Goal: Task Accomplishment & Management: Manage account settings

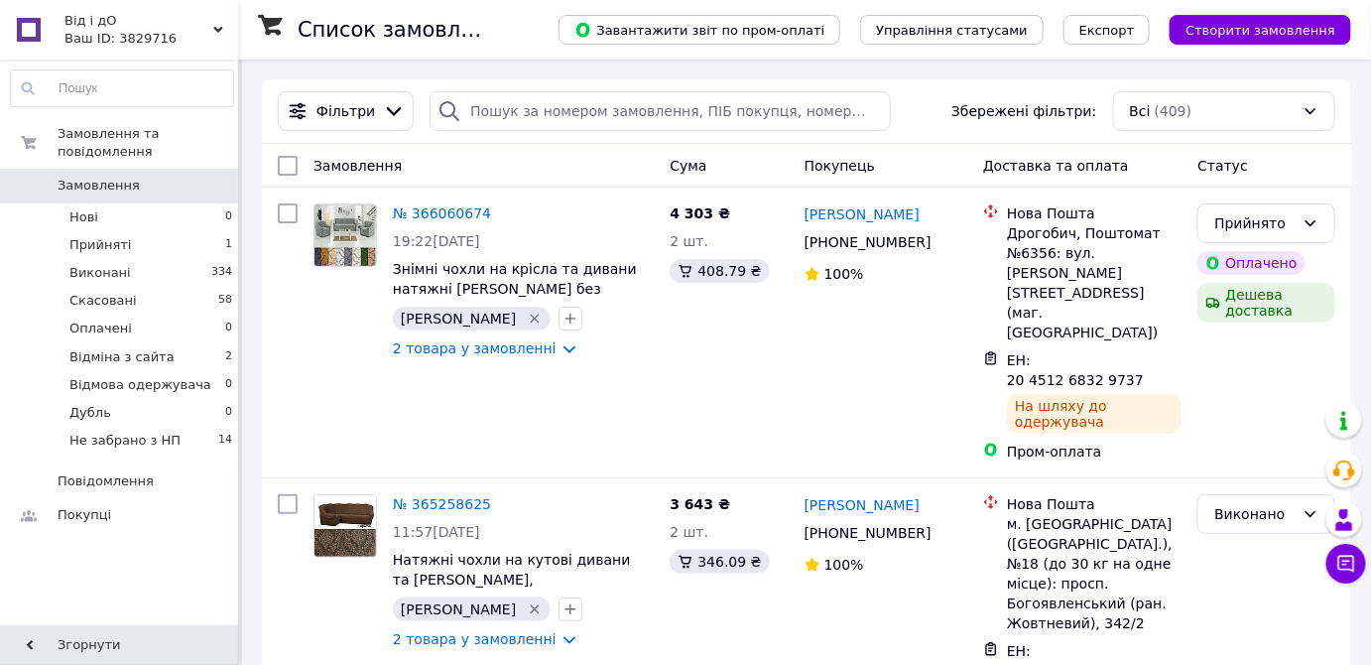
click at [221, 31] on icon at bounding box center [218, 30] width 10 height 10
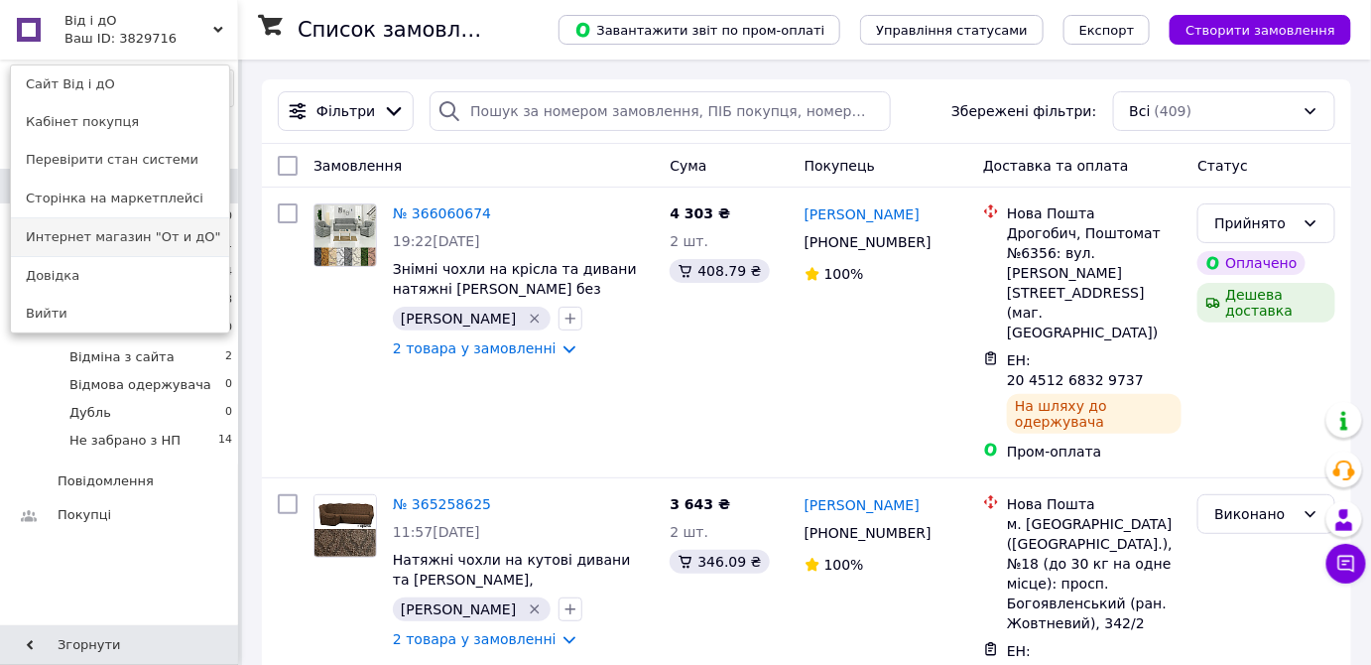
click at [197, 231] on link "Интернет магазин "От и дО"" at bounding box center [120, 237] width 218 height 38
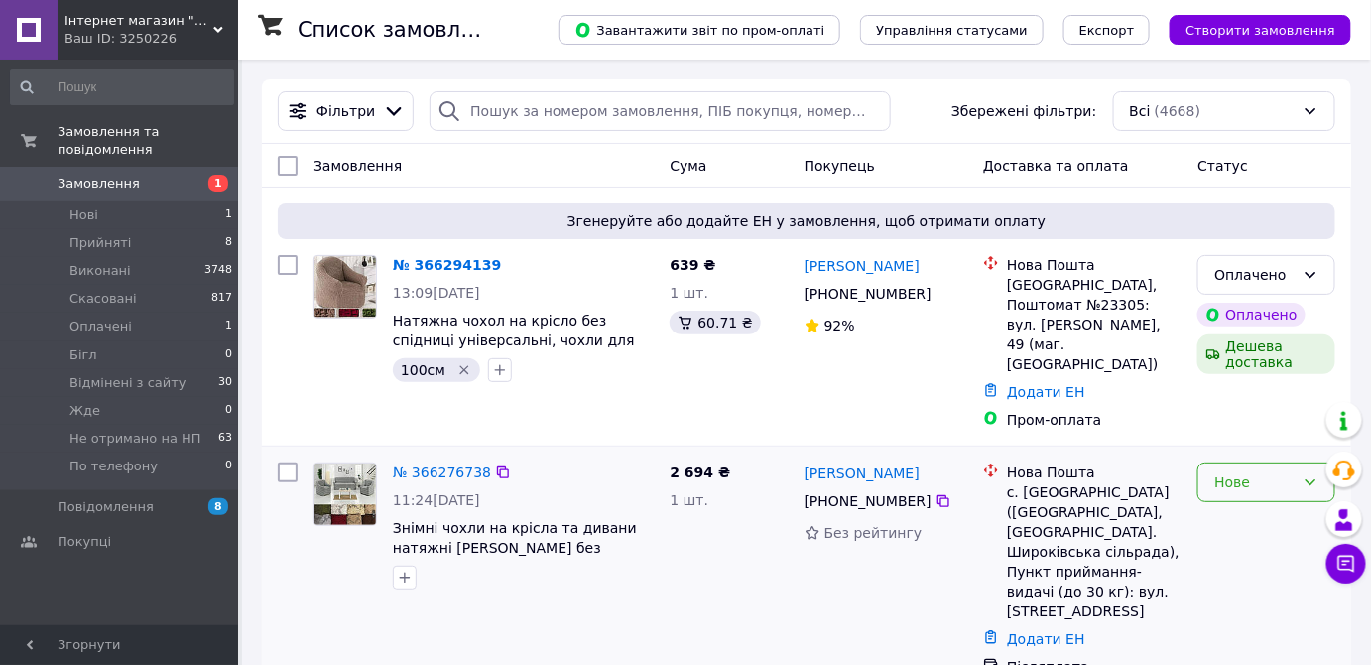
click at [1315, 462] on div "Нове" at bounding box center [1266, 482] width 138 height 40
click at [1295, 486] on li "Прийнято" at bounding box center [1267, 484] width 136 height 36
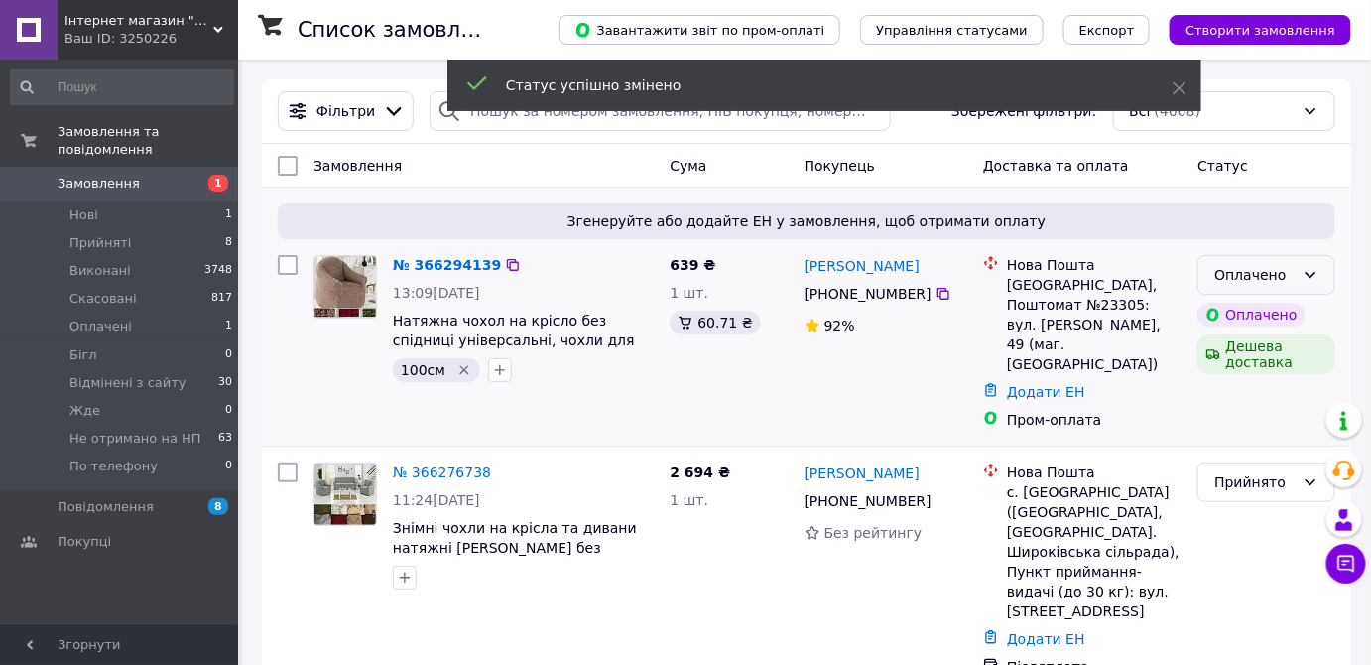
click at [1319, 271] on div "Оплачено" at bounding box center [1266, 275] width 138 height 40
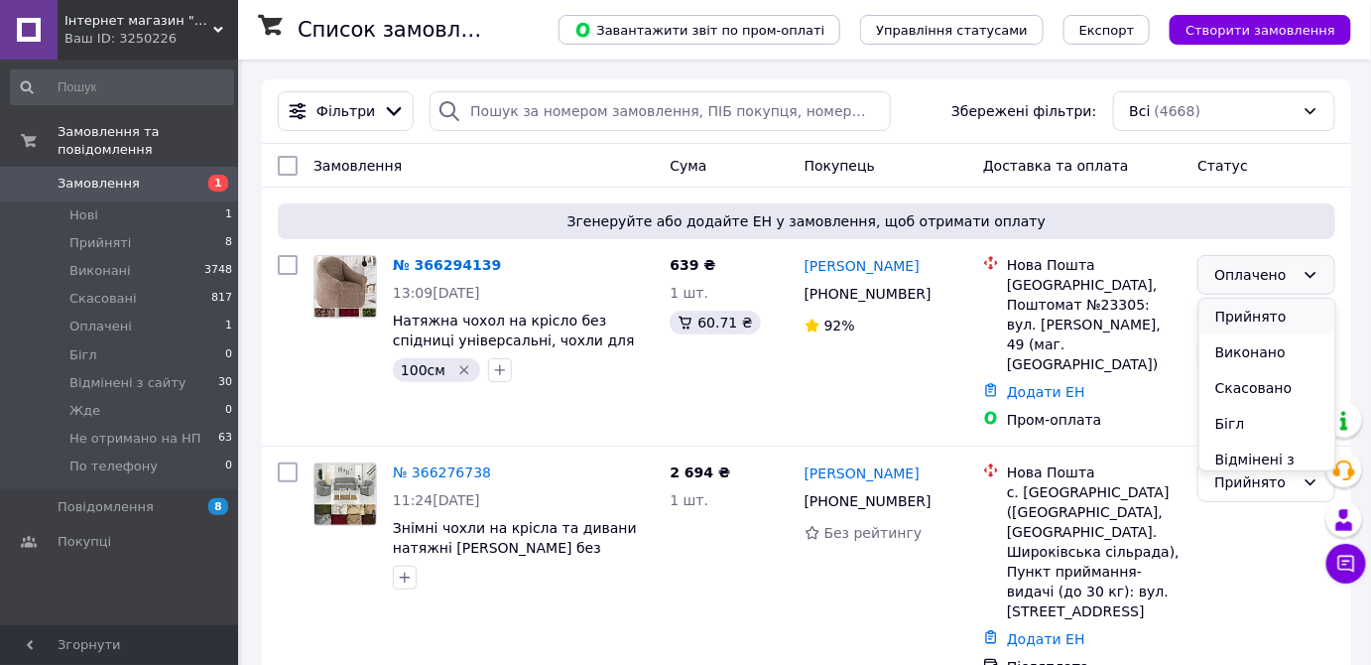
click at [1287, 315] on li "Прийнято" at bounding box center [1267, 317] width 136 height 36
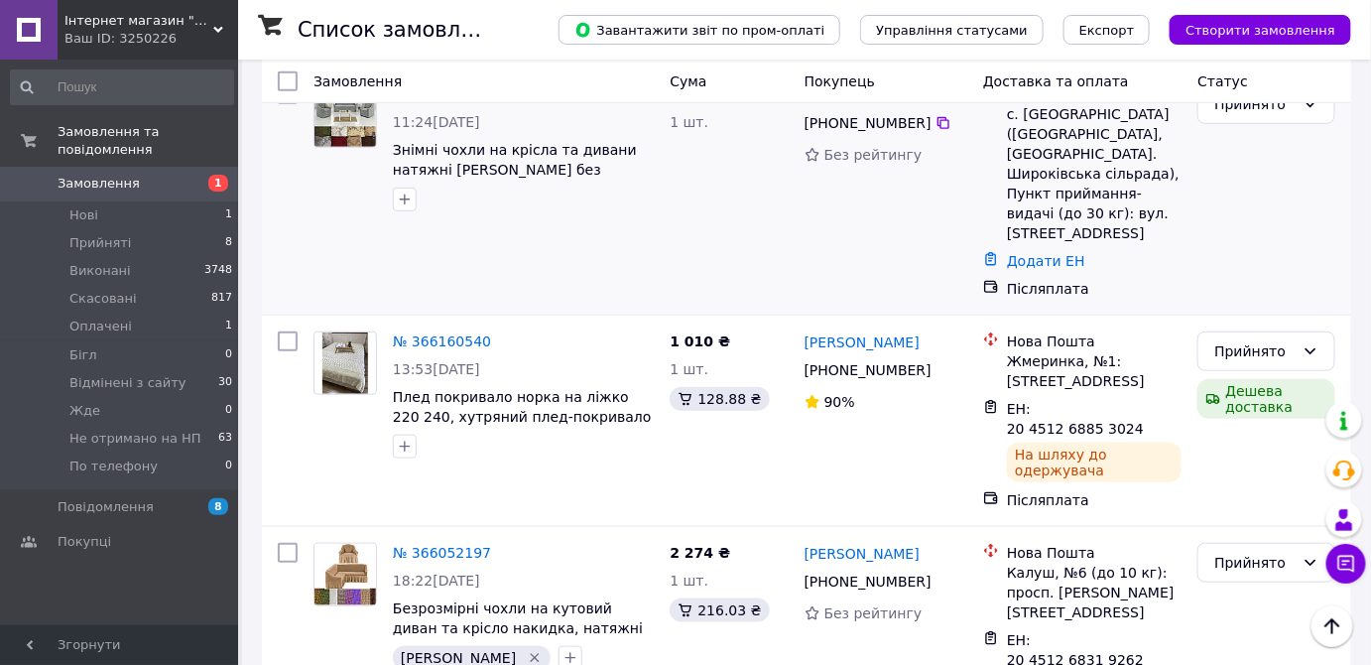
scroll to position [421, 0]
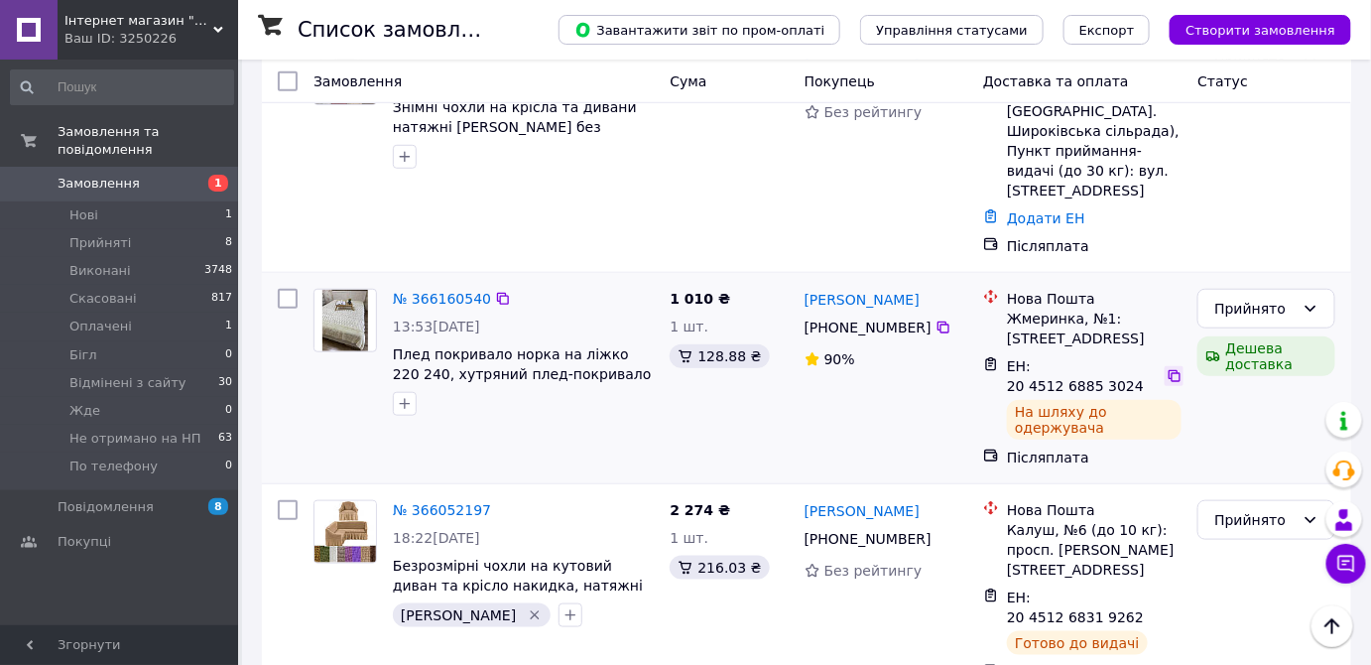
click at [1167, 368] on icon at bounding box center [1175, 376] width 16 height 16
drag, startPoint x: 479, startPoint y: 255, endPoint x: 410, endPoint y: 254, distance: 69.4
click at [410, 287] on div "№ 366160540" at bounding box center [442, 299] width 102 height 24
copy link "366160540"
click at [821, 290] on link "Алла Болвох" at bounding box center [862, 300] width 115 height 20
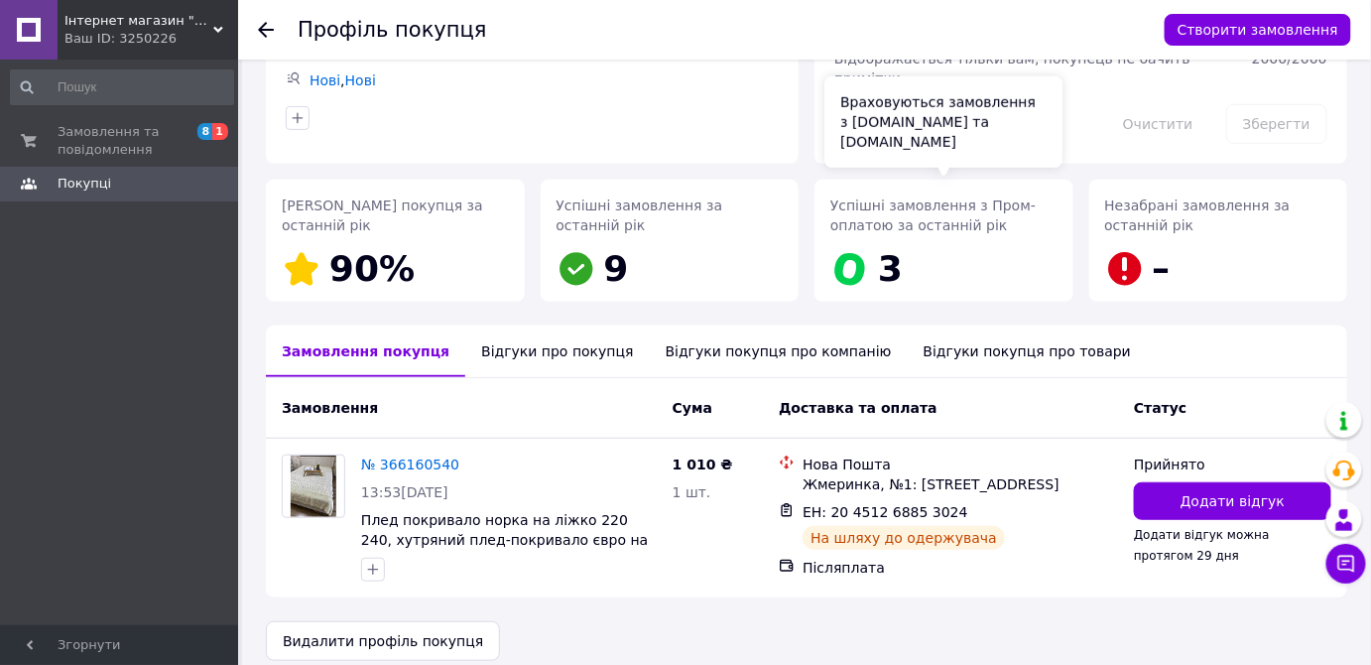
scroll to position [200, 0]
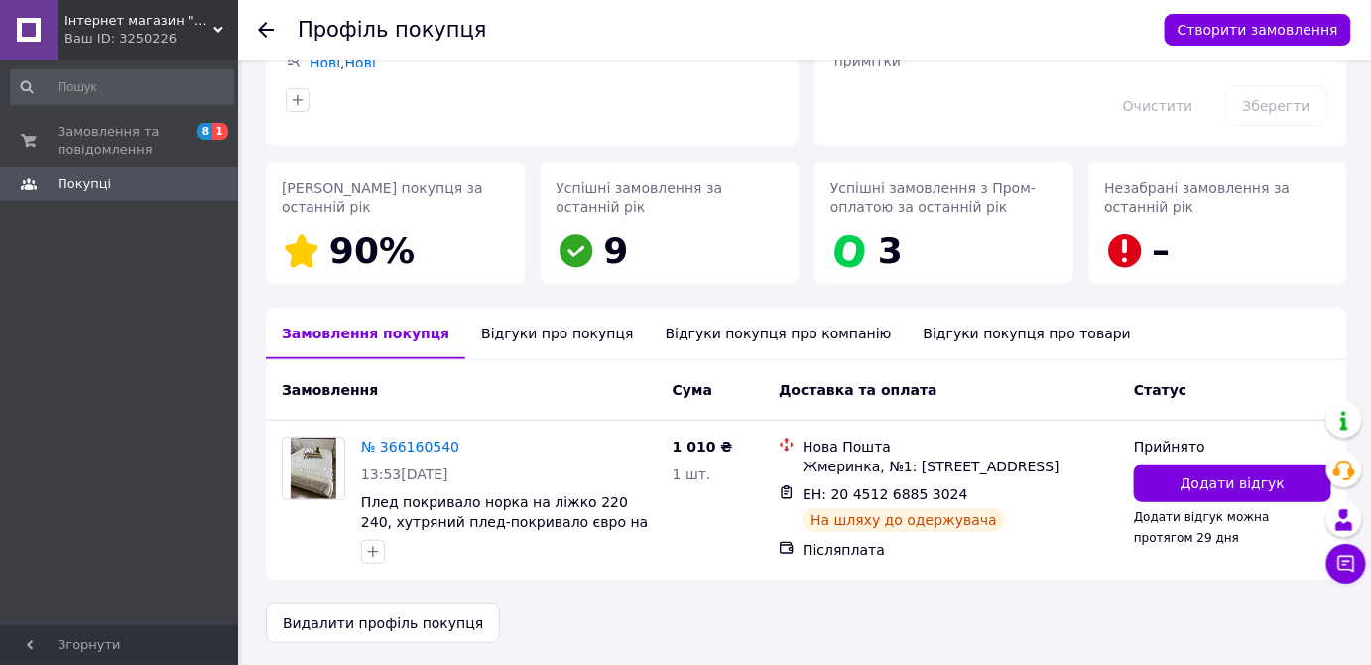
click at [512, 334] on div "Відгуки про покупця" at bounding box center [557, 334] width 184 height 52
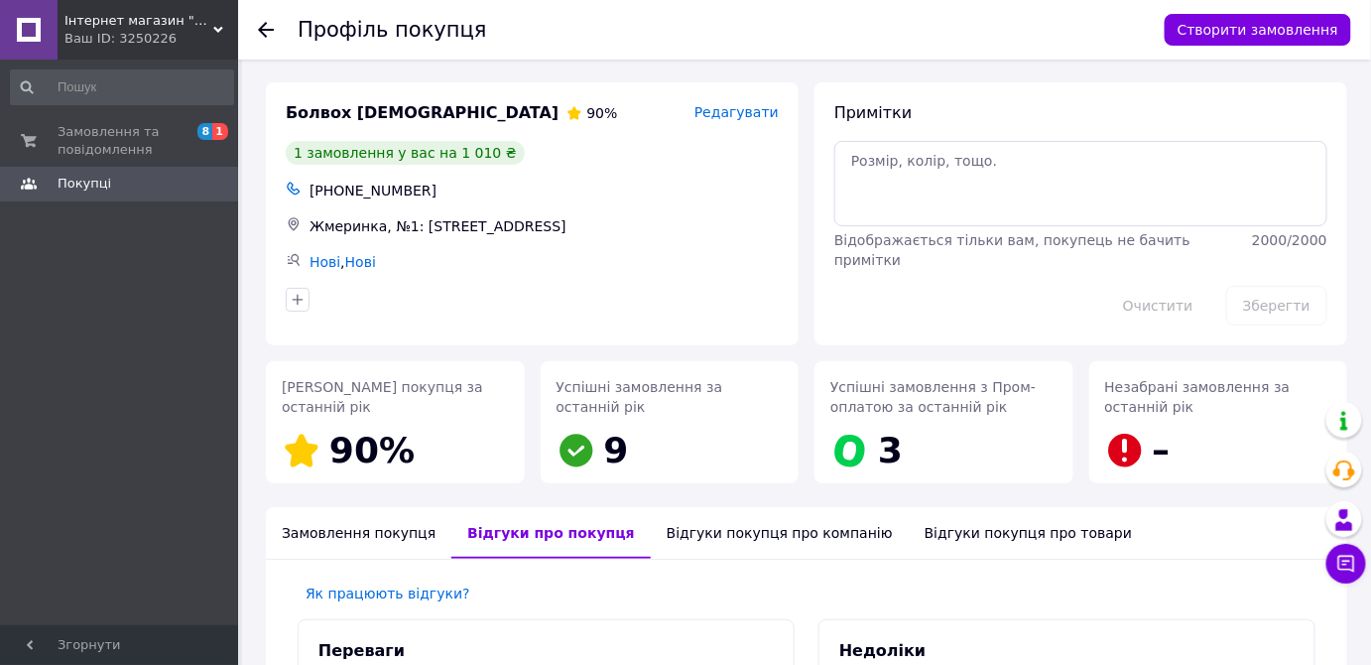
scroll to position [0, 0]
click at [931, 533] on div "Відгуки покупця про товари" at bounding box center [1028, 534] width 239 height 52
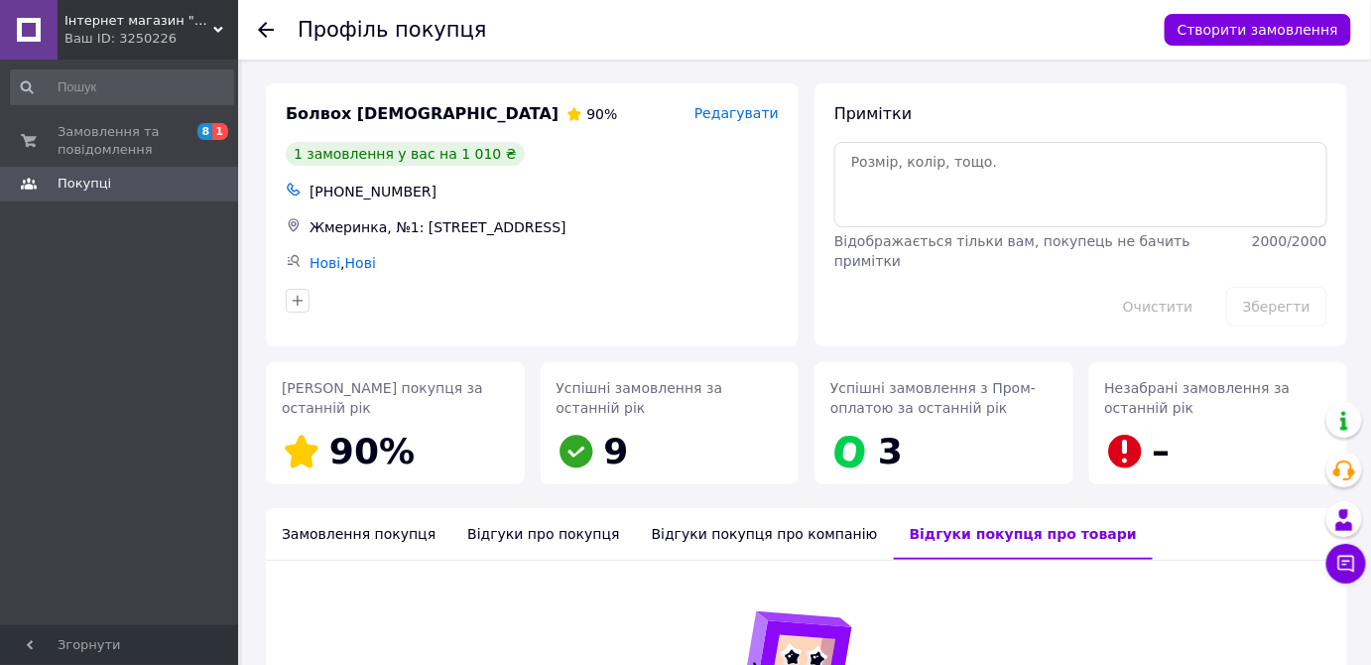
scroll to position [210, 0]
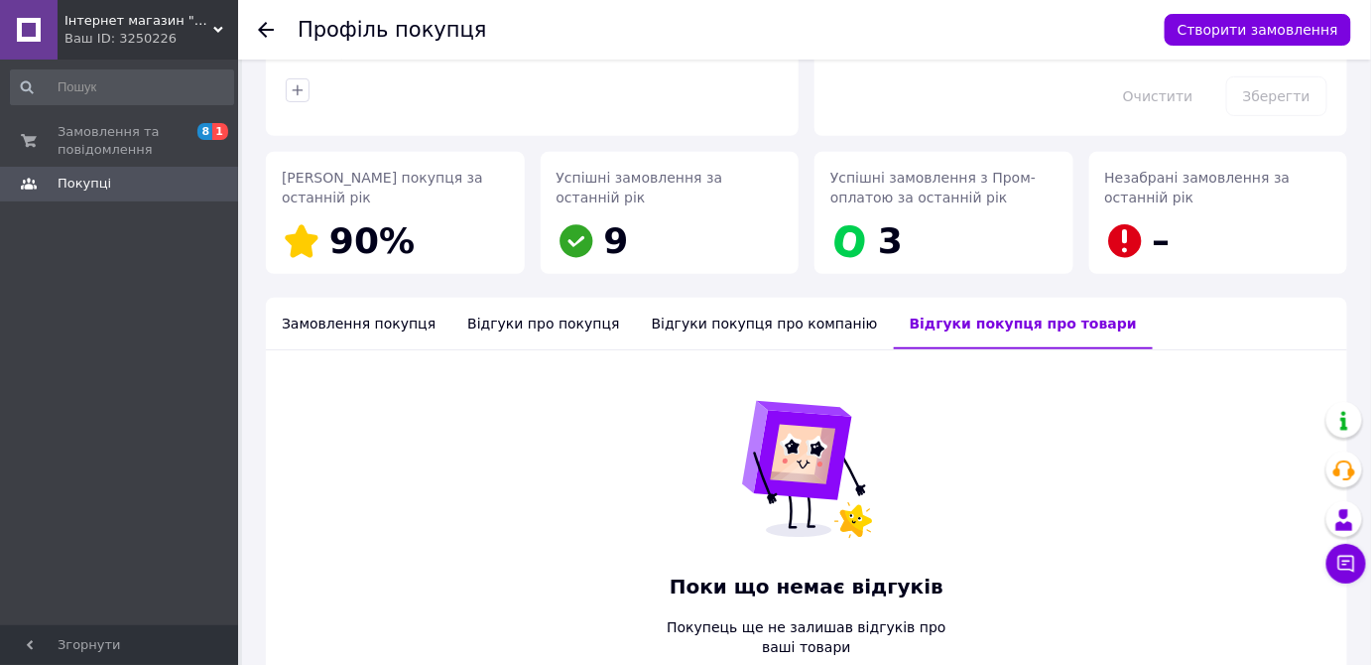
click at [750, 326] on div "Відгуки покупця про компанію" at bounding box center [765, 324] width 258 height 52
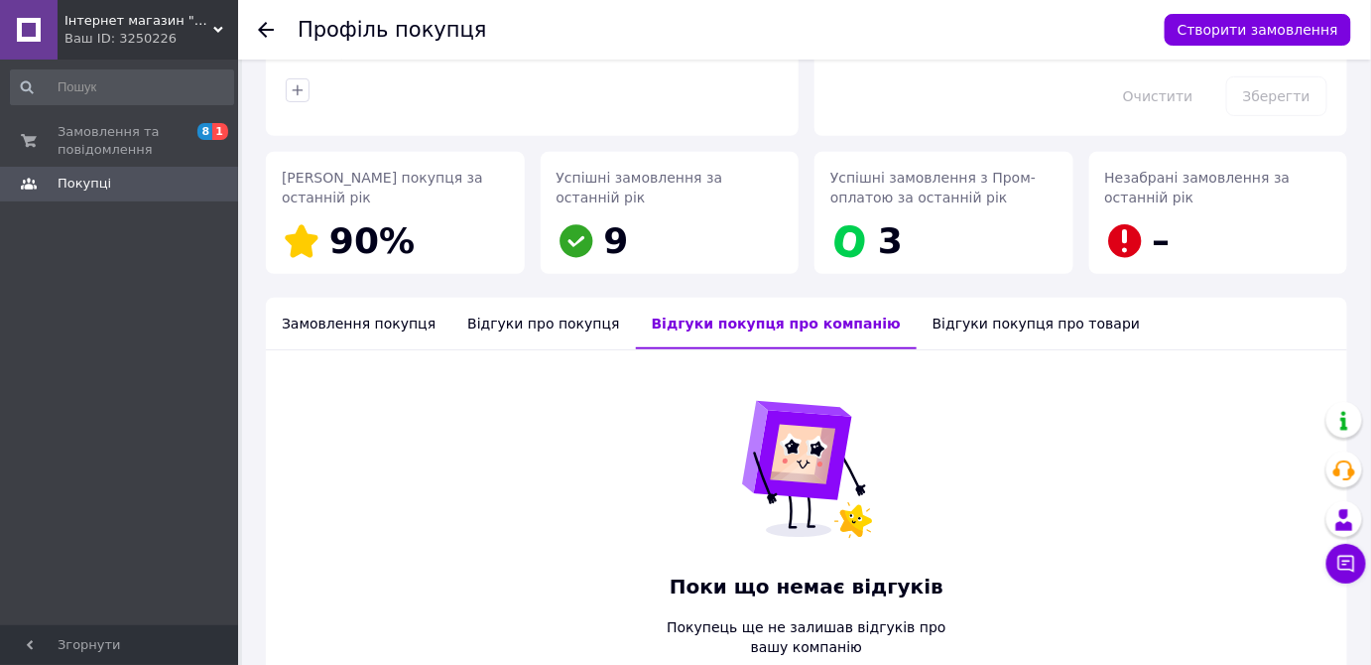
scroll to position [327, 0]
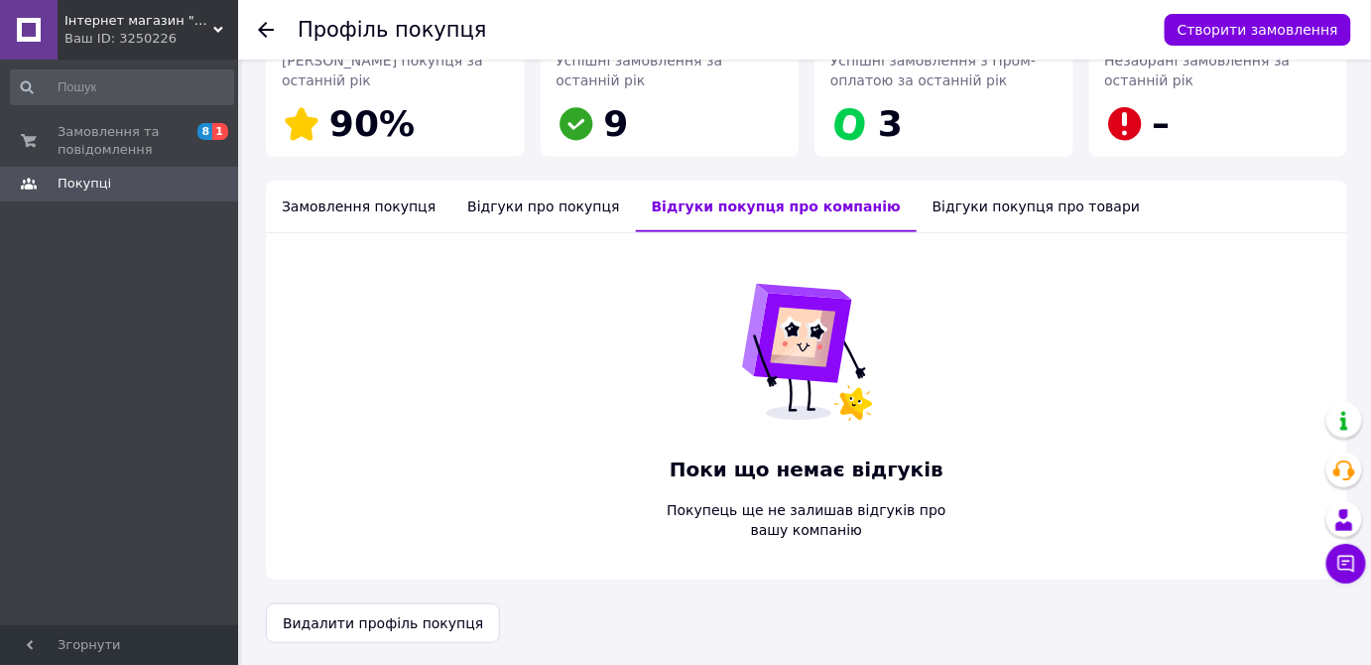
click at [322, 205] on div "Замовлення покупця" at bounding box center [359, 207] width 186 height 52
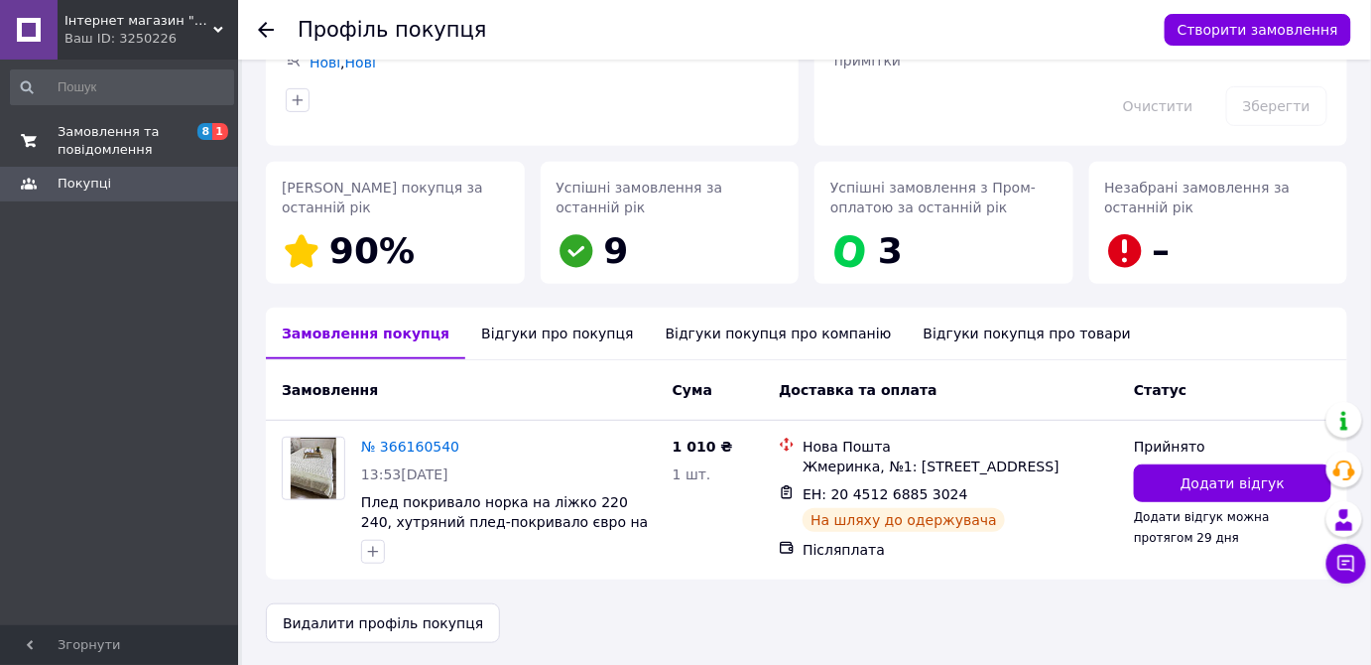
click at [97, 146] on span "Замовлення та повідомлення" at bounding box center [121, 141] width 126 height 36
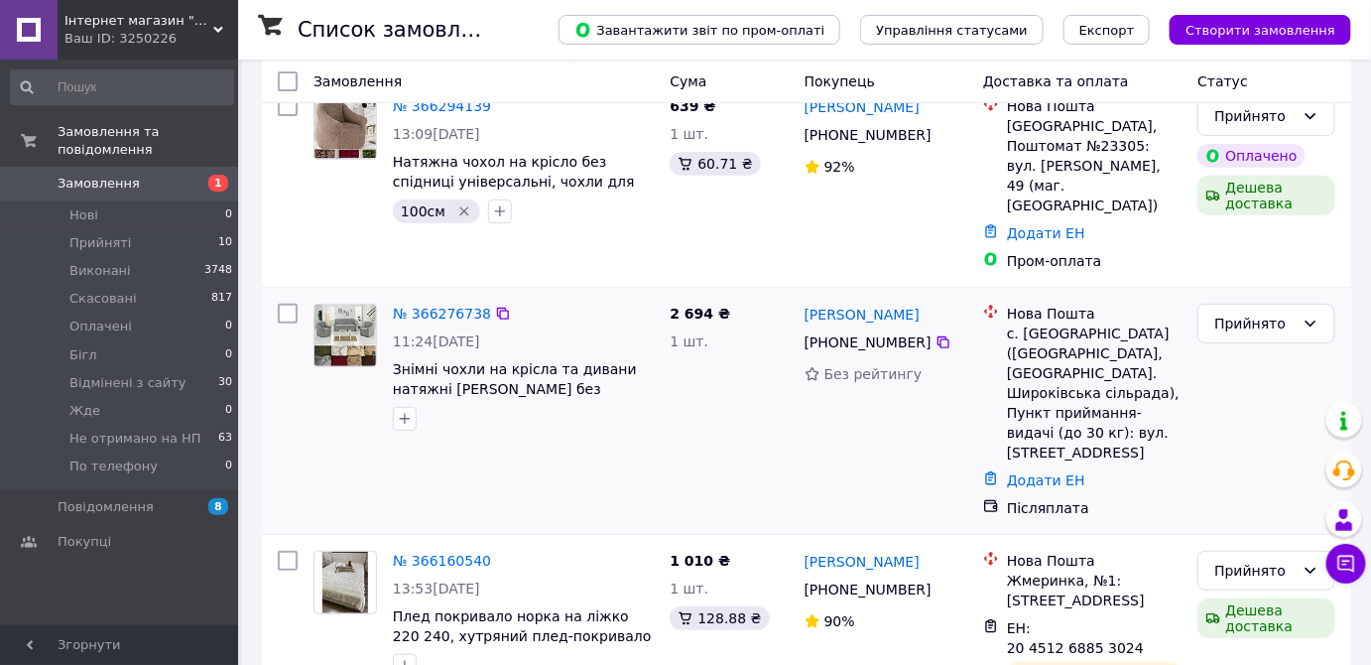
scroll to position [210, 0]
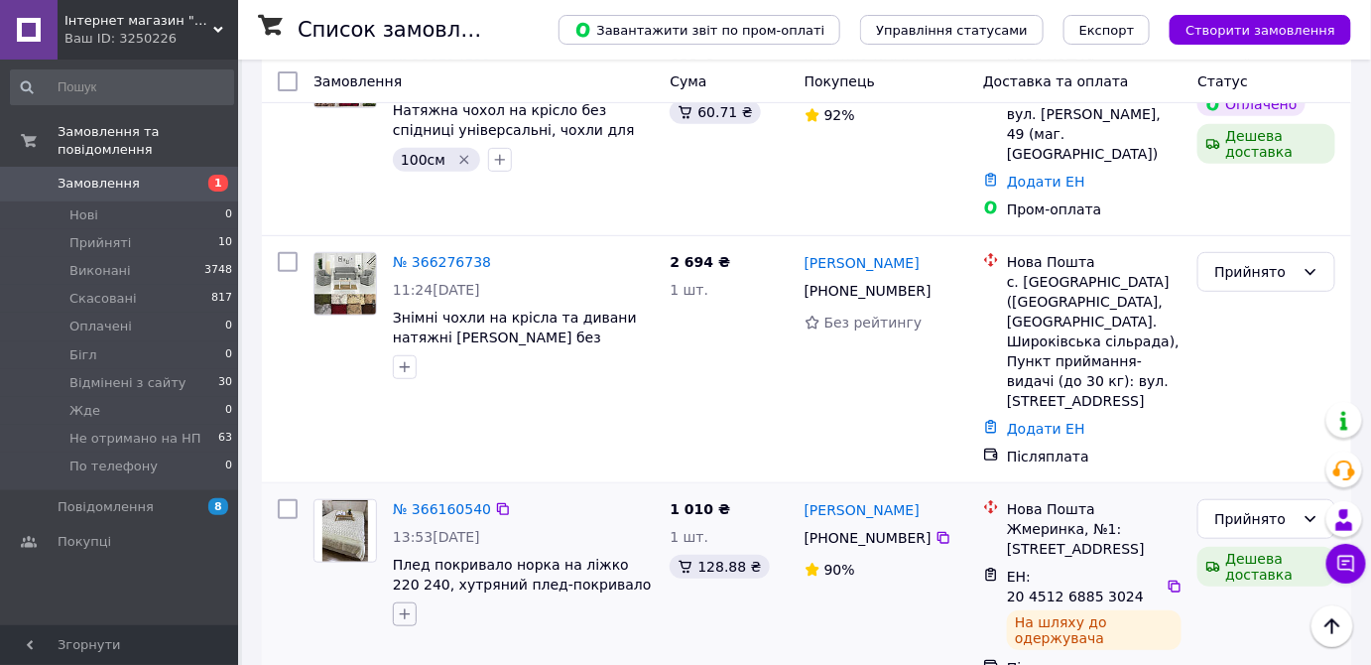
click at [407, 606] on icon "button" at bounding box center [405, 614] width 16 height 16
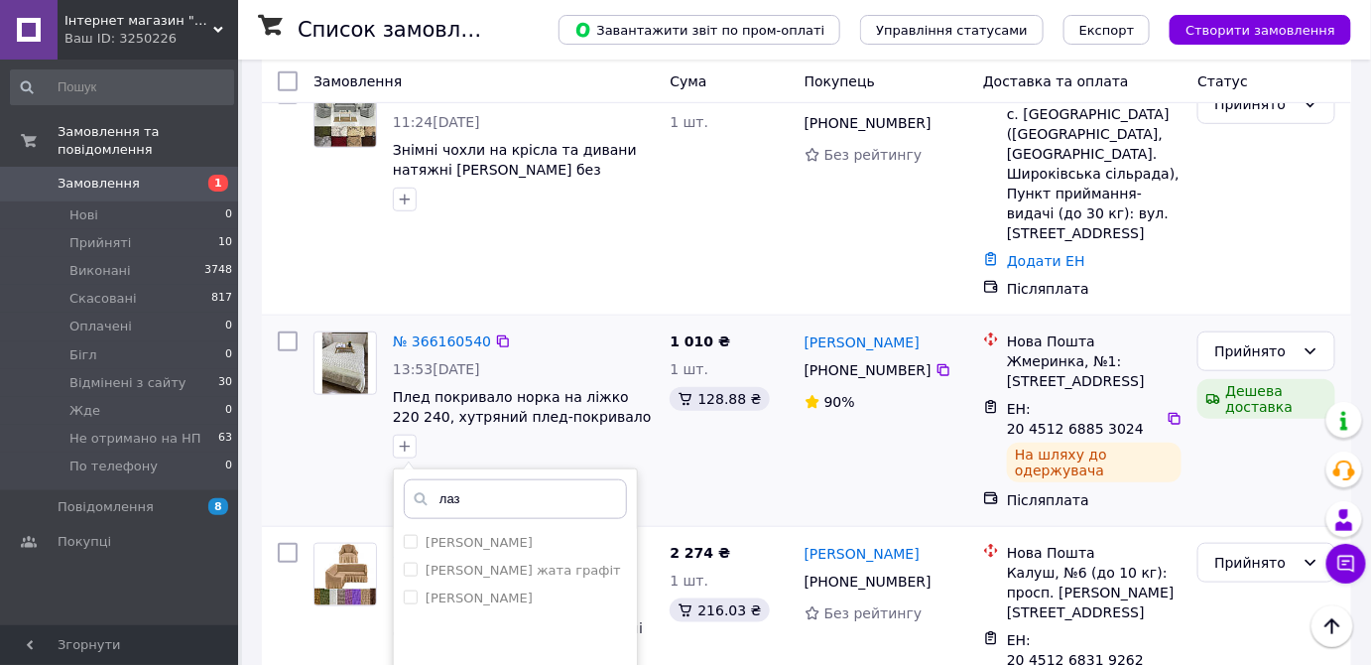
scroll to position [421, 0]
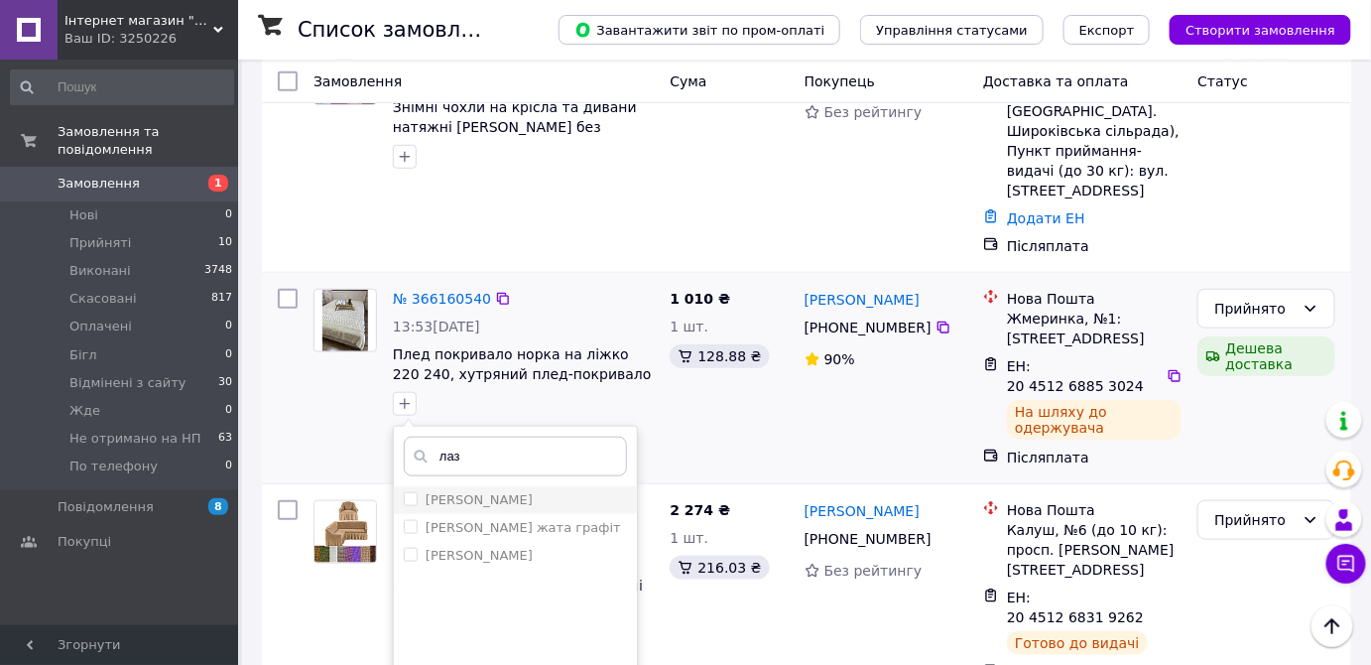
type input "лаз"
click at [405, 492] on input "[PERSON_NAME]" at bounding box center [410, 498] width 13 height 13
checkbox input "true"
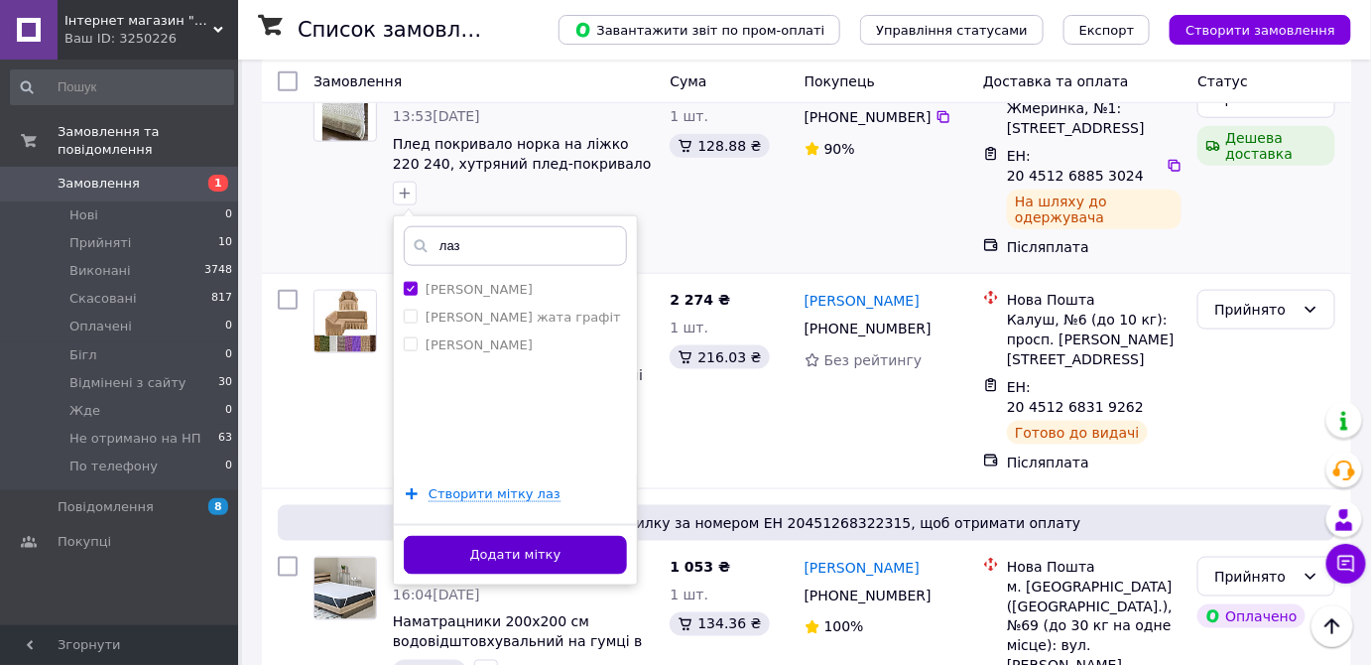
click at [557, 536] on button "Додати мітку" at bounding box center [515, 555] width 223 height 39
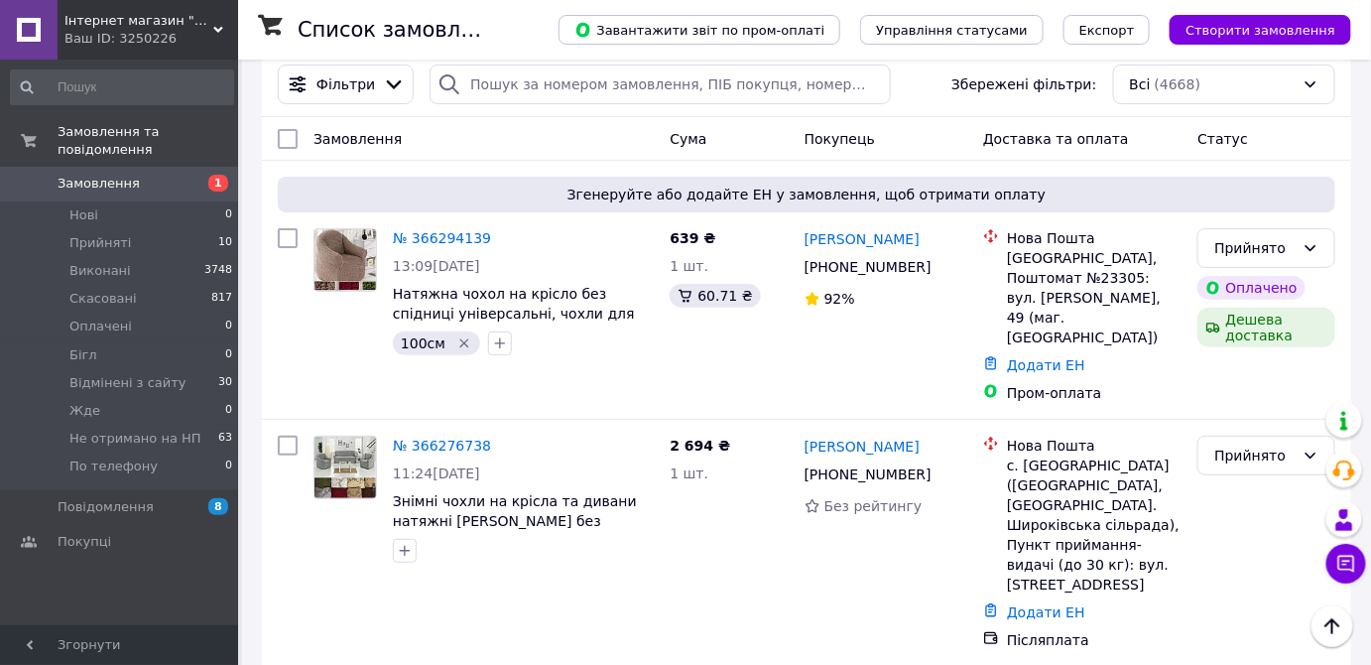
scroll to position [0, 0]
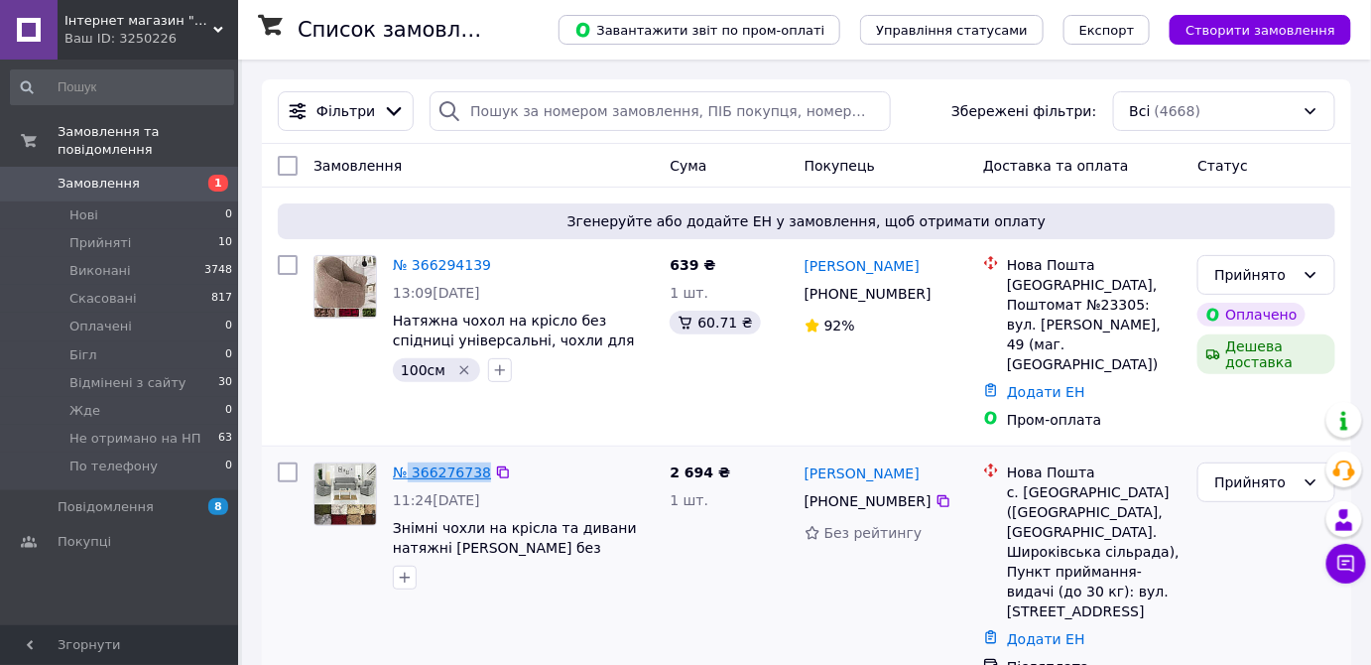
drag, startPoint x: 481, startPoint y: 427, endPoint x: 409, endPoint y: 429, distance: 72.4
click at [409, 460] on div "№ 366276738" at bounding box center [523, 472] width 265 height 24
copy div "366276738"
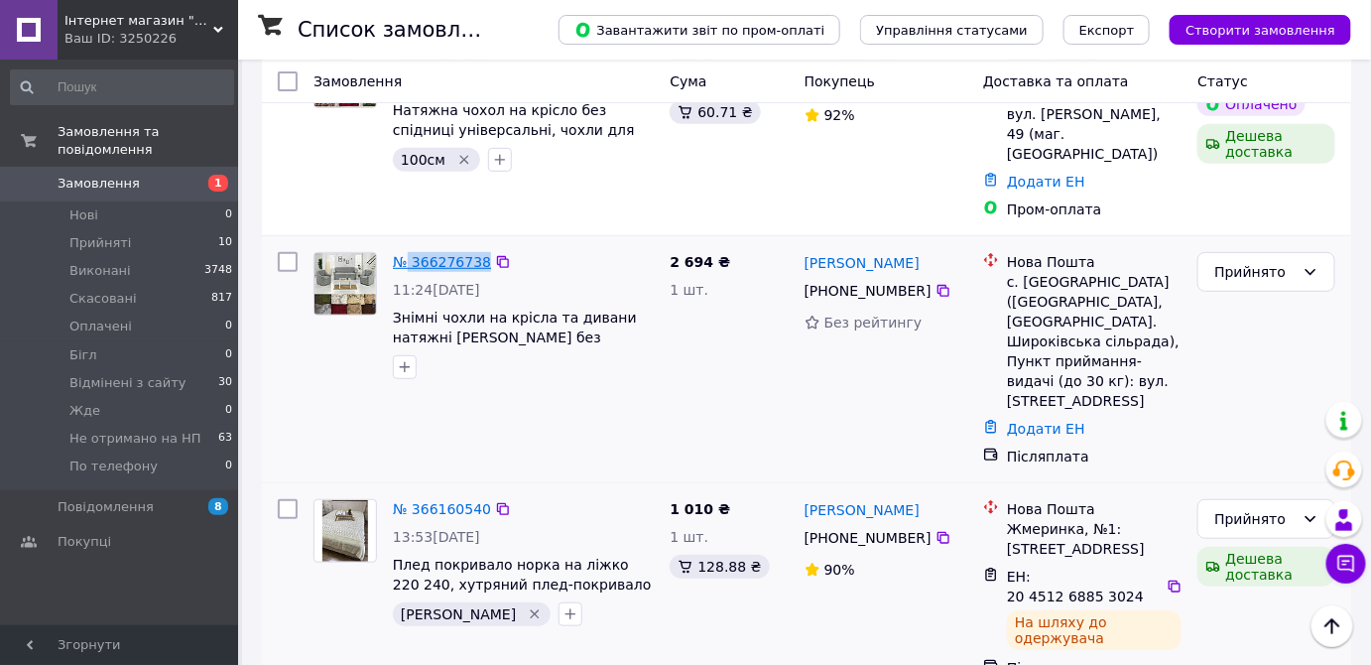
click at [454, 254] on link "№ 366276738" at bounding box center [442, 262] width 98 height 16
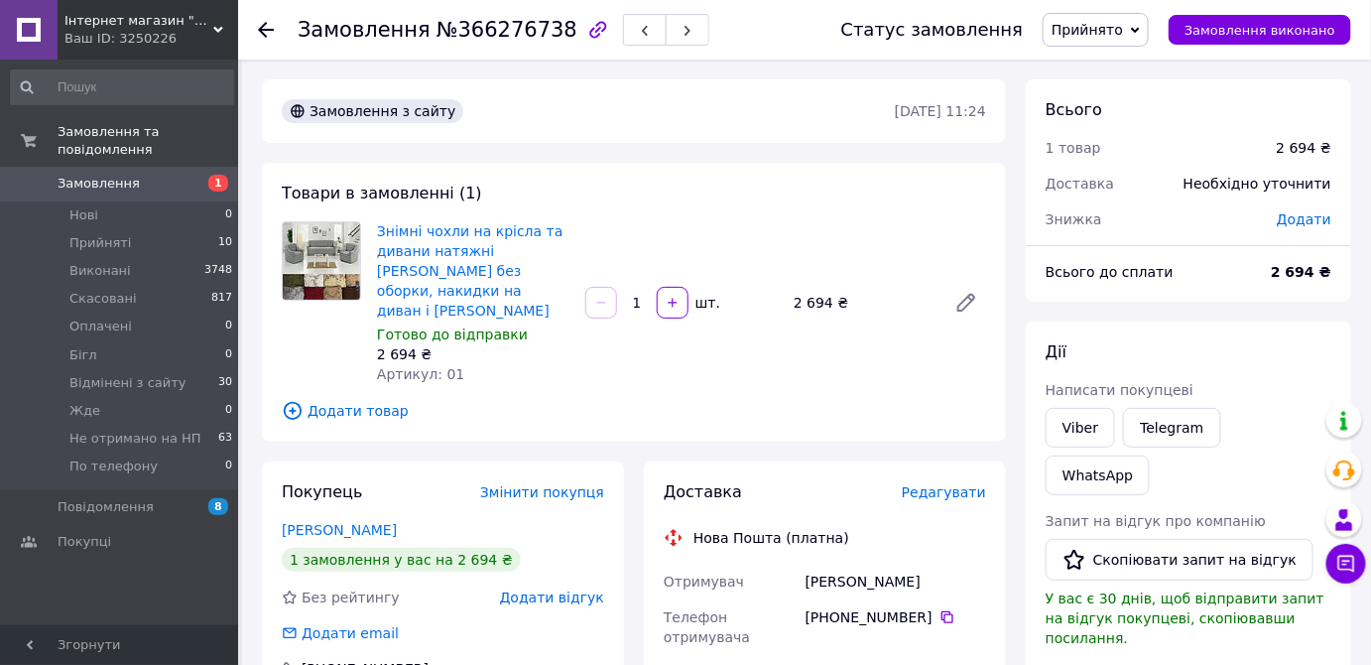
click at [928, 484] on span "Редагувати" at bounding box center [944, 492] width 84 height 16
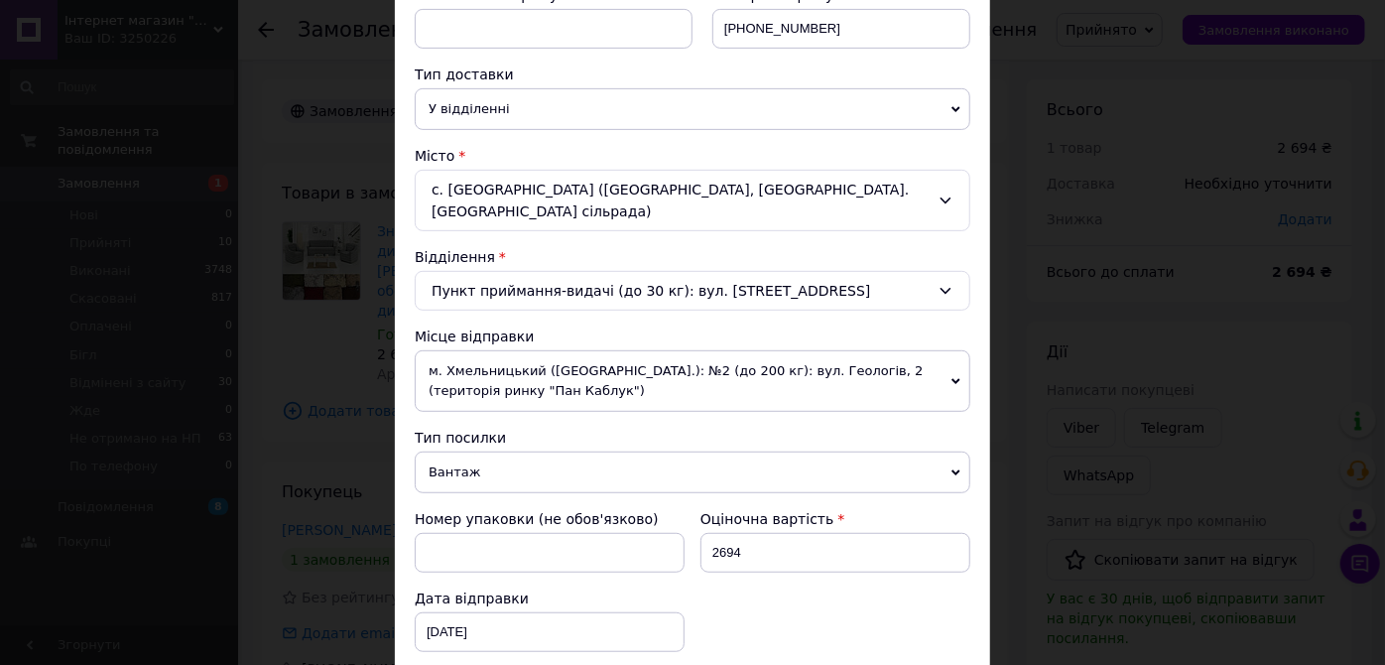
scroll to position [421, 0]
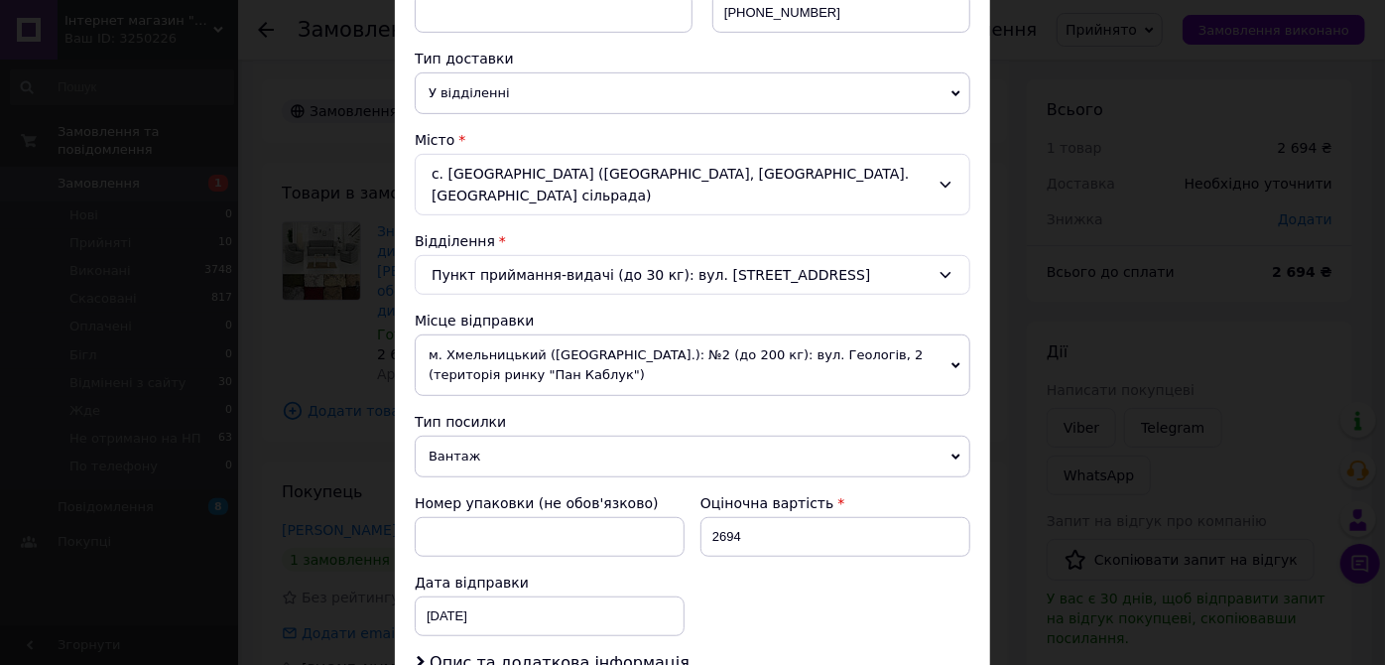
click at [958, 339] on span "м. Хмельницький (Хмельницька обл.): №2 (до 200 кг): вул. Геологів, 2 (територія…" at bounding box center [693, 365] width 556 height 62
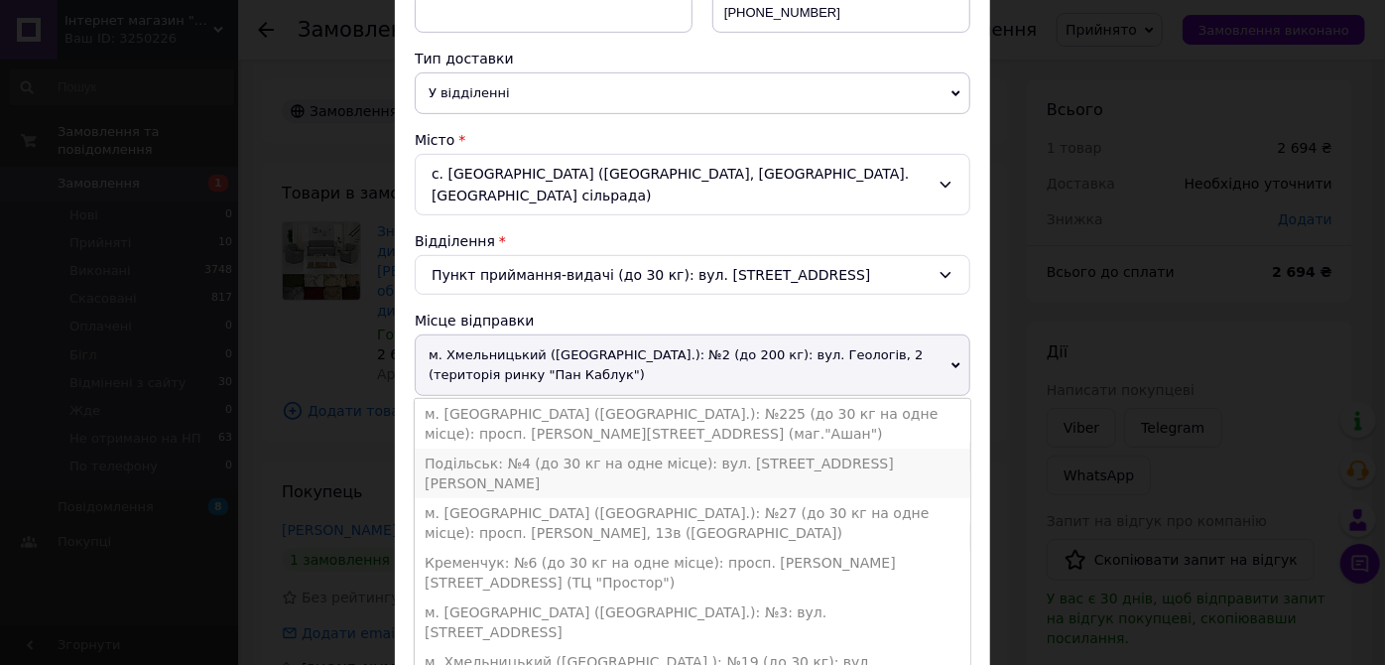
click at [810, 448] on li "Подільськ: №4 (до 30 кг на одне місце): вул. Академіка Корольова, 1А" at bounding box center [693, 473] width 556 height 50
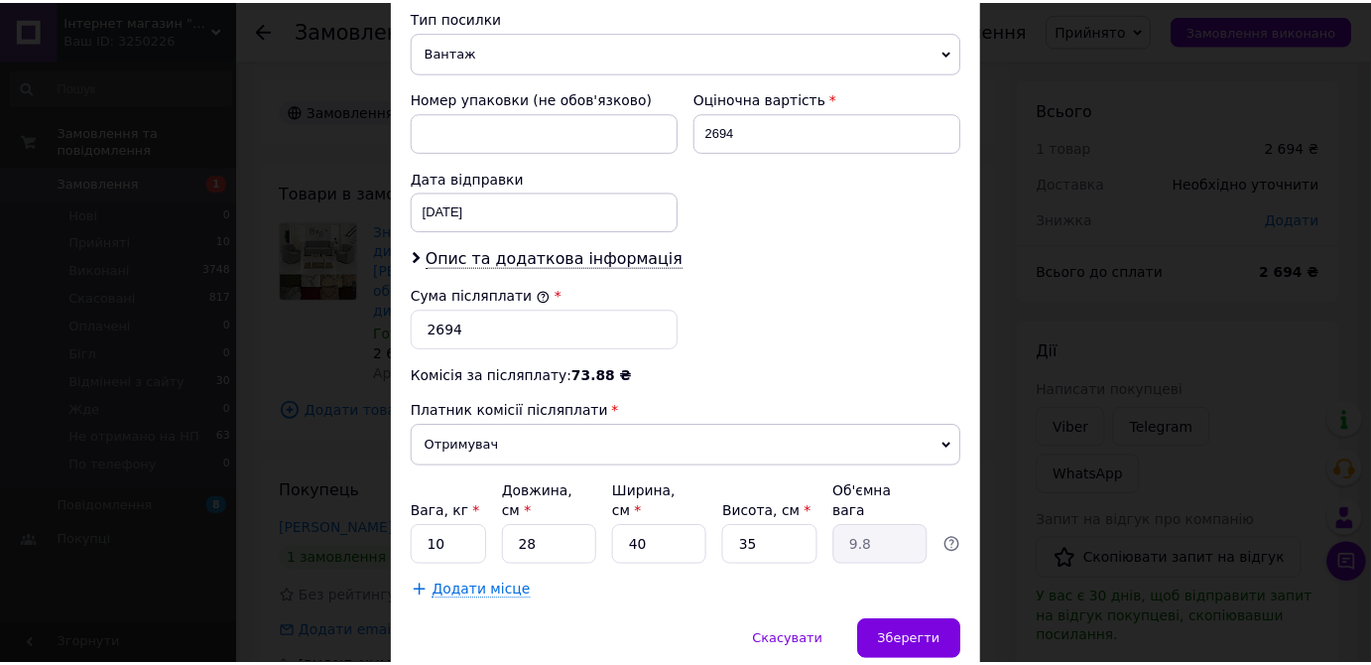
scroll to position [840, 0]
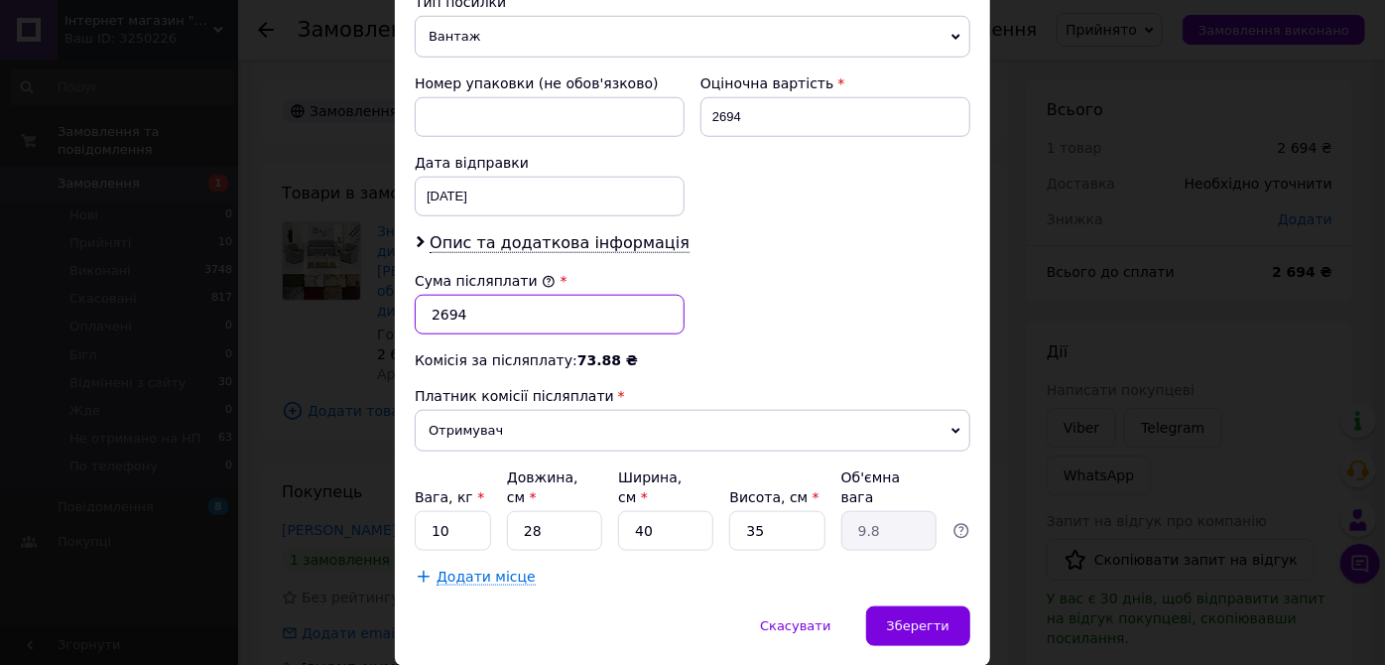
click at [444, 295] on input "2694" at bounding box center [550, 315] width 270 height 40
type input "2494"
click at [680, 511] on input "40" at bounding box center [665, 531] width 95 height 40
type input "4"
type input "0.98"
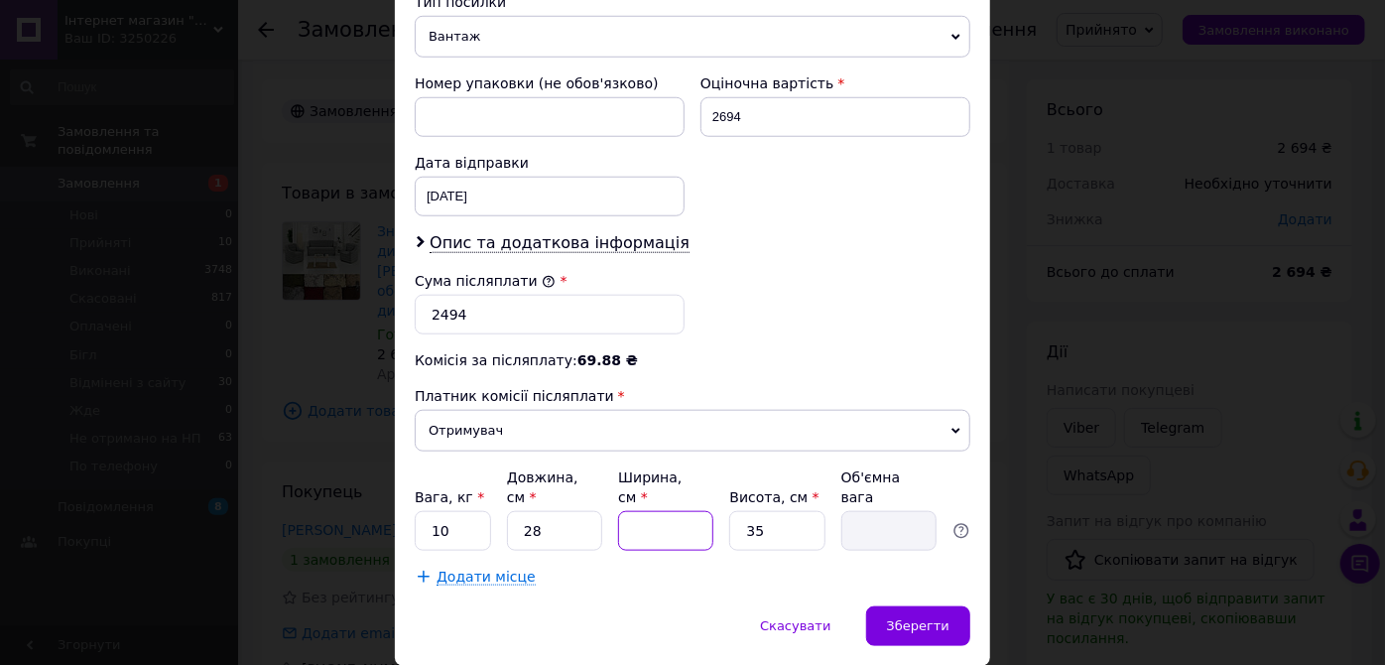
type input "2"
type input "0.49"
type input "20"
type input "4.9"
type input "20"
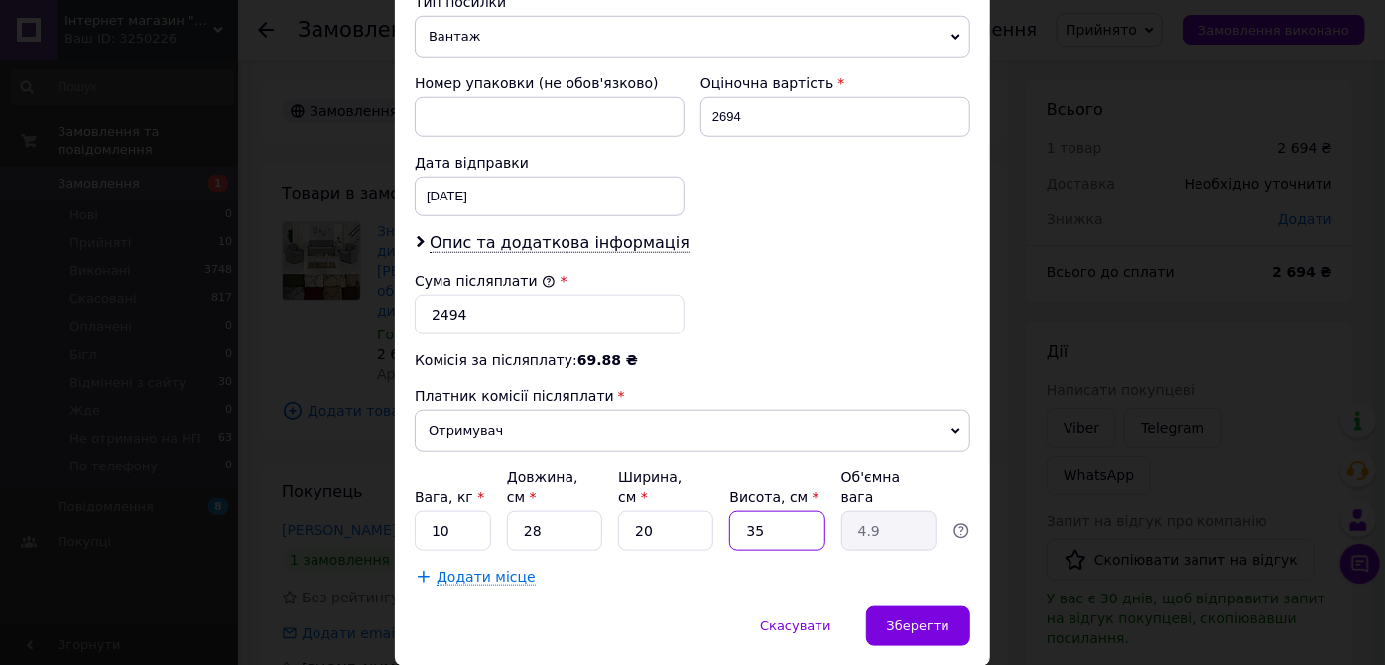
click at [789, 511] on input "35" at bounding box center [776, 531] width 95 height 40
type input "3"
type input "0.42"
type input "2"
type input "0.28"
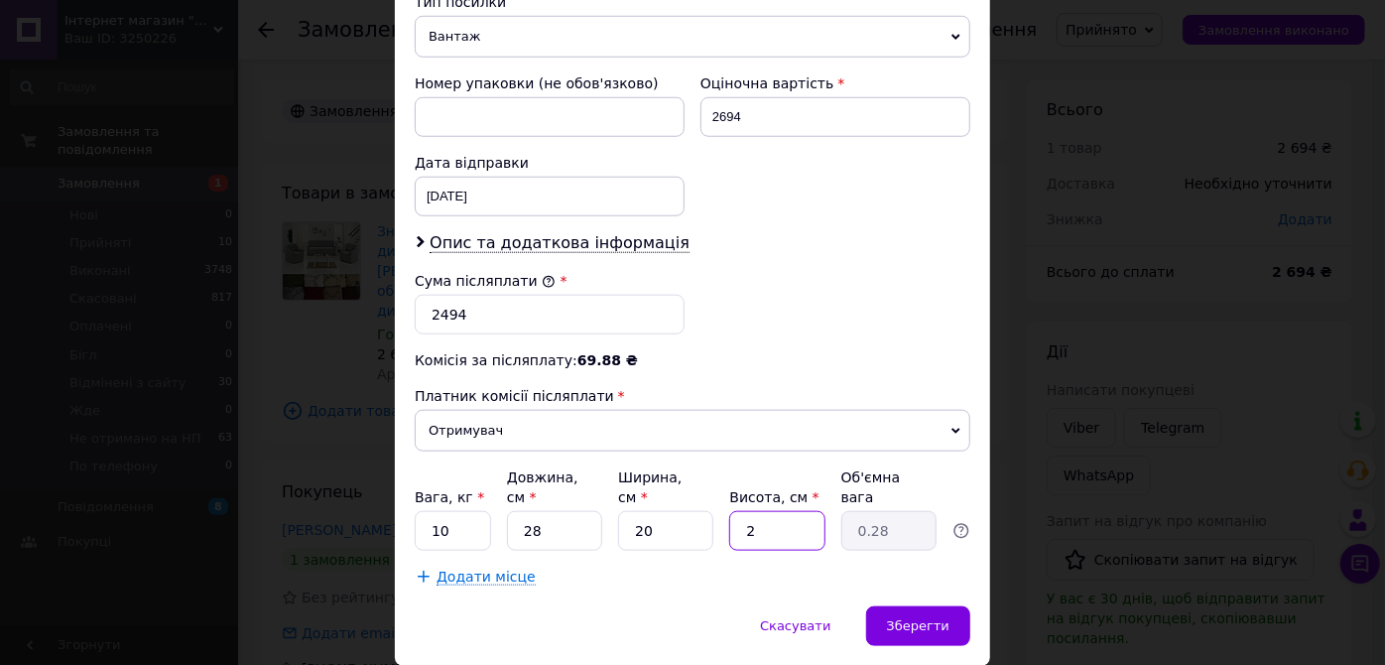
type input "20"
type input "2.8"
type input "20"
click at [459, 511] on input "10" at bounding box center [453, 531] width 76 height 40
type input "1"
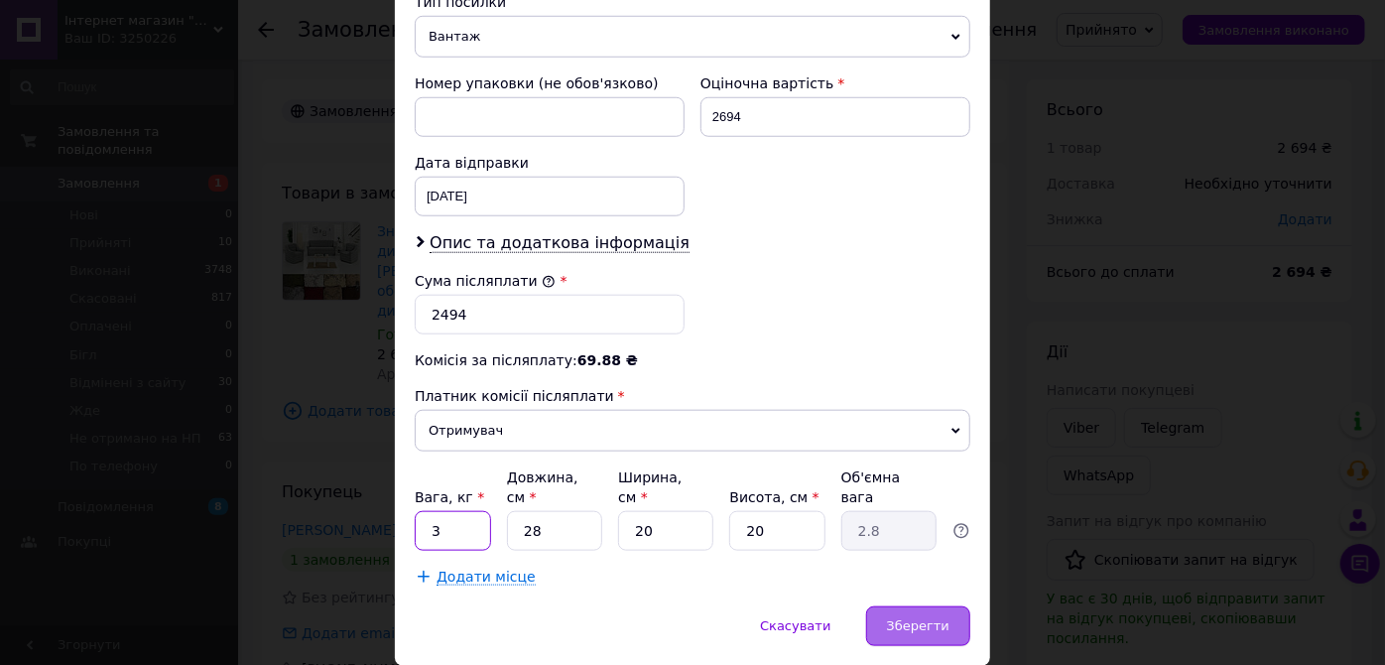
type input "3"
click at [946, 606] on div "Зберегти" at bounding box center [918, 626] width 104 height 40
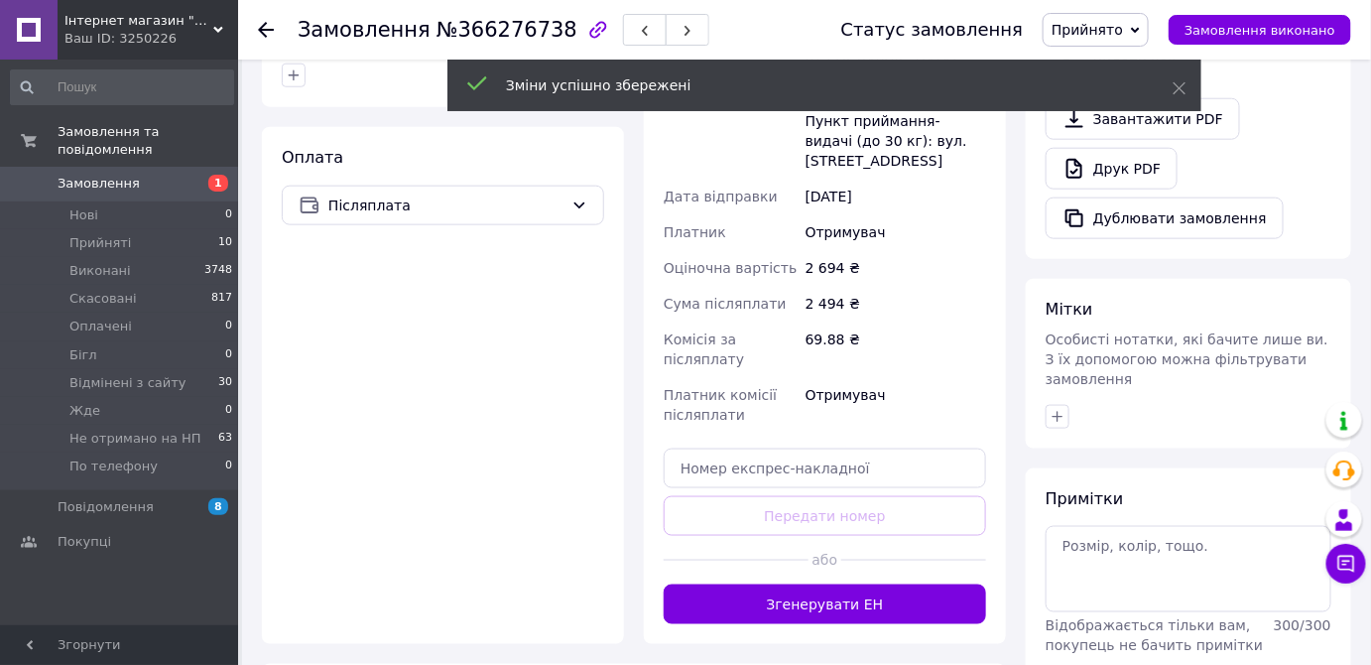
scroll to position [841, 0]
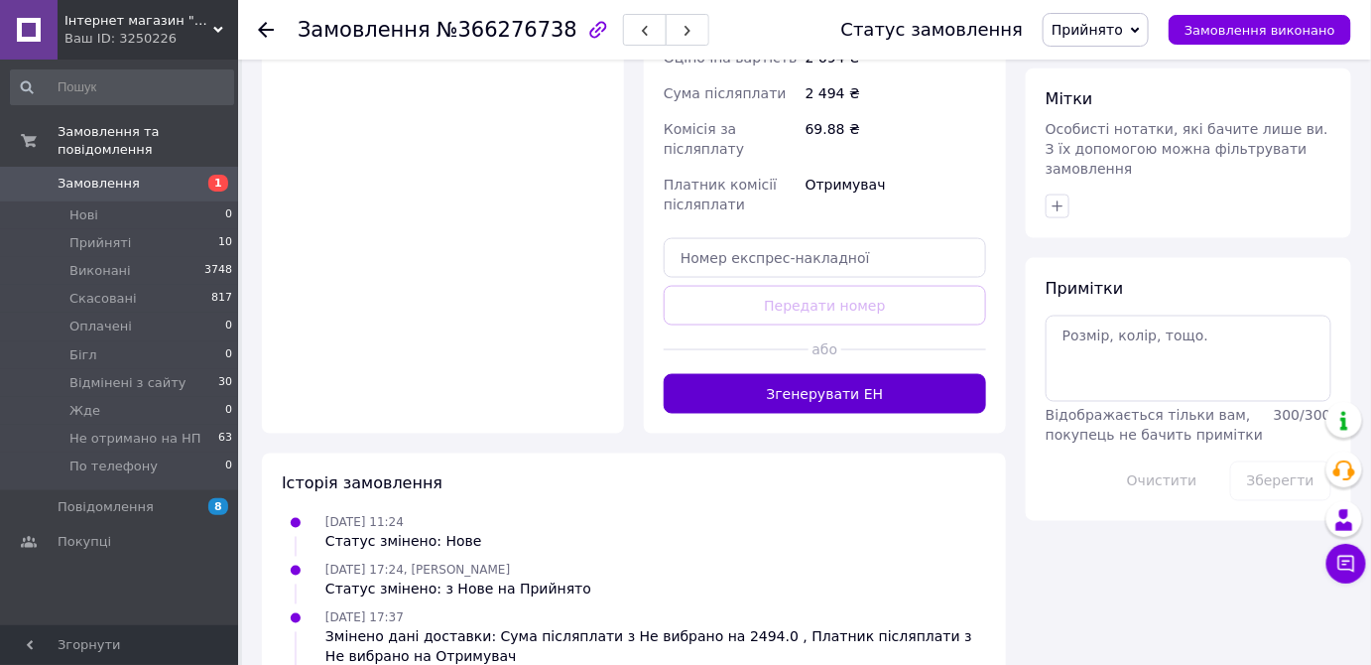
click at [830, 377] on button "Згенерувати ЕН" at bounding box center [825, 394] width 322 height 40
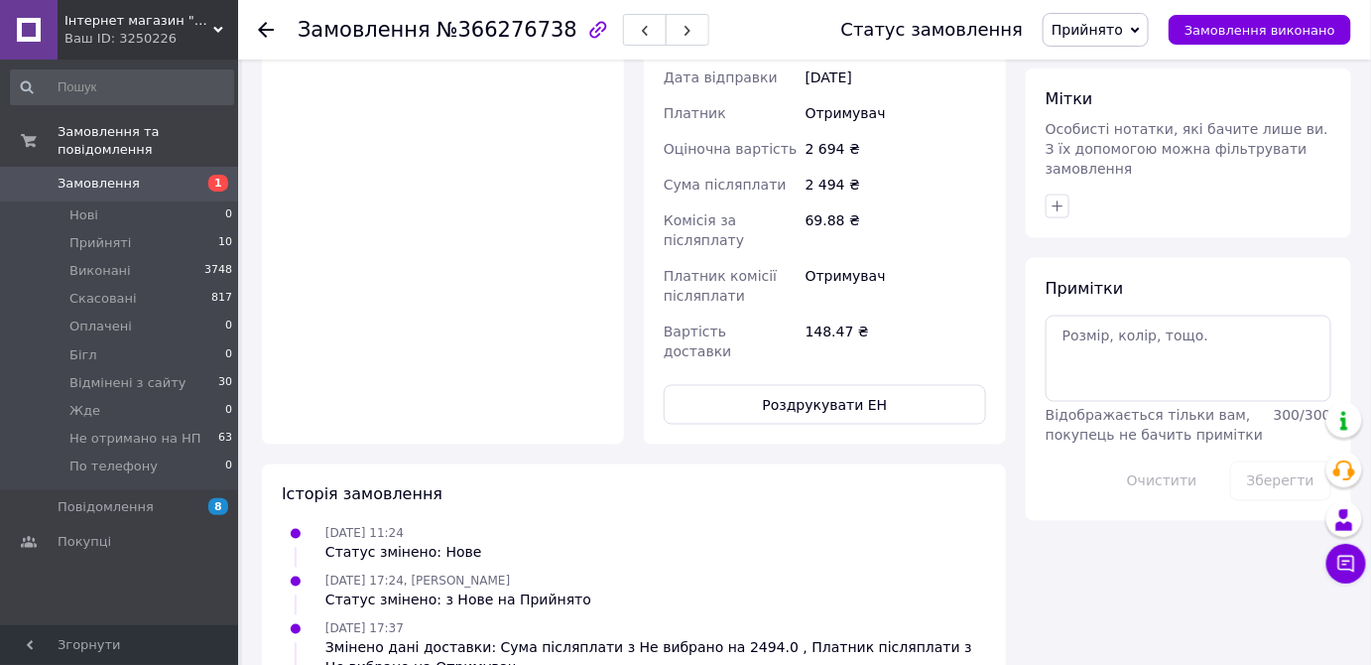
click at [148, 175] on span "Замовлення" at bounding box center [121, 184] width 126 height 18
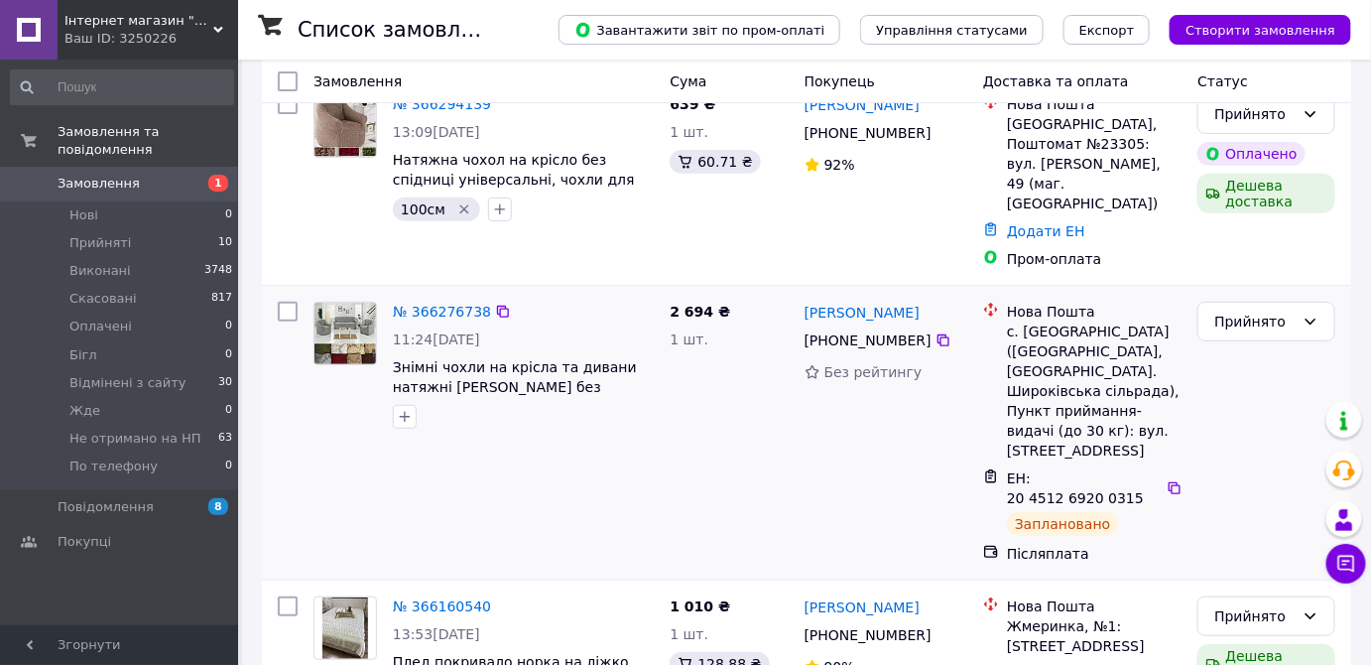
scroll to position [210, 0]
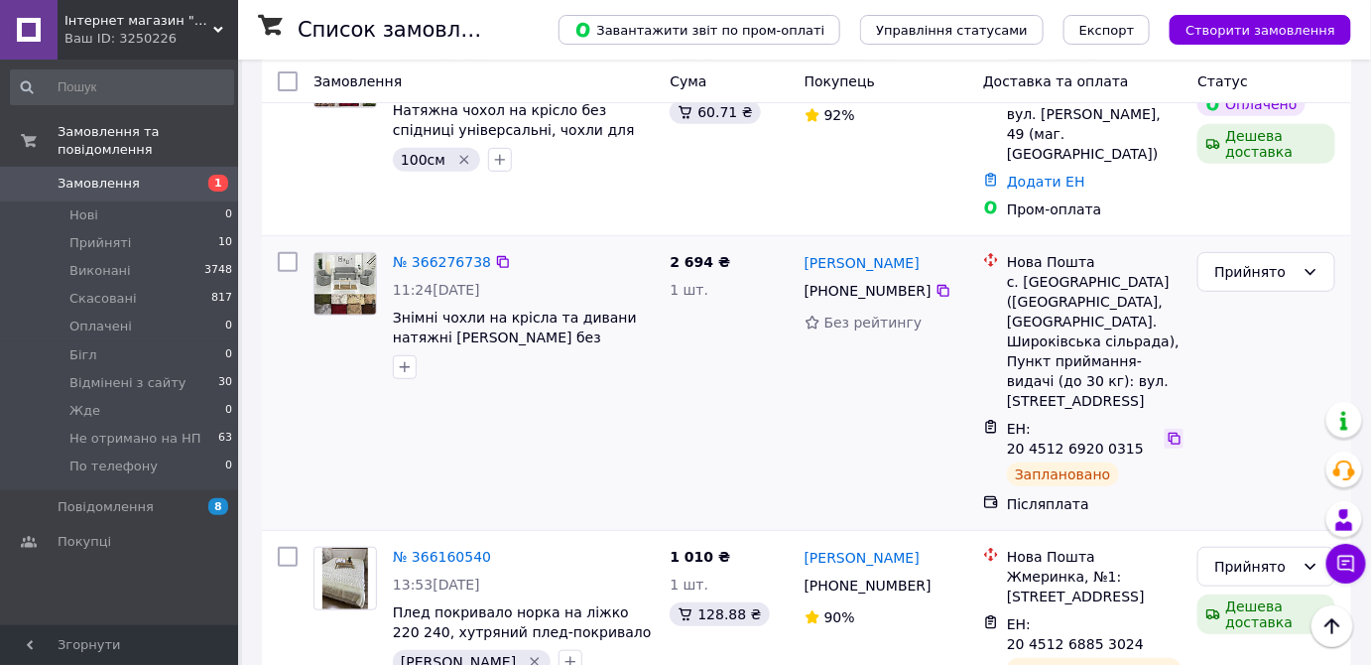
click at [1167, 431] on icon at bounding box center [1175, 439] width 16 height 16
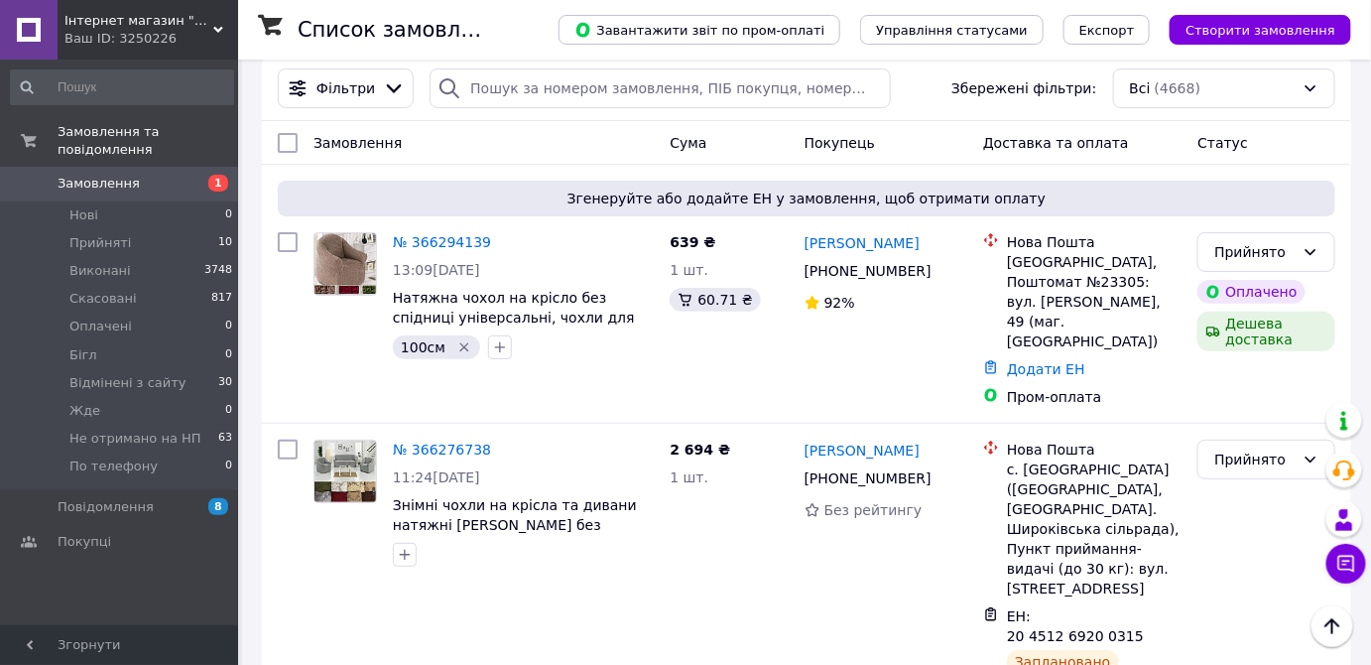
scroll to position [0, 0]
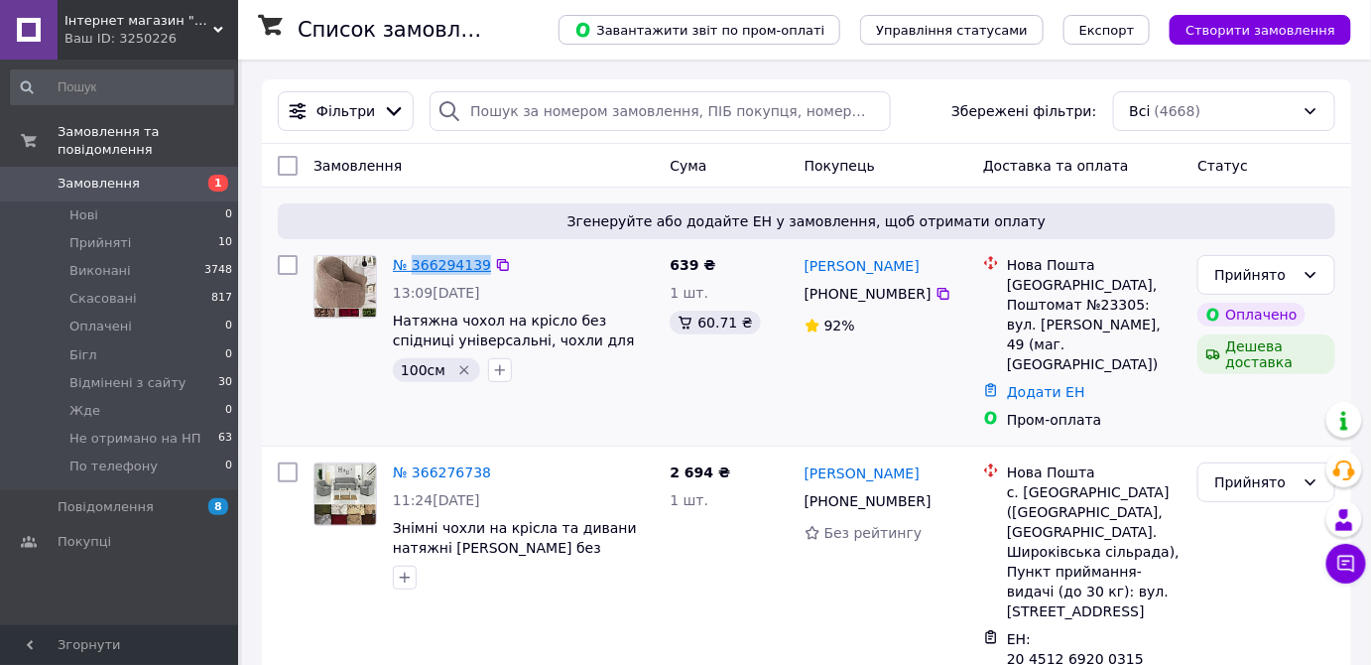
drag, startPoint x: 481, startPoint y: 263, endPoint x: 413, endPoint y: 260, distance: 68.5
click at [413, 260] on div "№ 366294139" at bounding box center [523, 265] width 265 height 24
copy div "366294139"
click at [429, 262] on link "№ 366294139" at bounding box center [442, 265] width 98 height 16
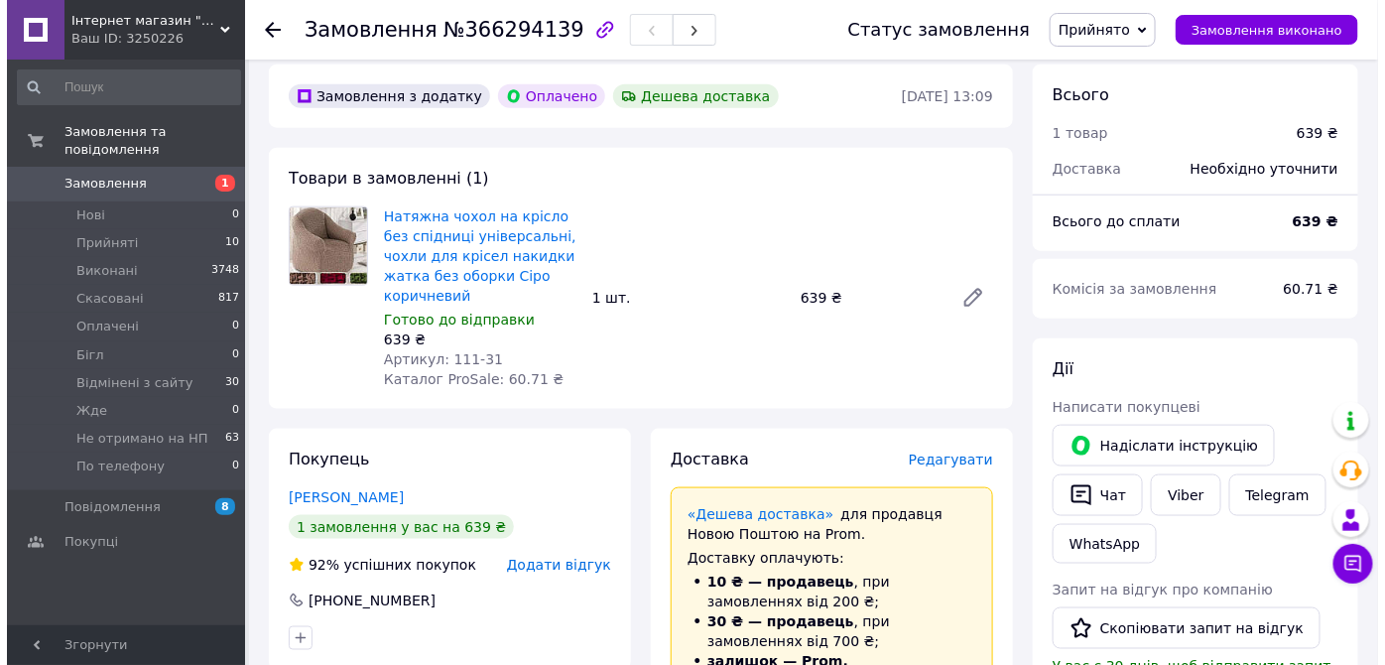
scroll to position [631, 0]
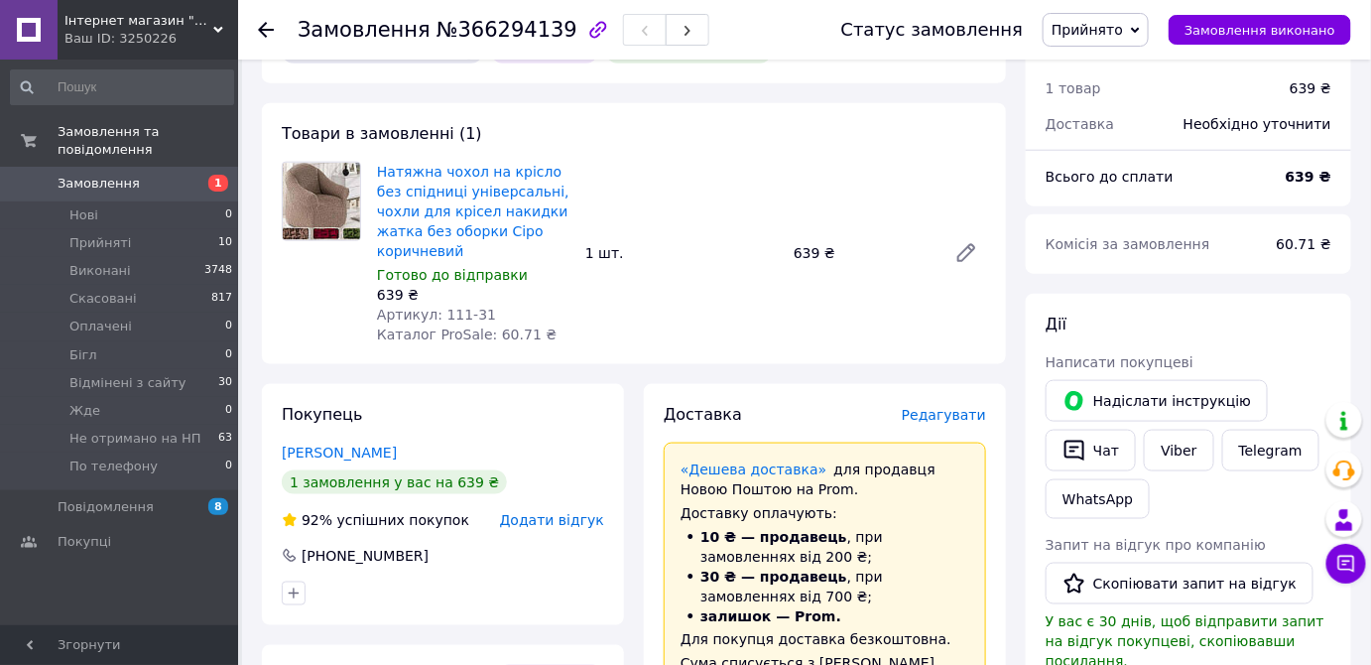
click at [960, 407] on span "Редагувати" at bounding box center [944, 415] width 84 height 16
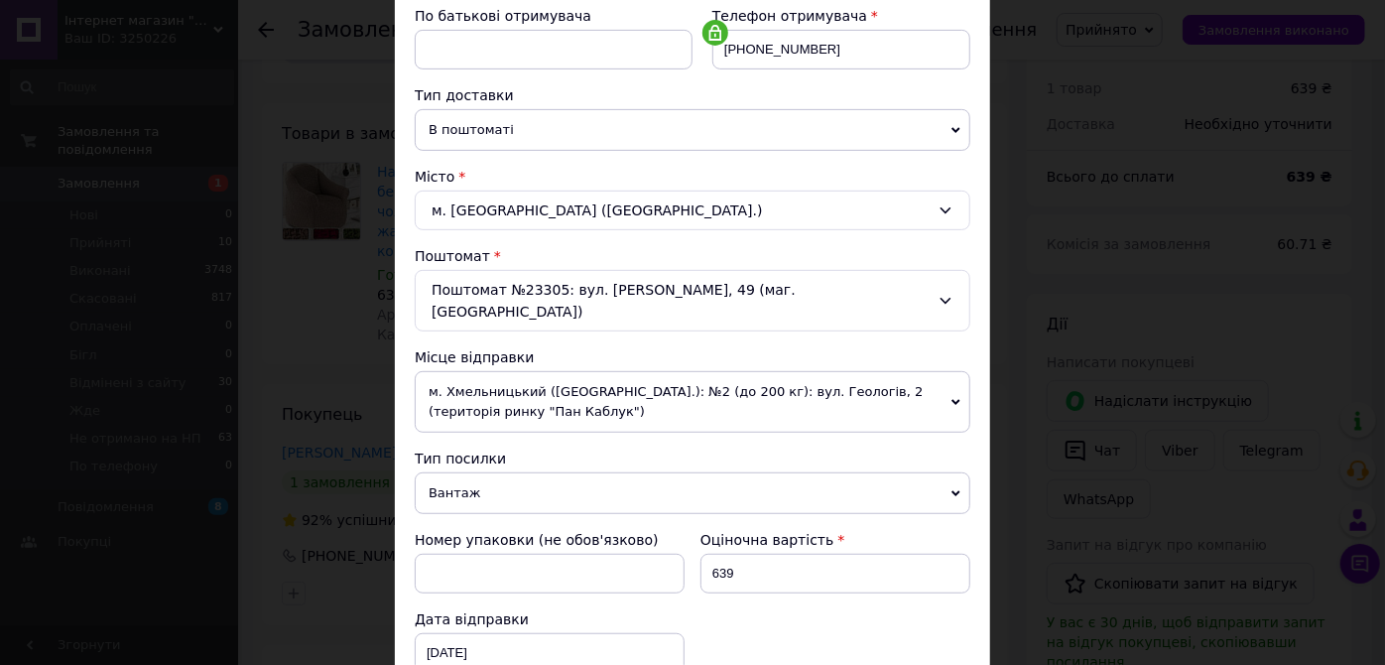
scroll to position [421, 0]
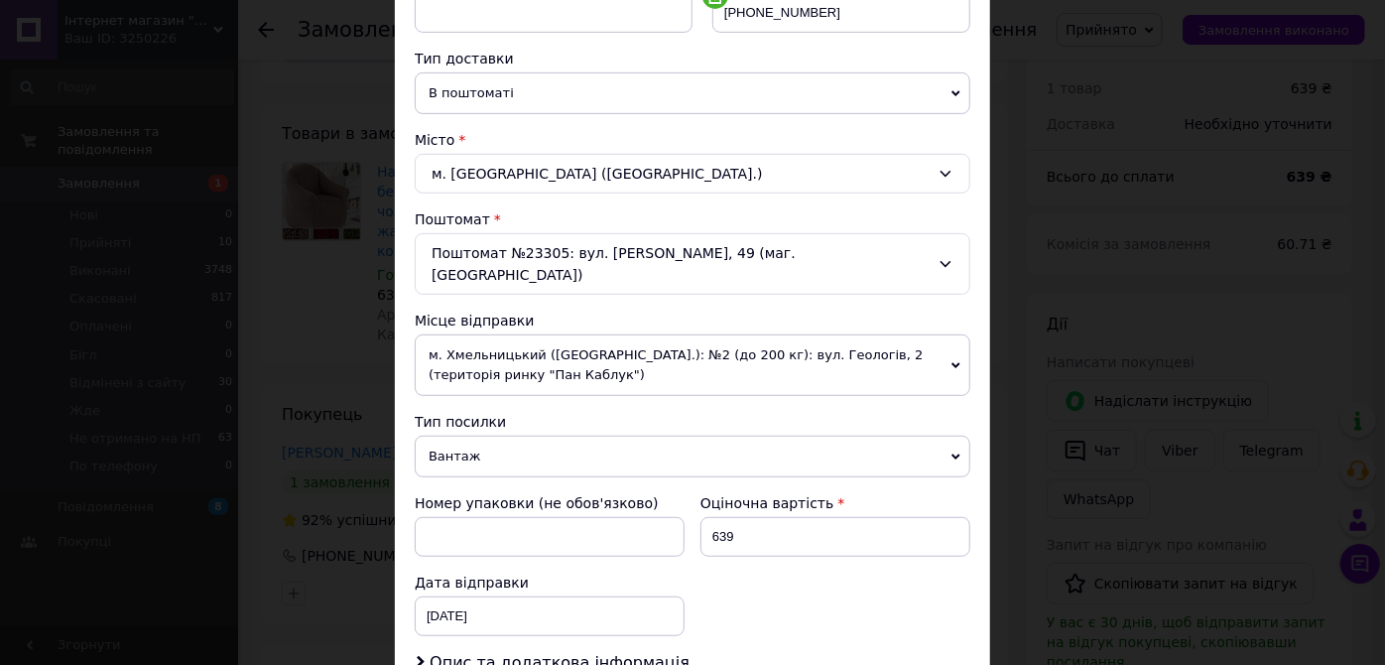
click at [955, 361] on icon at bounding box center [955, 365] width 9 height 9
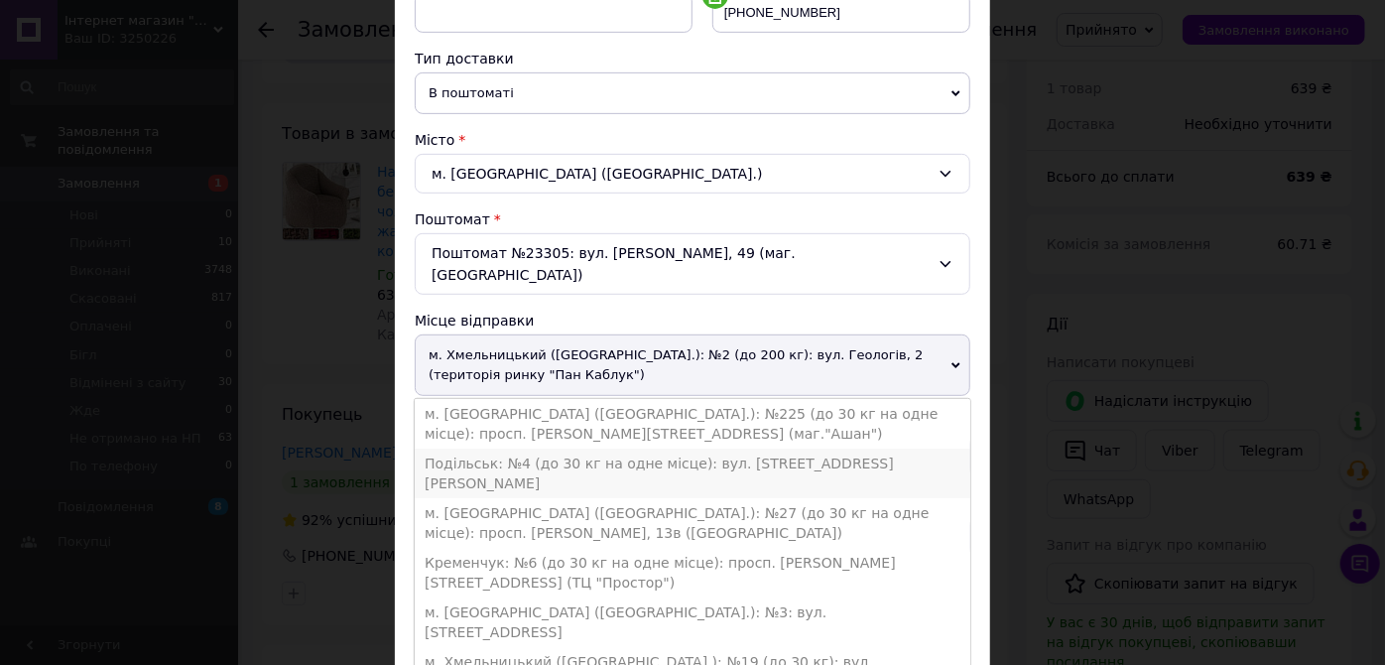
click at [849, 448] on li "Подільськ: №4 (до 30 кг на одне місце): вул. Академіка Корольова, 1А" at bounding box center [693, 473] width 556 height 50
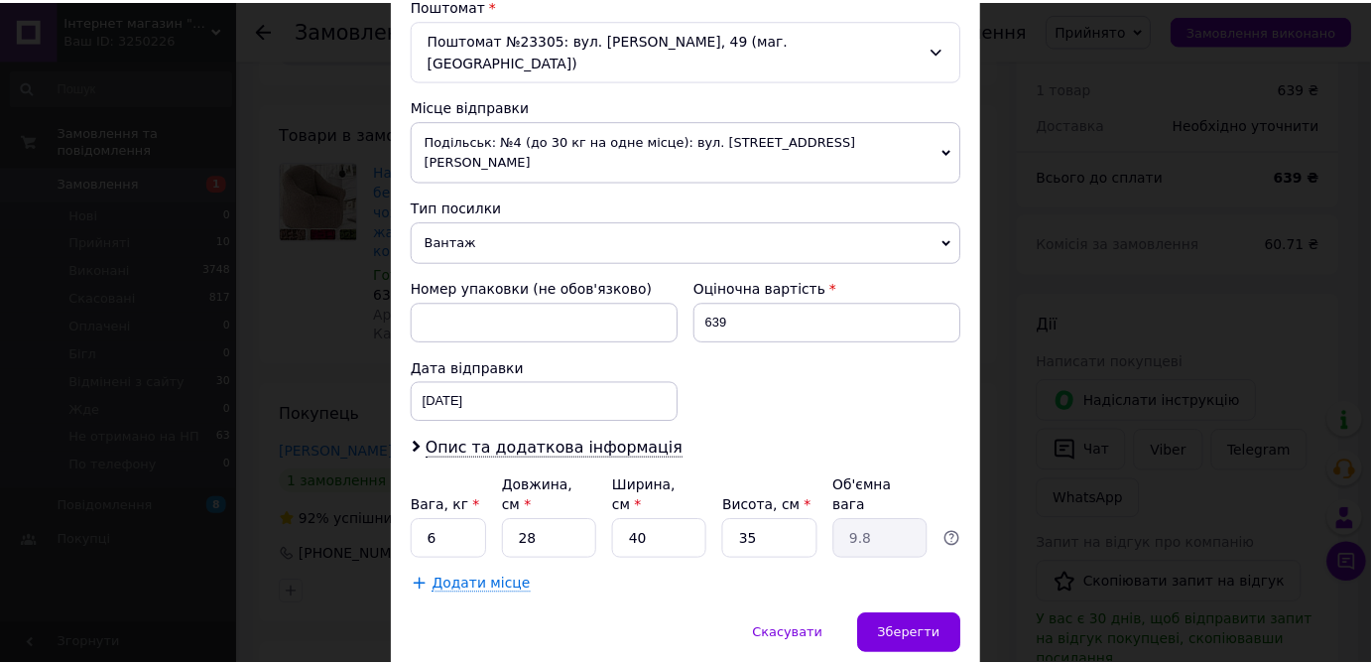
scroll to position [645, 0]
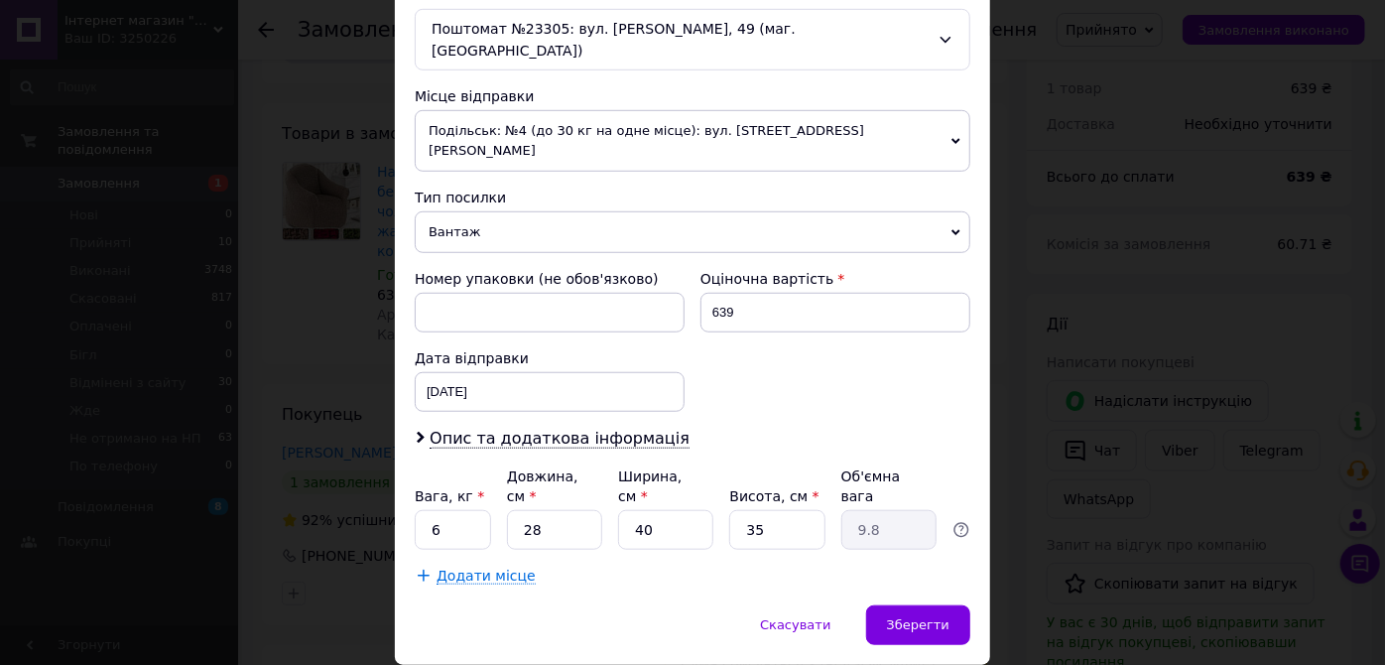
click at [711, 466] on div "Вага, кг * 6 Довжина, см * 28 Ширина, см * 40 Висота, см * 35 Об'ємна вага 9.8" at bounding box center [693, 507] width 556 height 83
click at [692, 510] on input "40" at bounding box center [665, 530] width 95 height 40
type input "4"
type input "0.98"
type input "2"
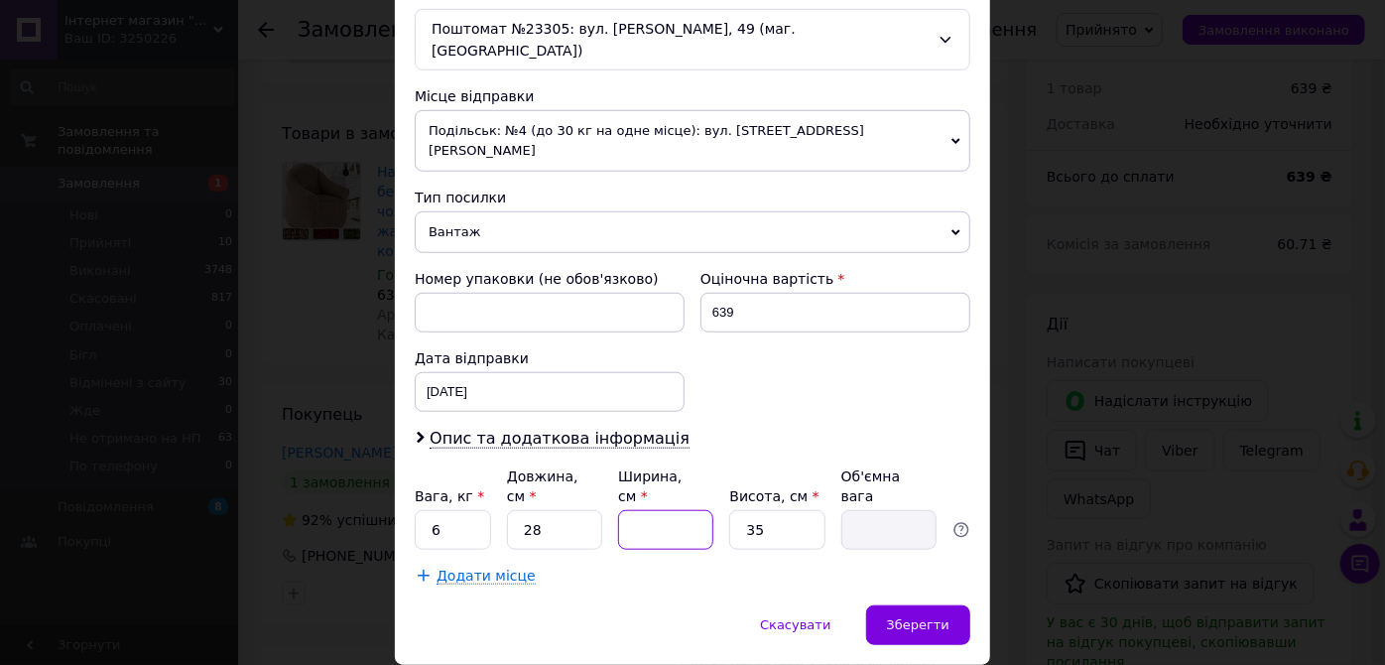
type input "0.49"
type input "20"
type input "4.9"
type input "20"
click at [791, 510] on input "35" at bounding box center [776, 530] width 95 height 40
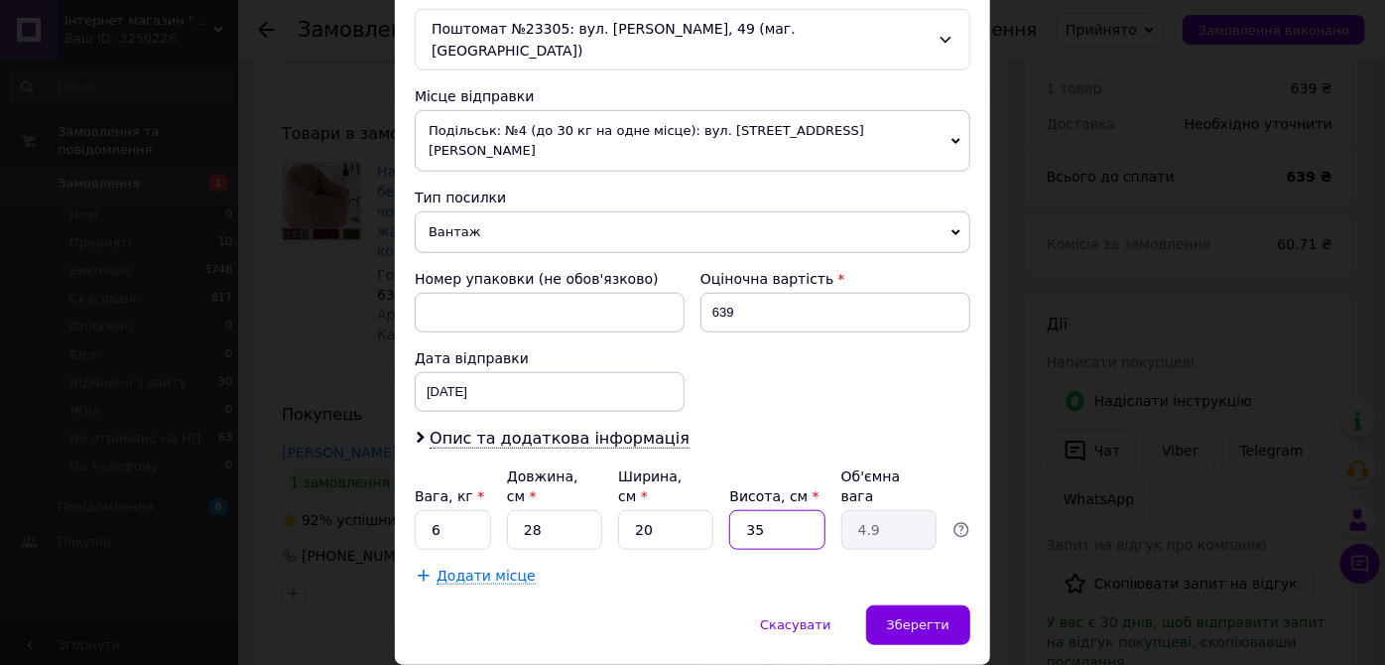
type input "3"
type input "0.42"
type input "2"
type input "0.28"
type input "20"
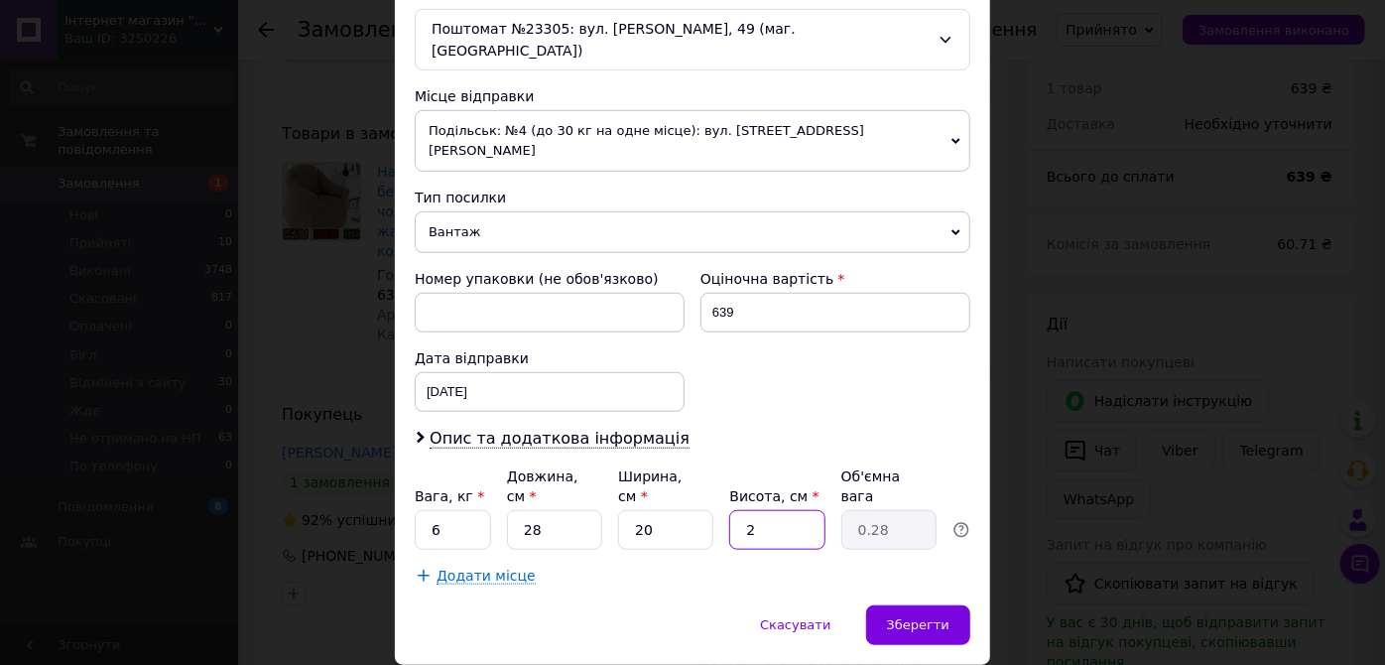
type input "2.8"
type input "20"
click at [568, 510] on input "28" at bounding box center [554, 530] width 95 height 40
type input "2"
type input "0.2"
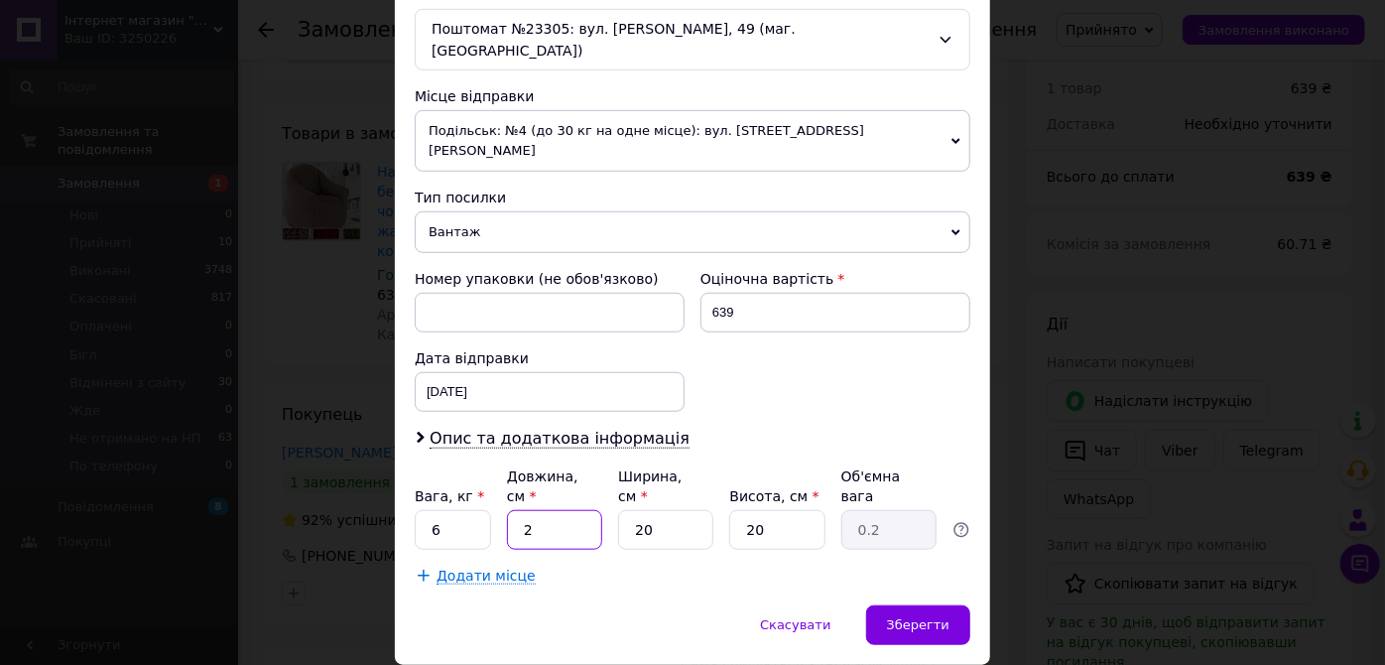
type input "20"
type input "2"
type input "20"
click at [431, 510] on input "6" at bounding box center [453, 530] width 76 height 40
click at [440, 510] on input "6" at bounding box center [453, 530] width 76 height 40
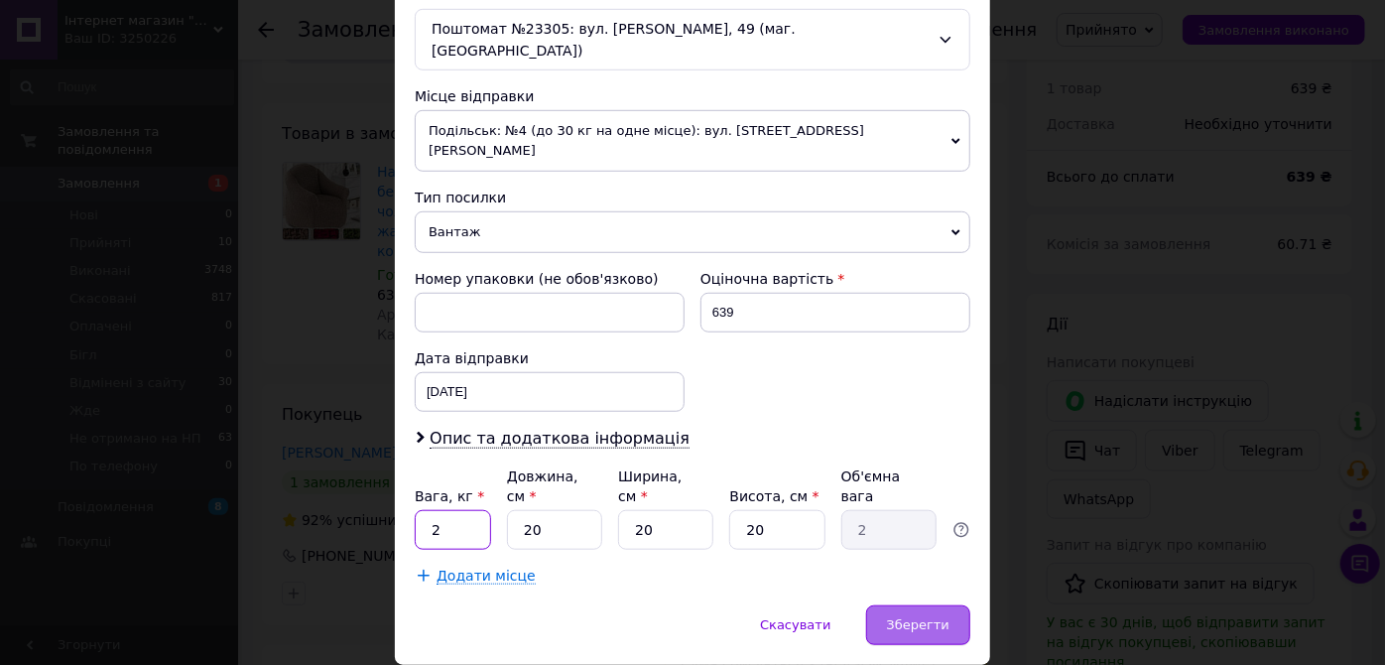
type input "2"
click at [903, 617] on span "Зберегти" at bounding box center [918, 624] width 62 height 15
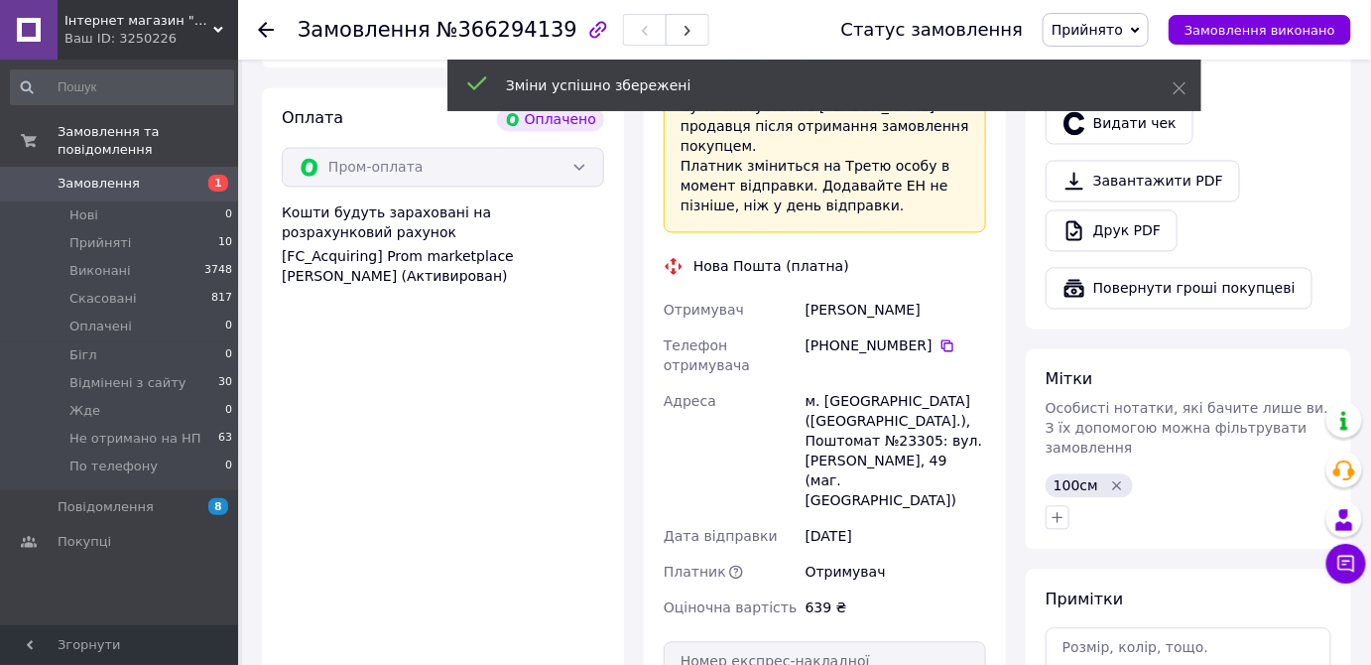
scroll to position [1262, 0]
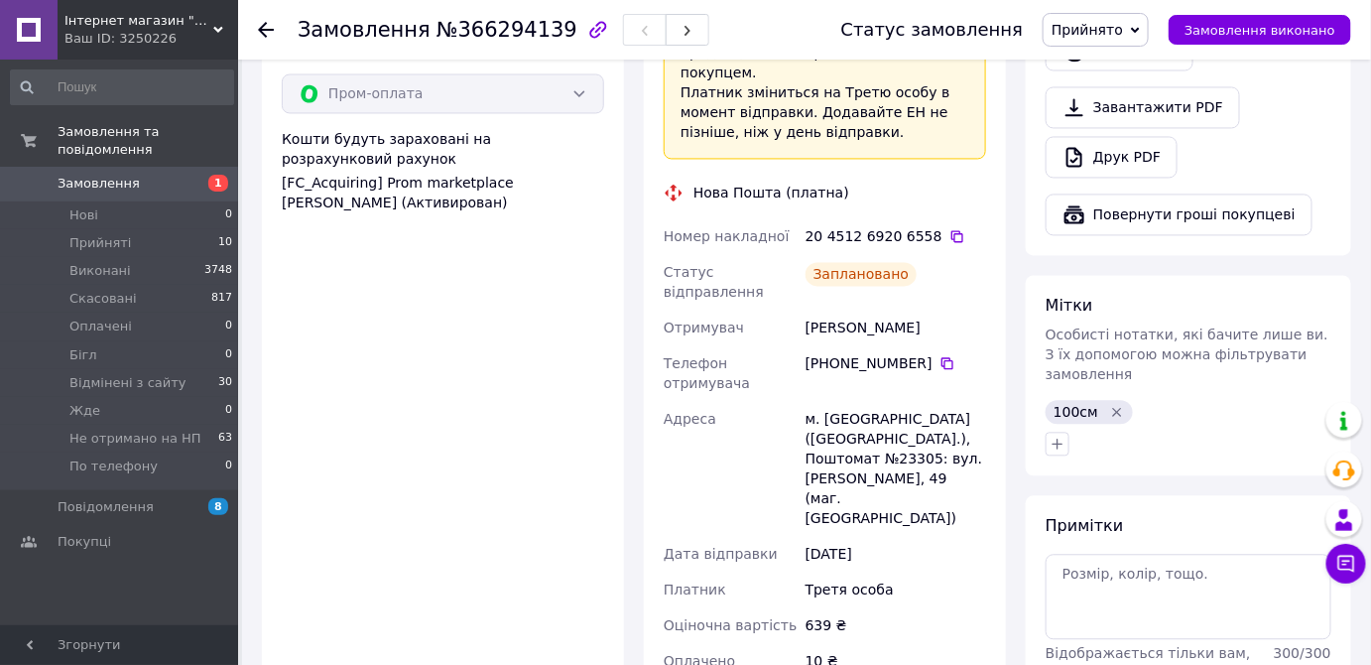
click at [135, 175] on span "Замовлення" at bounding box center [121, 184] width 126 height 18
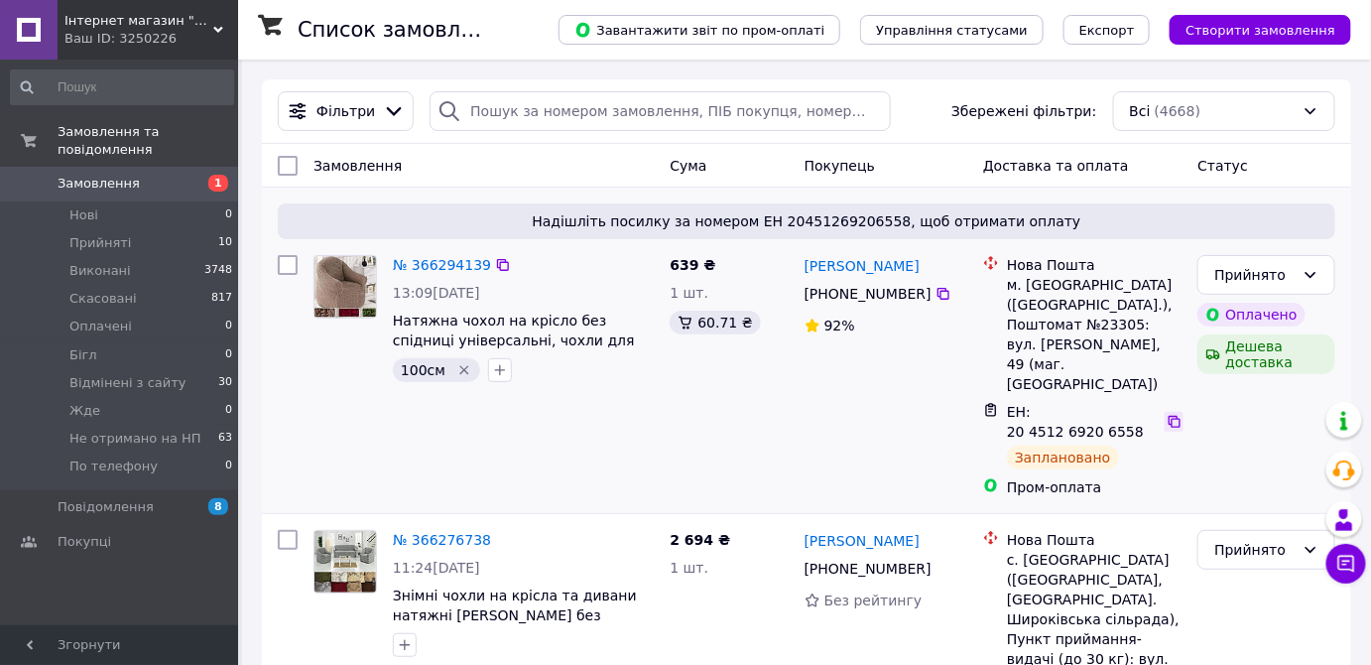
click at [1167, 414] on icon at bounding box center [1175, 422] width 16 height 16
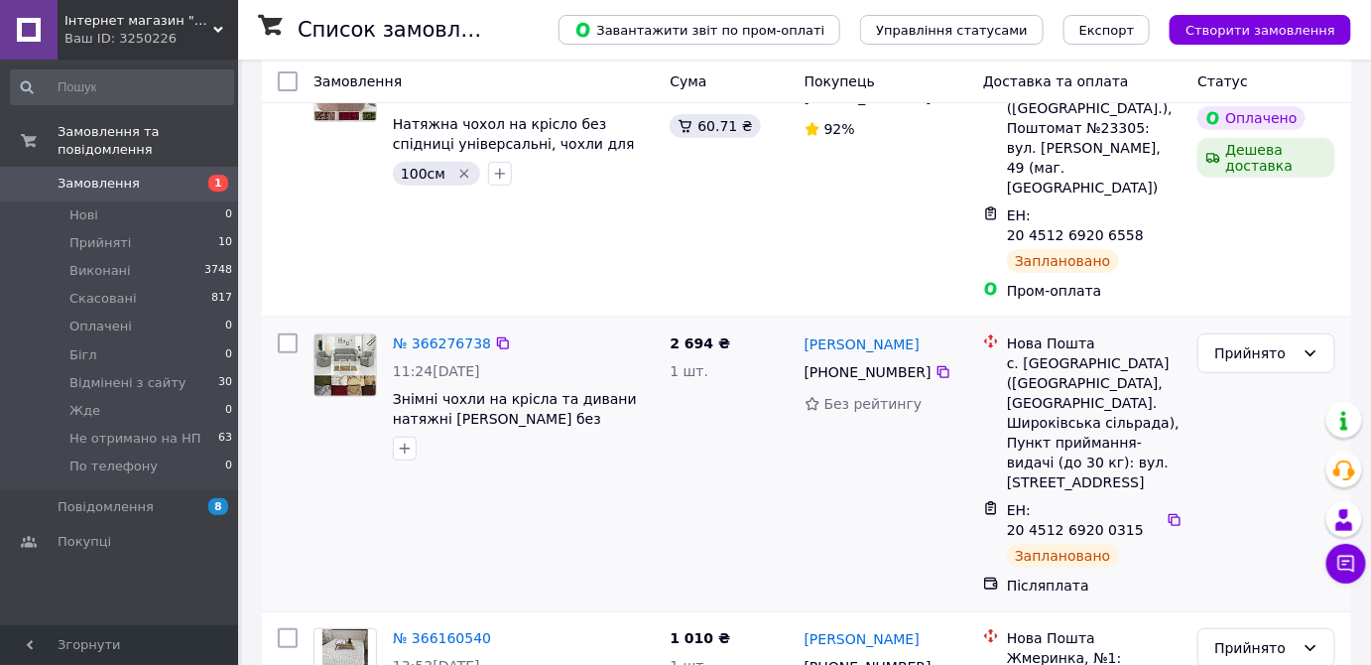
scroll to position [210, 0]
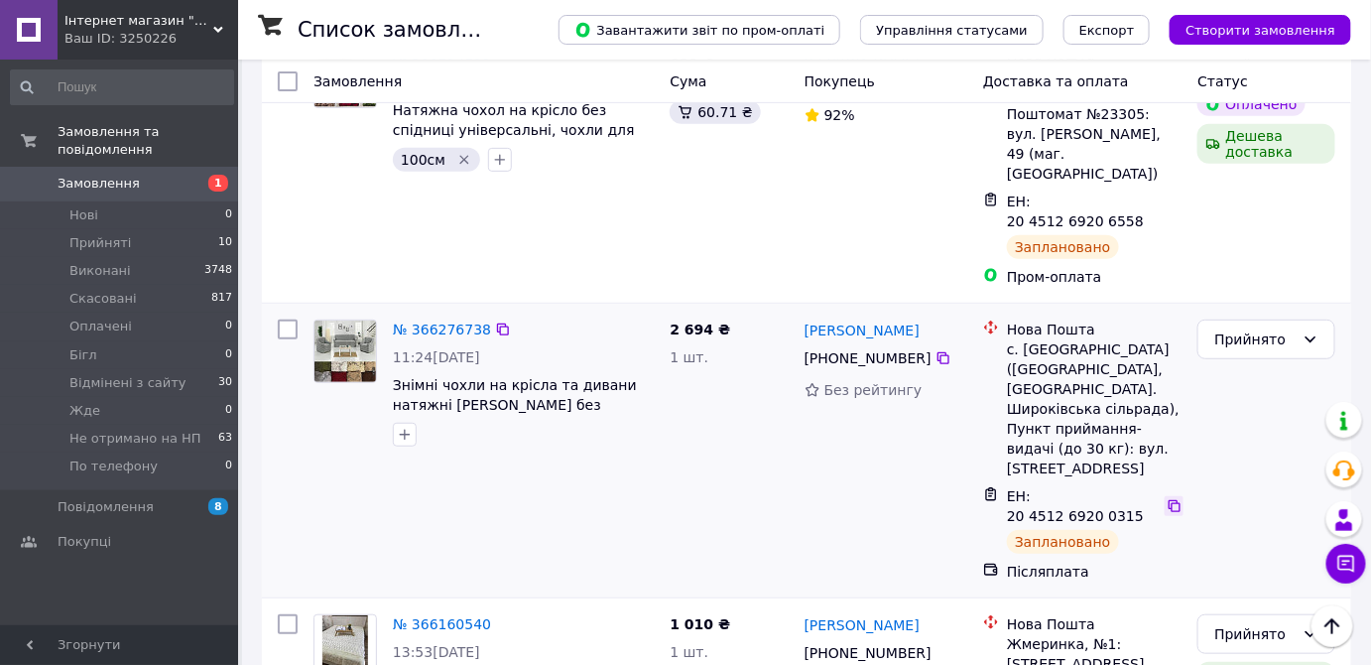
click at [1167, 498] on icon at bounding box center [1175, 506] width 16 height 16
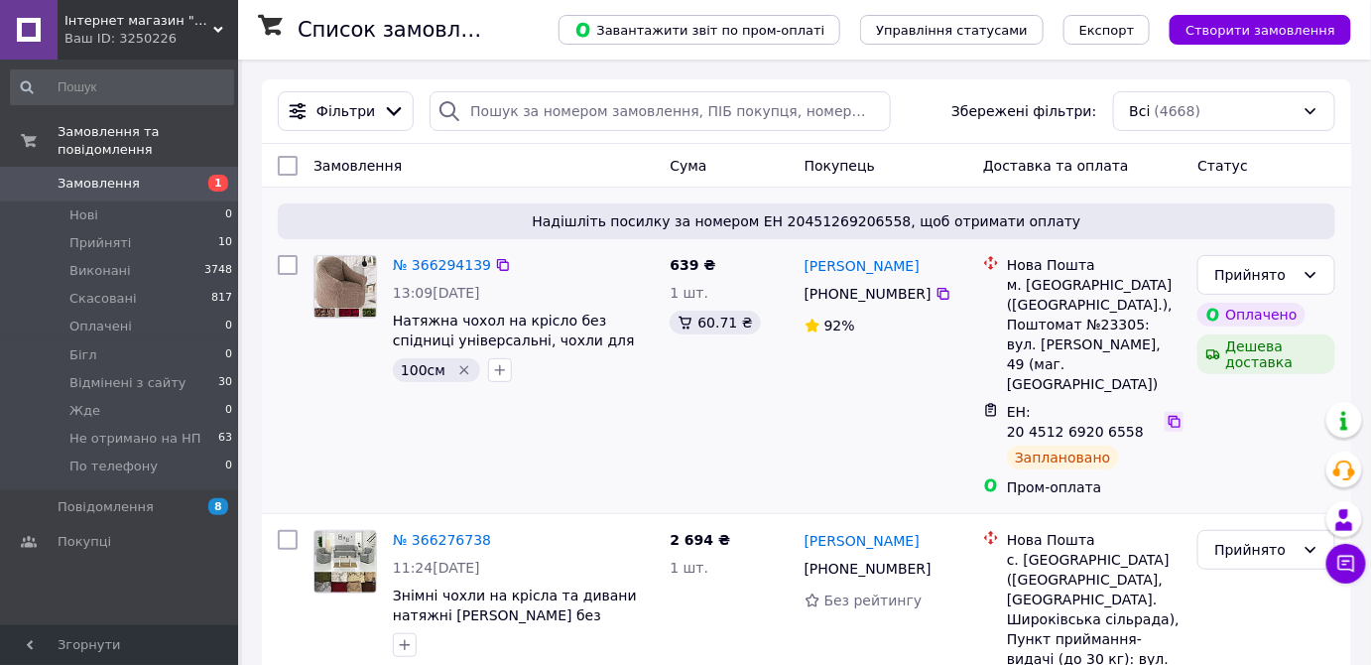
click at [1167, 414] on icon at bounding box center [1175, 422] width 16 height 16
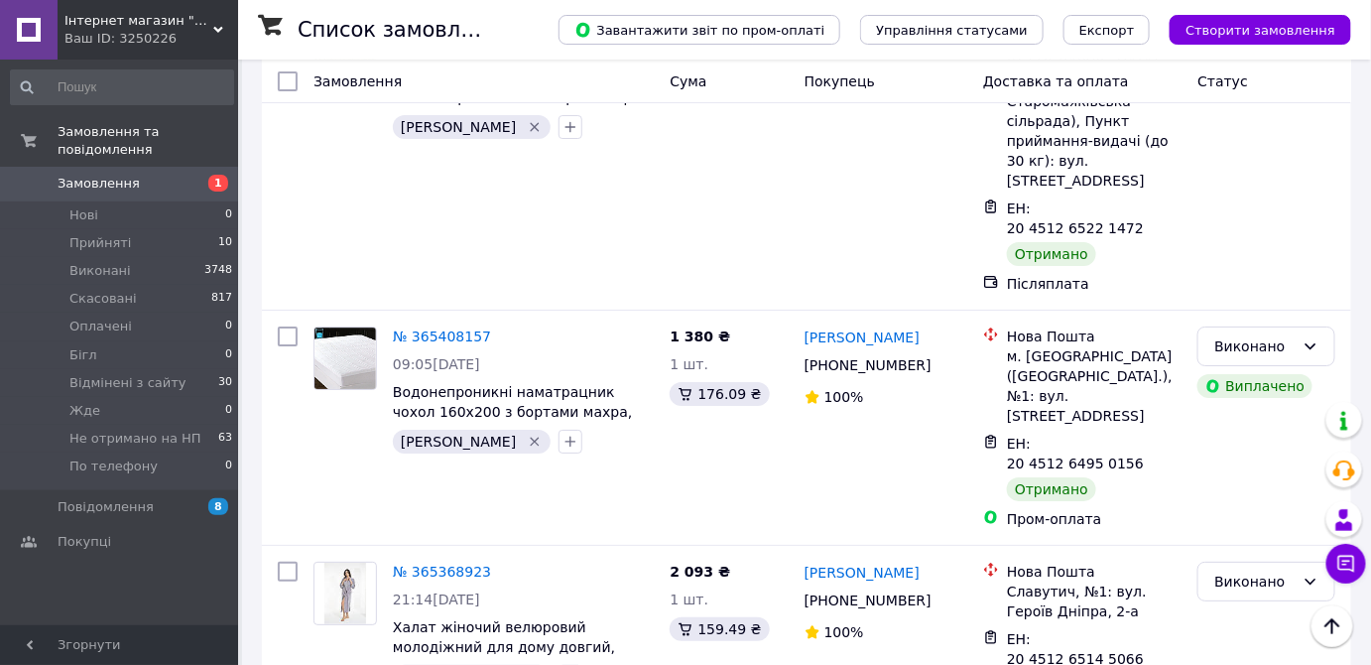
scroll to position [2525, 0]
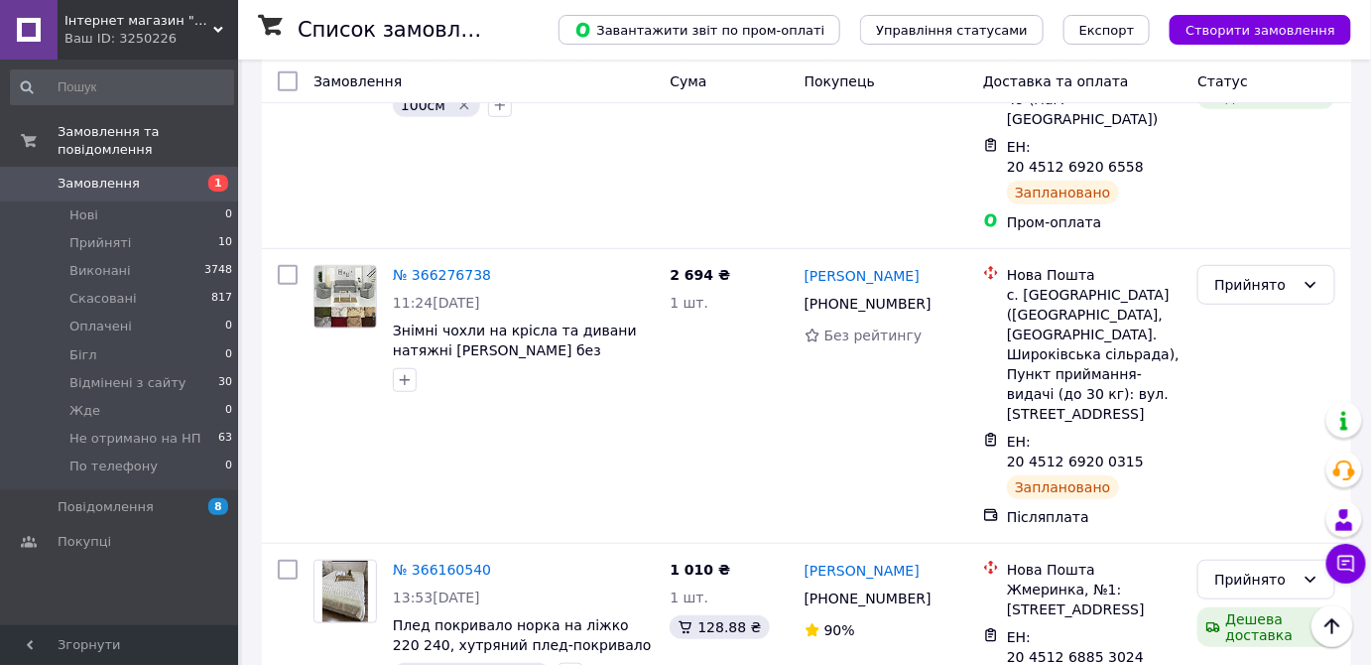
scroll to position [0, 0]
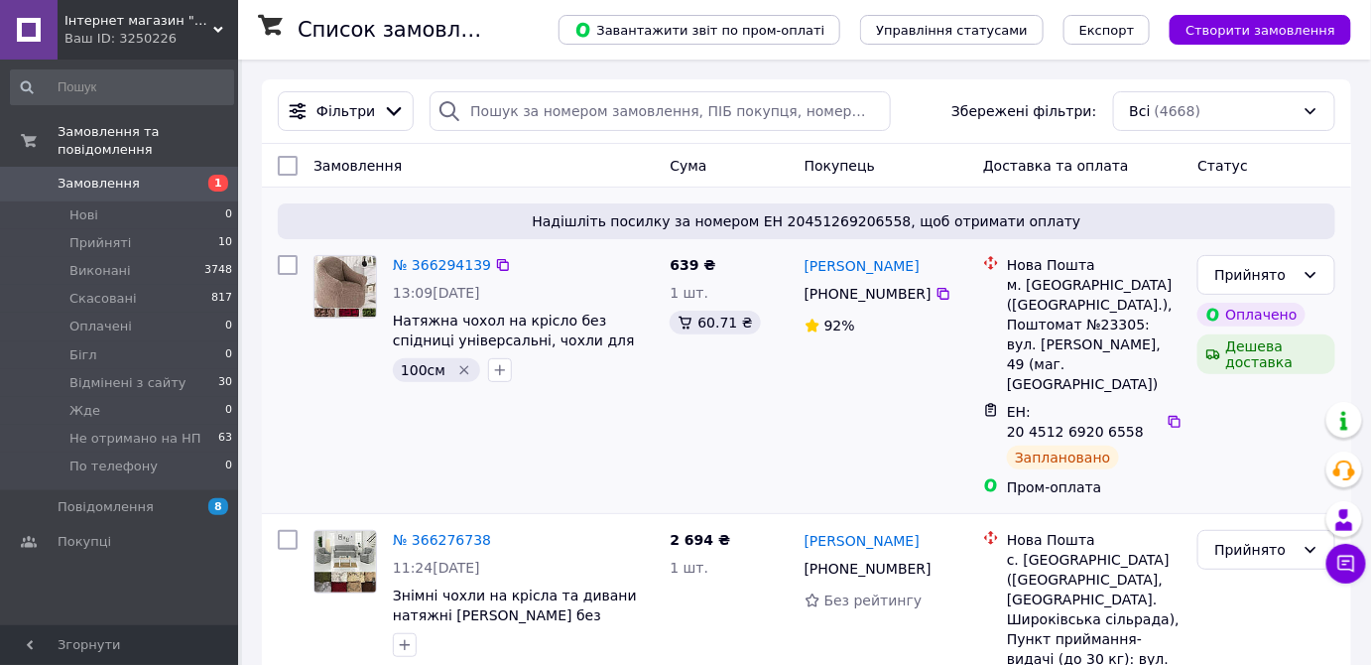
click at [461, 376] on icon "Видалити мітку" at bounding box center [464, 370] width 16 height 16
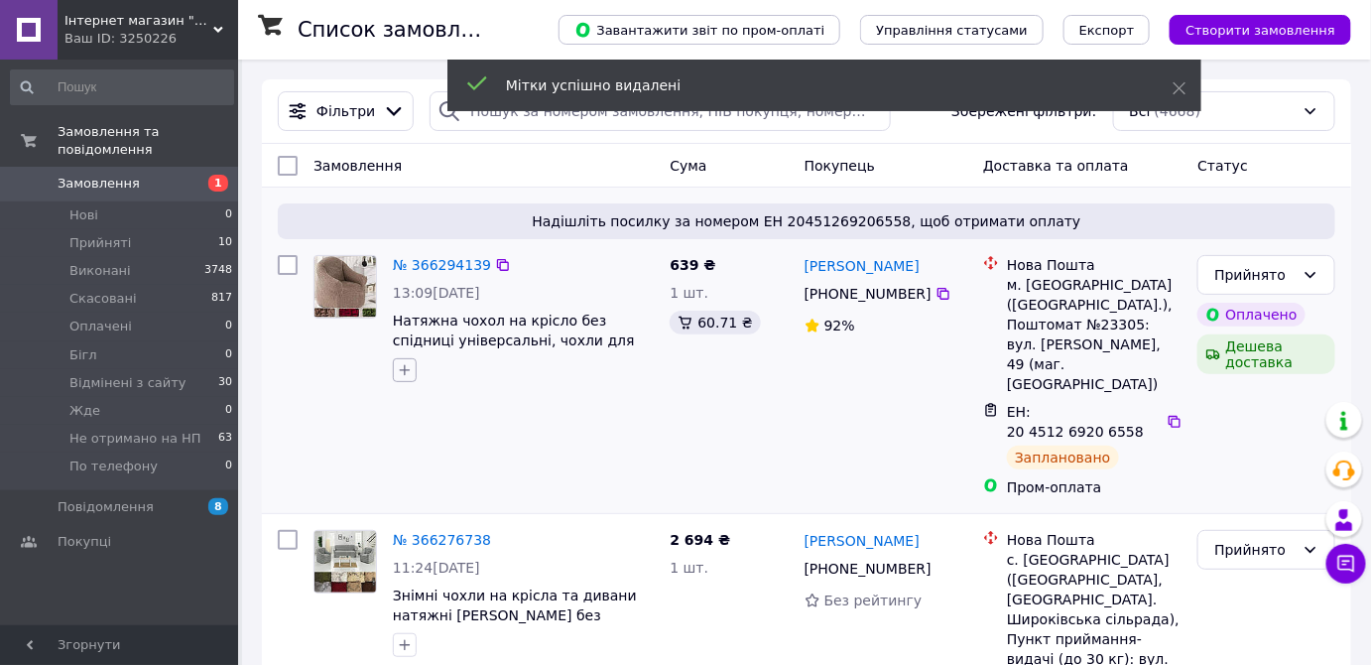
click at [404, 363] on icon "button" at bounding box center [405, 370] width 16 height 16
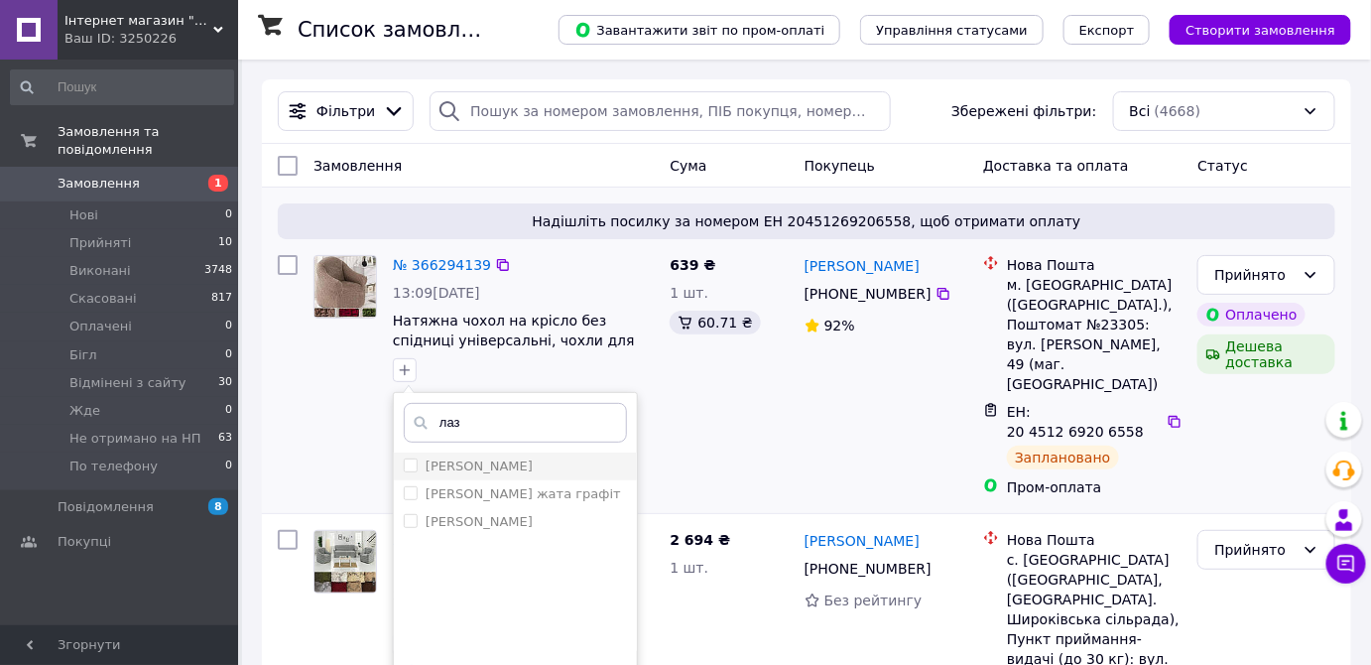
type input "лаз"
click at [418, 457] on label "[PERSON_NAME]" at bounding box center [468, 466] width 129 height 18
click at [417, 458] on input "[PERSON_NAME]" at bounding box center [410, 464] width 13 height 13
click at [414, 464] on input "[PERSON_NAME]" at bounding box center [410, 464] width 13 height 13
checkbox input "true"
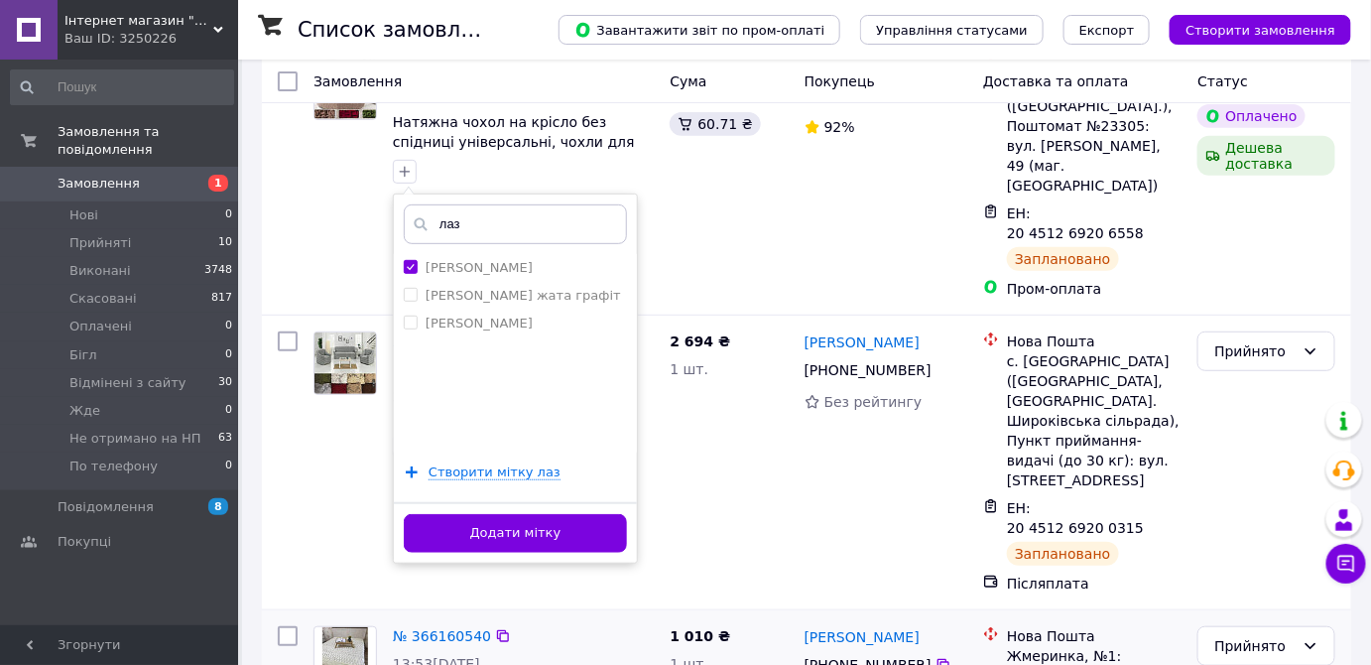
scroll to position [210, 0]
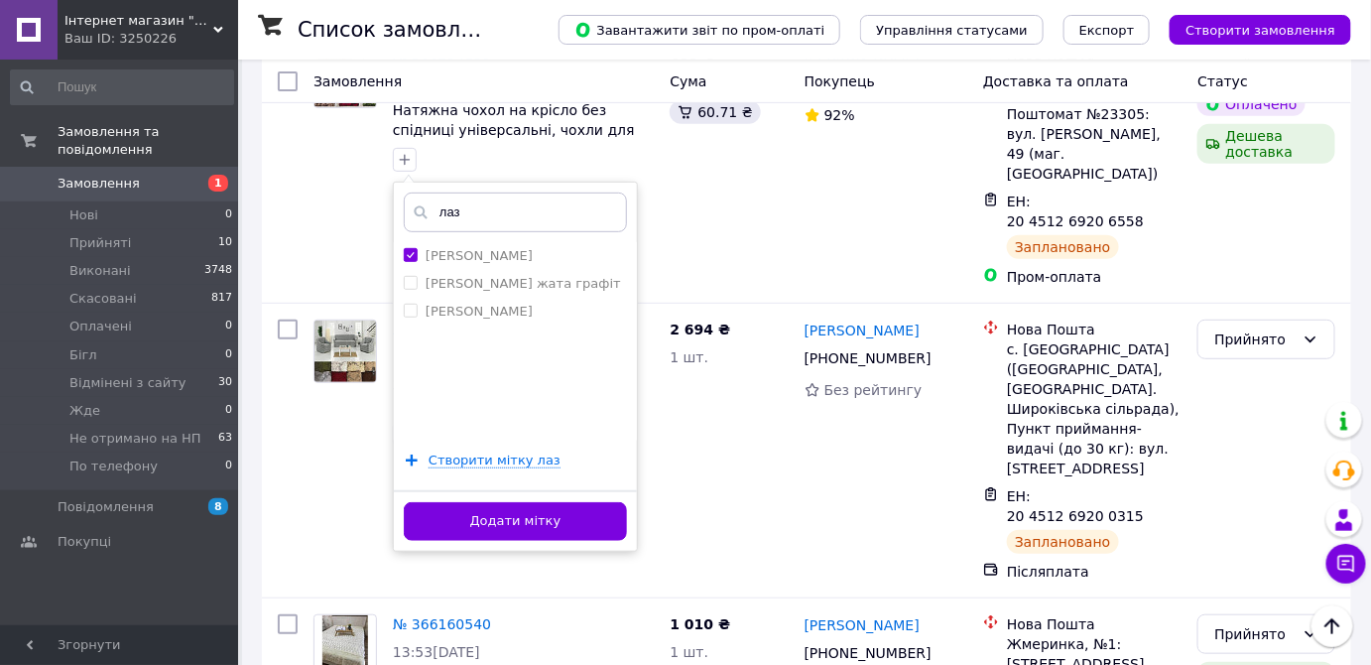
click at [573, 516] on button "Додати мітку" at bounding box center [515, 521] width 223 height 39
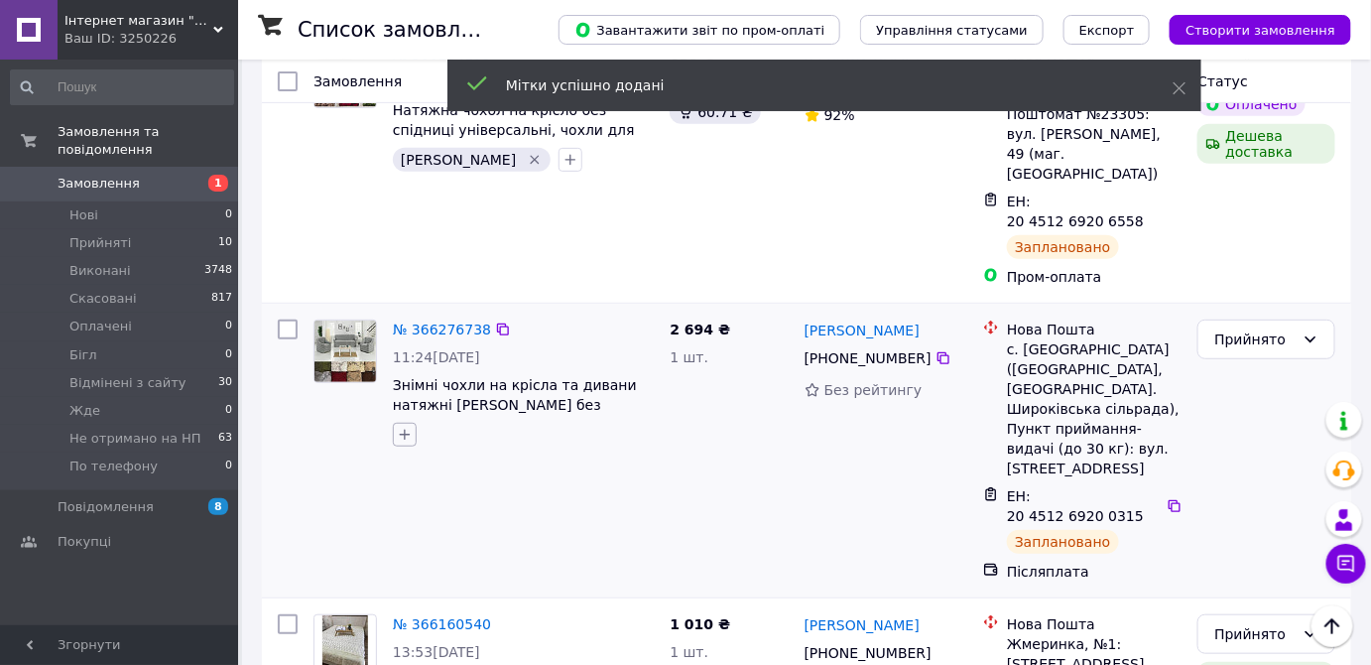
click at [407, 427] on icon "button" at bounding box center [405, 435] width 16 height 16
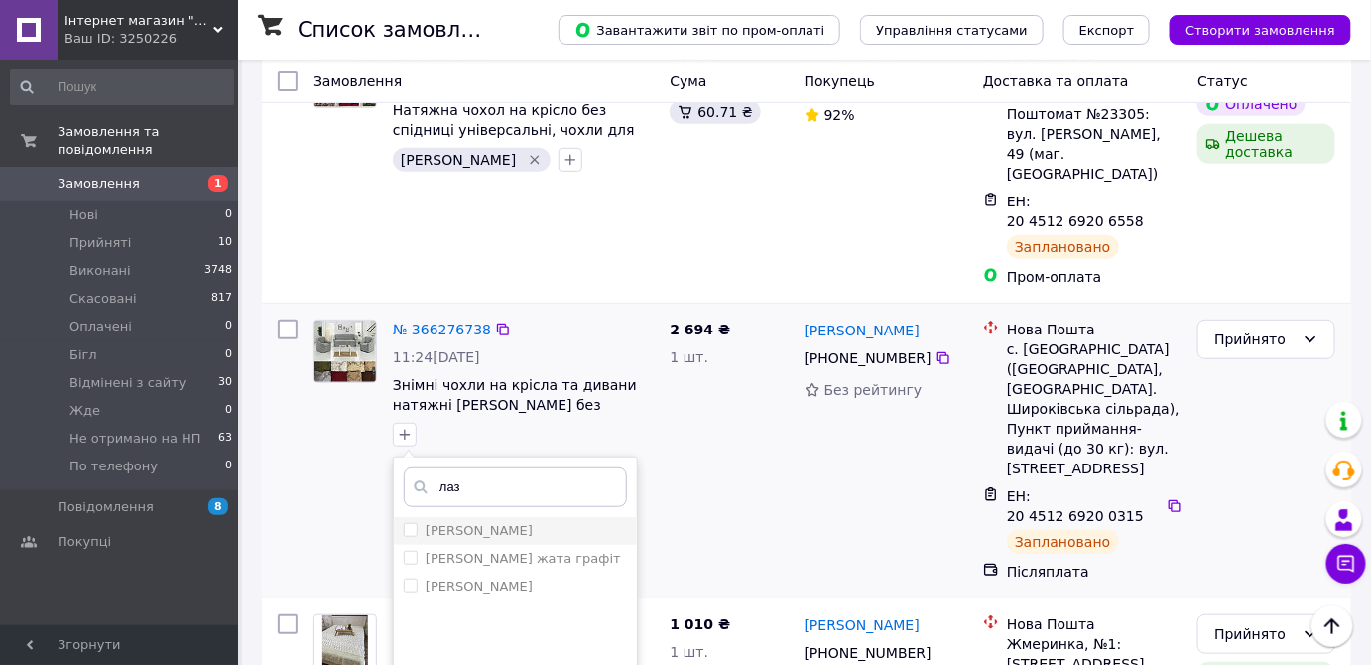
type input "лаз"
click at [413, 523] on input "[PERSON_NAME]" at bounding box center [410, 529] width 13 height 13
checkbox input "true"
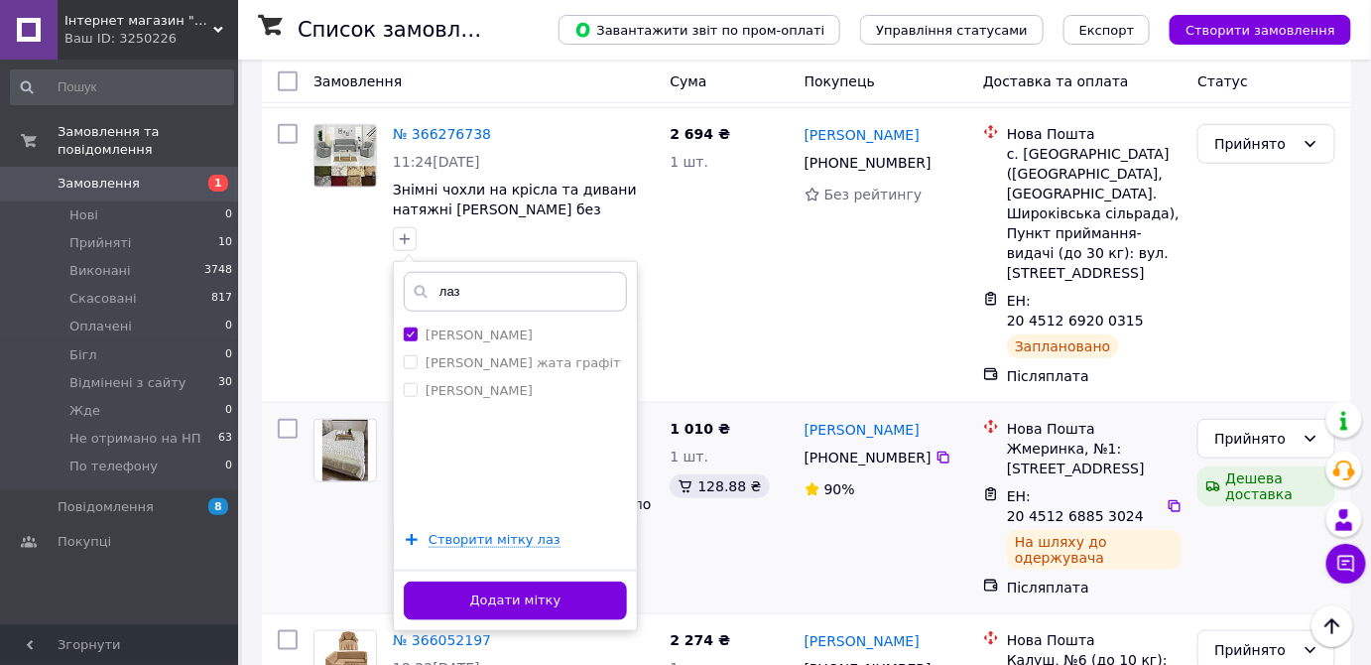
scroll to position [421, 0]
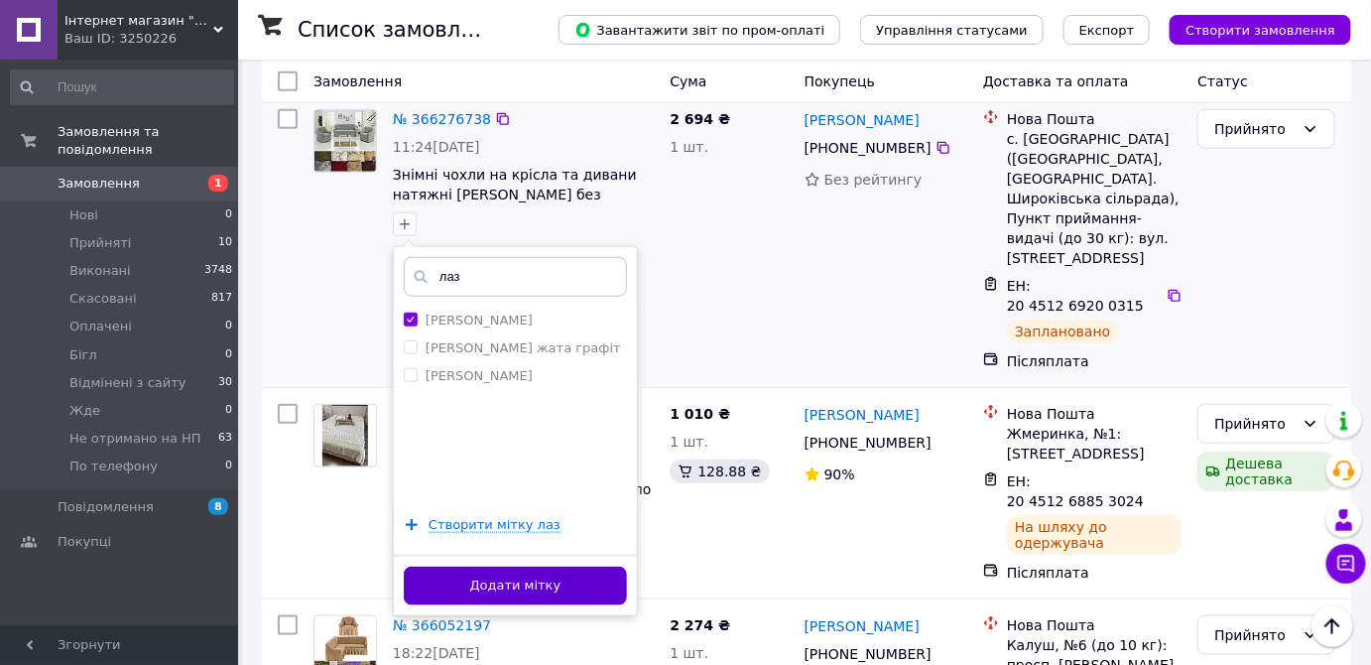
click at [604, 566] on button "Додати мітку" at bounding box center [515, 585] width 223 height 39
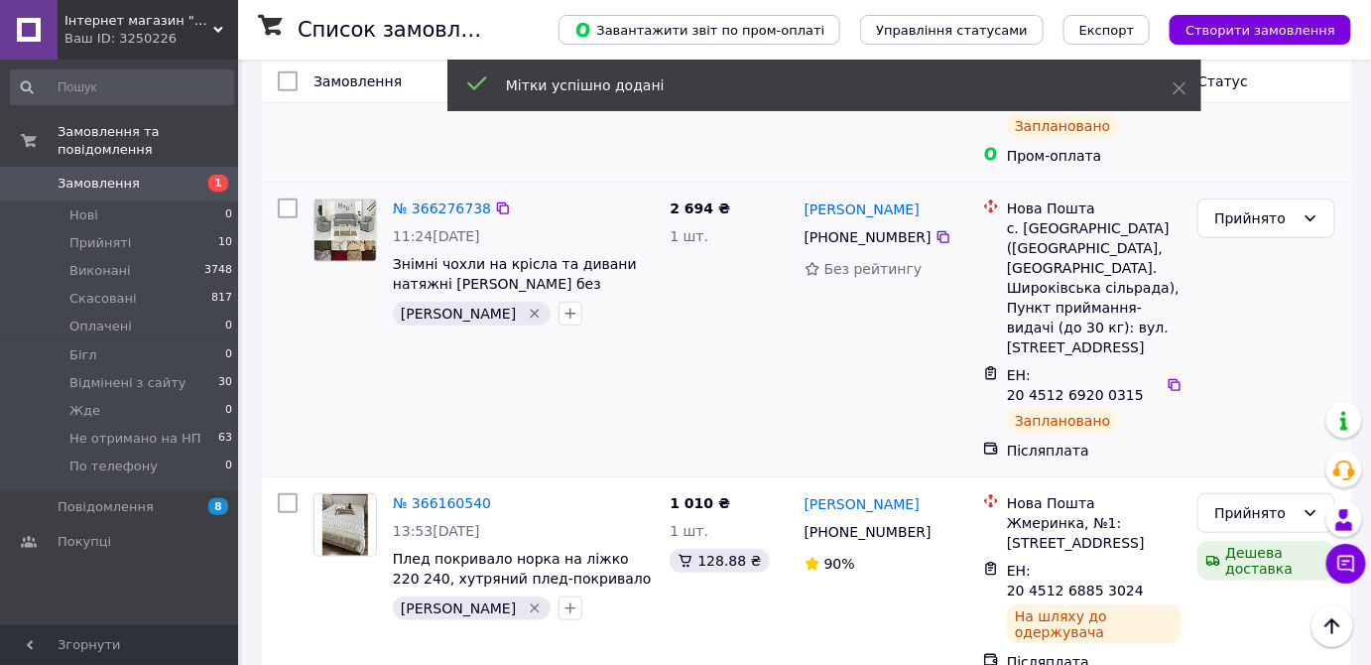
scroll to position [0, 0]
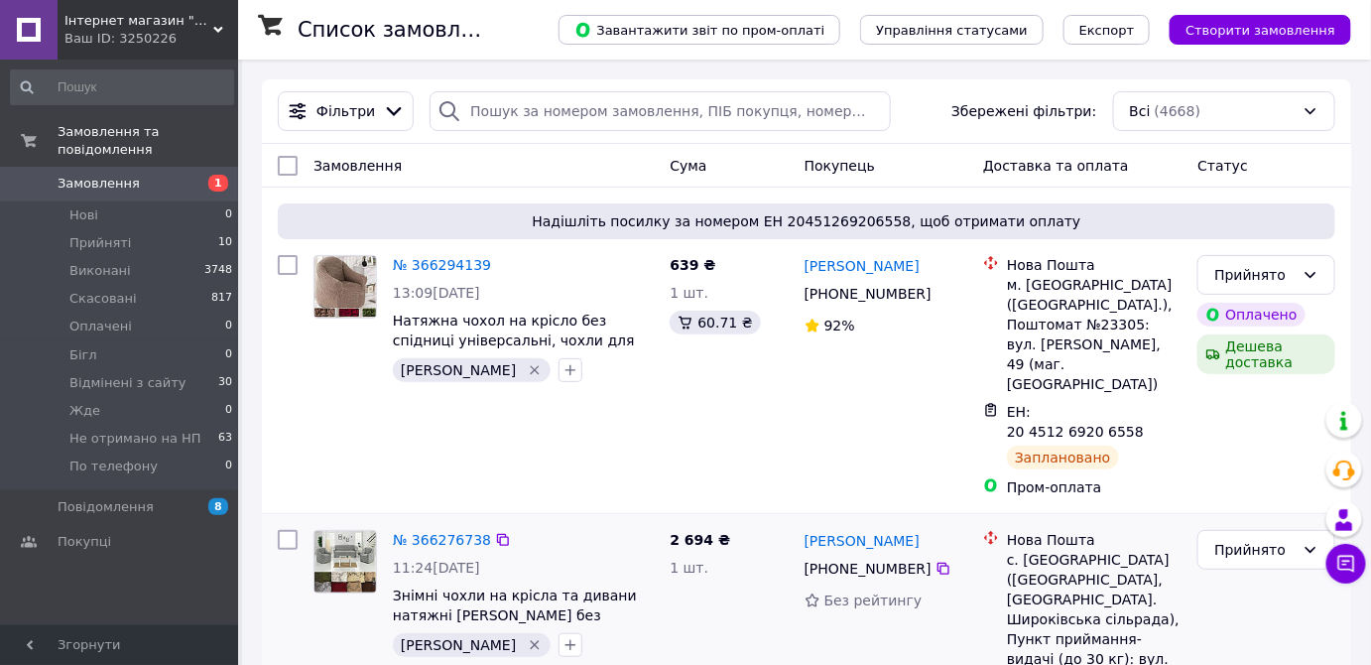
click at [213, 28] on icon at bounding box center [218, 30] width 10 height 10
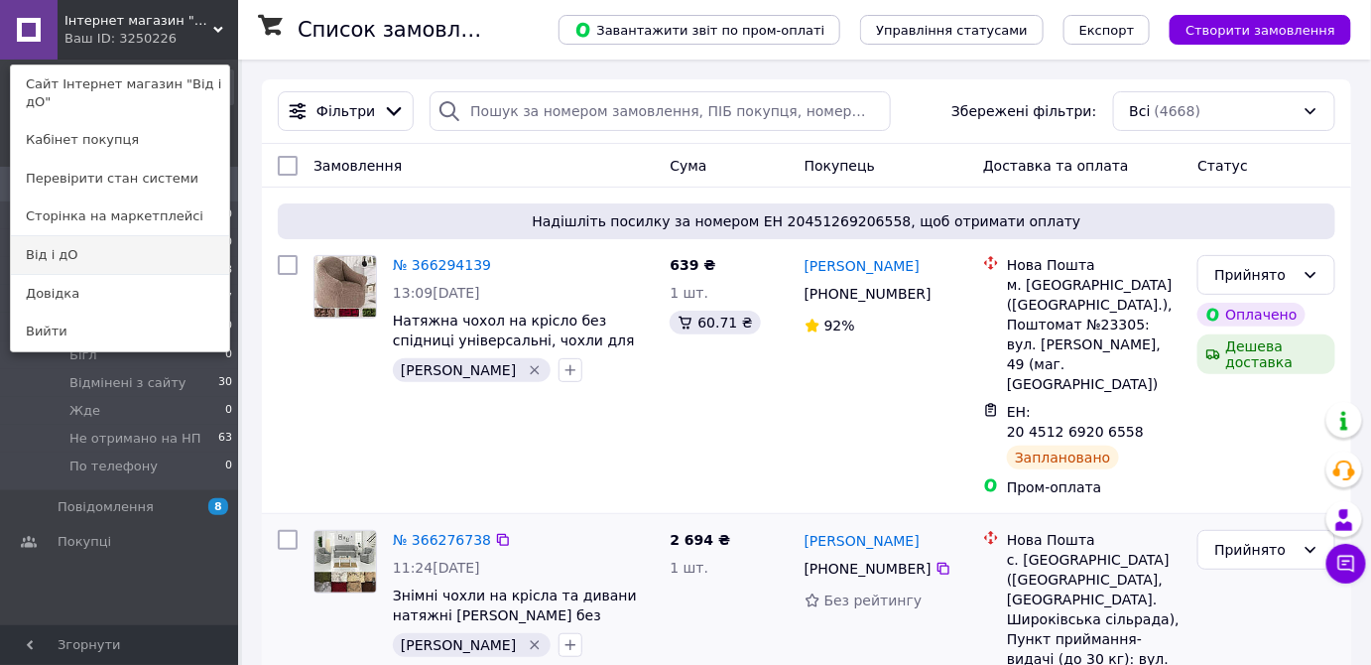
click at [167, 238] on link "Від і дО" at bounding box center [120, 255] width 218 height 38
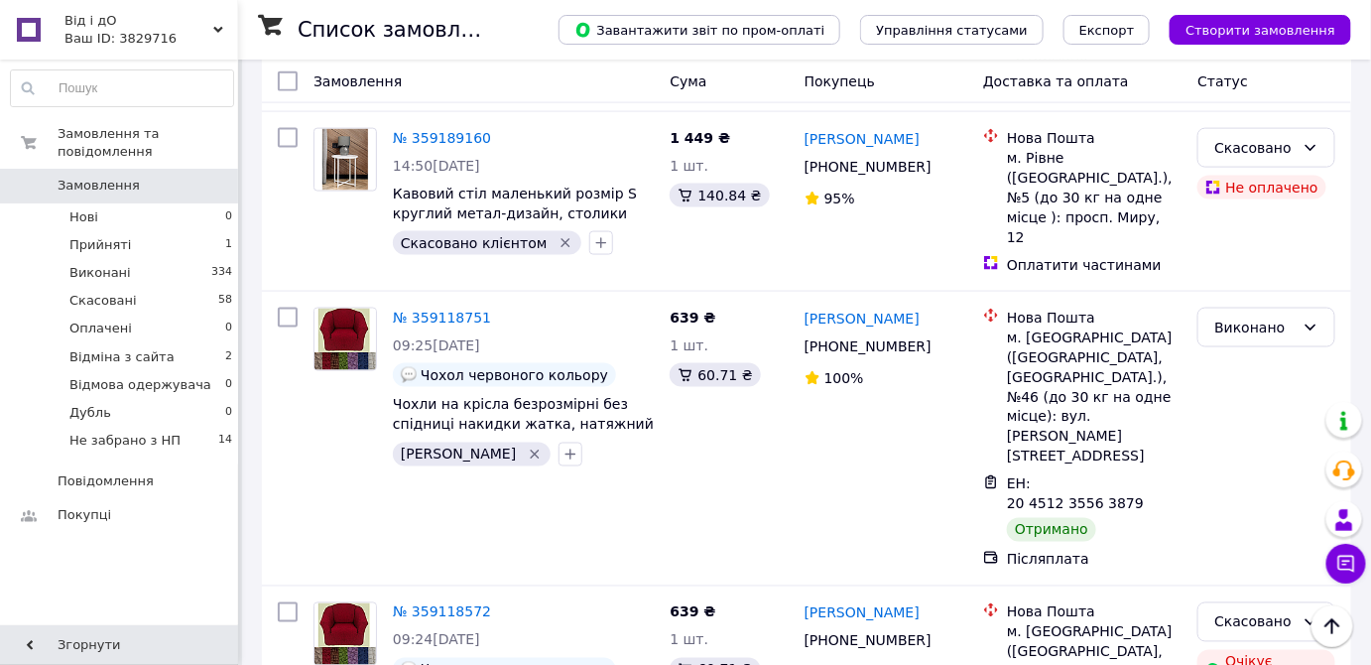
scroll to position [3548, 0]
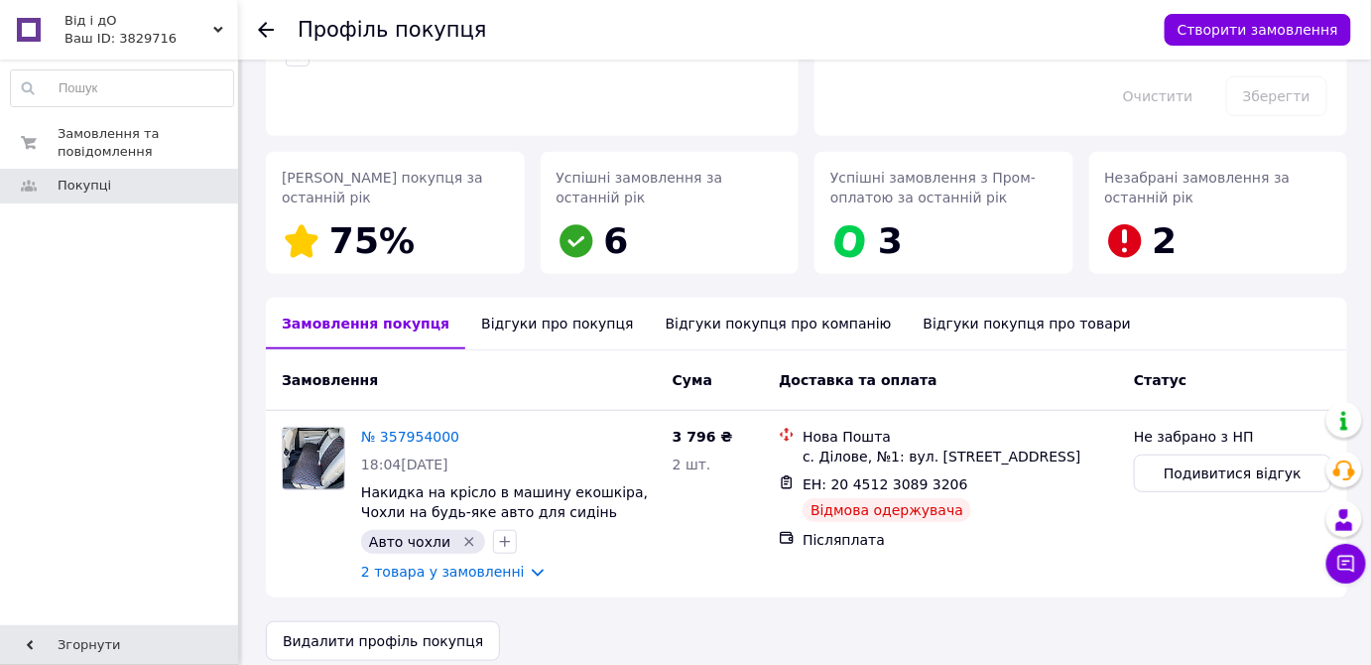
scroll to position [230, 0]
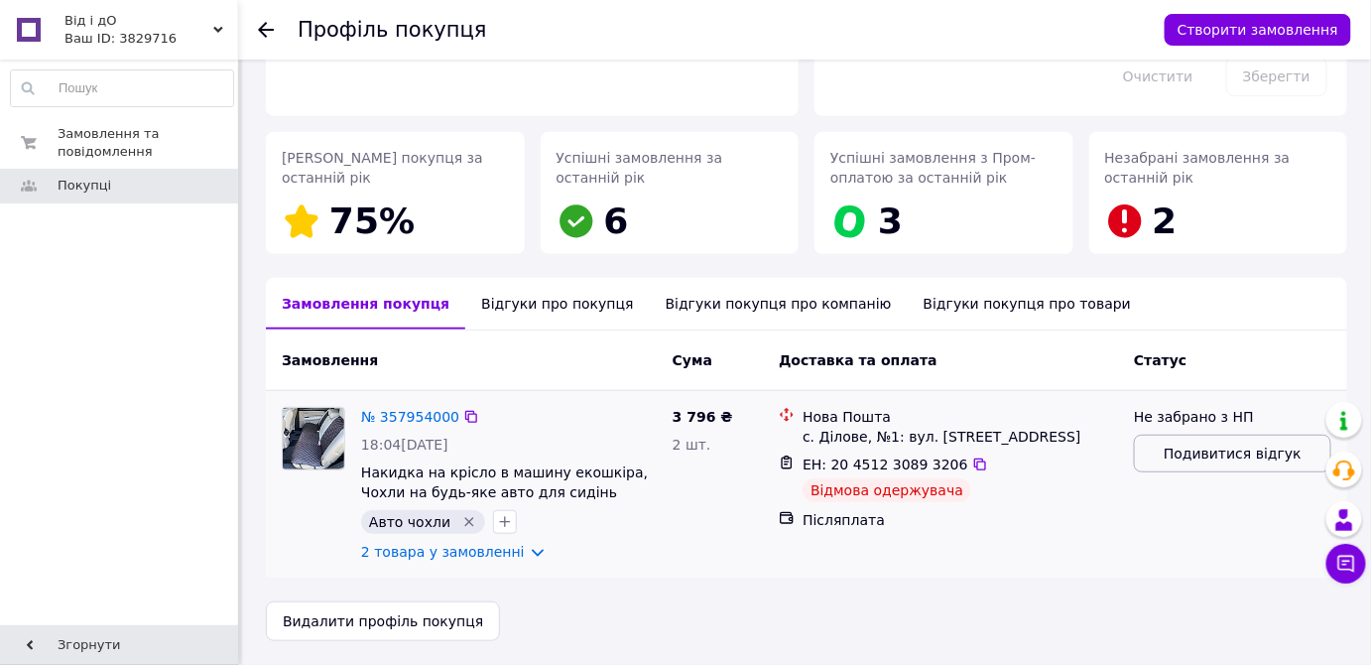
click at [1181, 458] on span "Подивитися відгук" at bounding box center [1233, 453] width 138 height 20
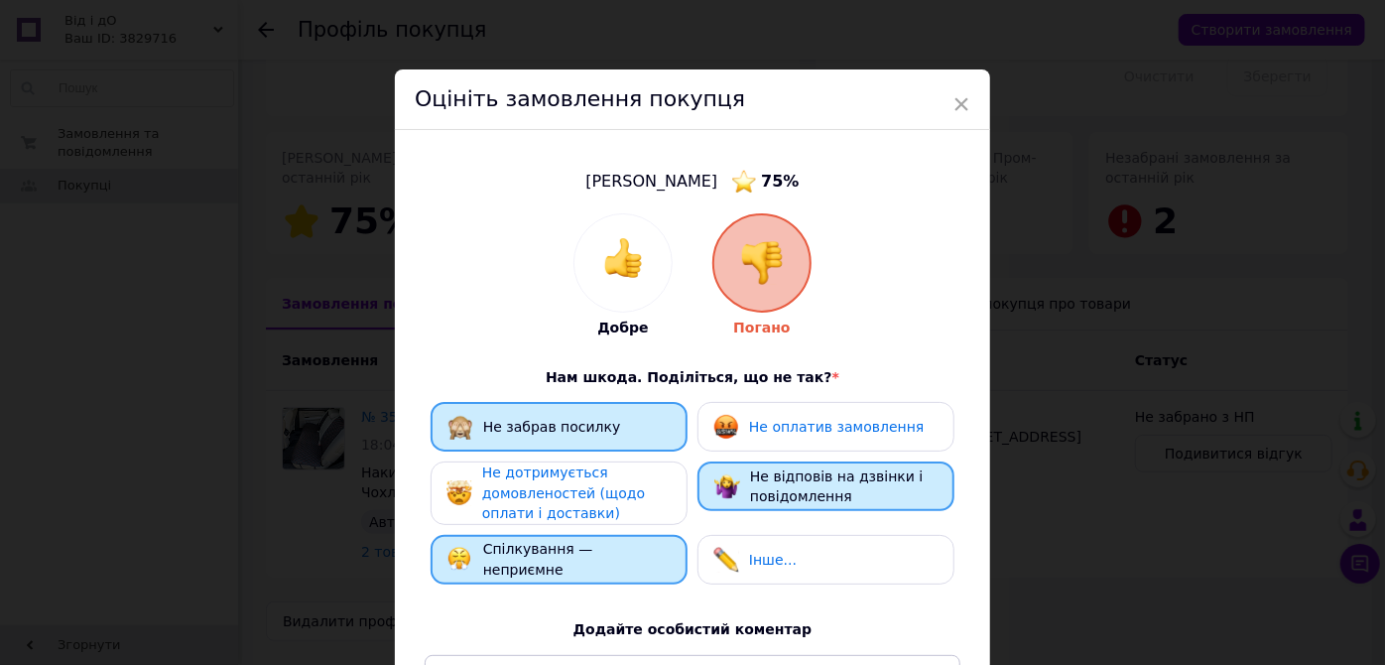
click at [611, 503] on div "Не дотримується домовленостей (щодо оплати і доставки)" at bounding box center [576, 493] width 188 height 62
click at [957, 103] on span "×" at bounding box center [961, 104] width 18 height 34
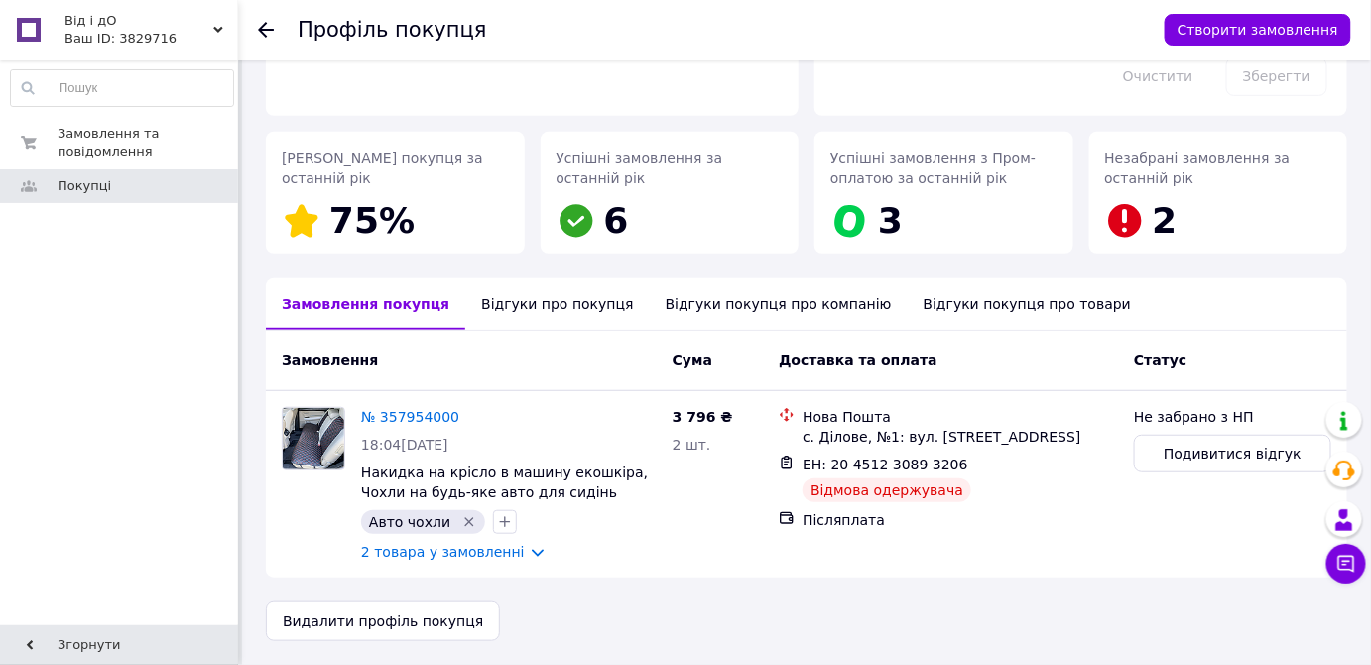
click at [556, 305] on div "Відгуки про покупця" at bounding box center [557, 304] width 184 height 52
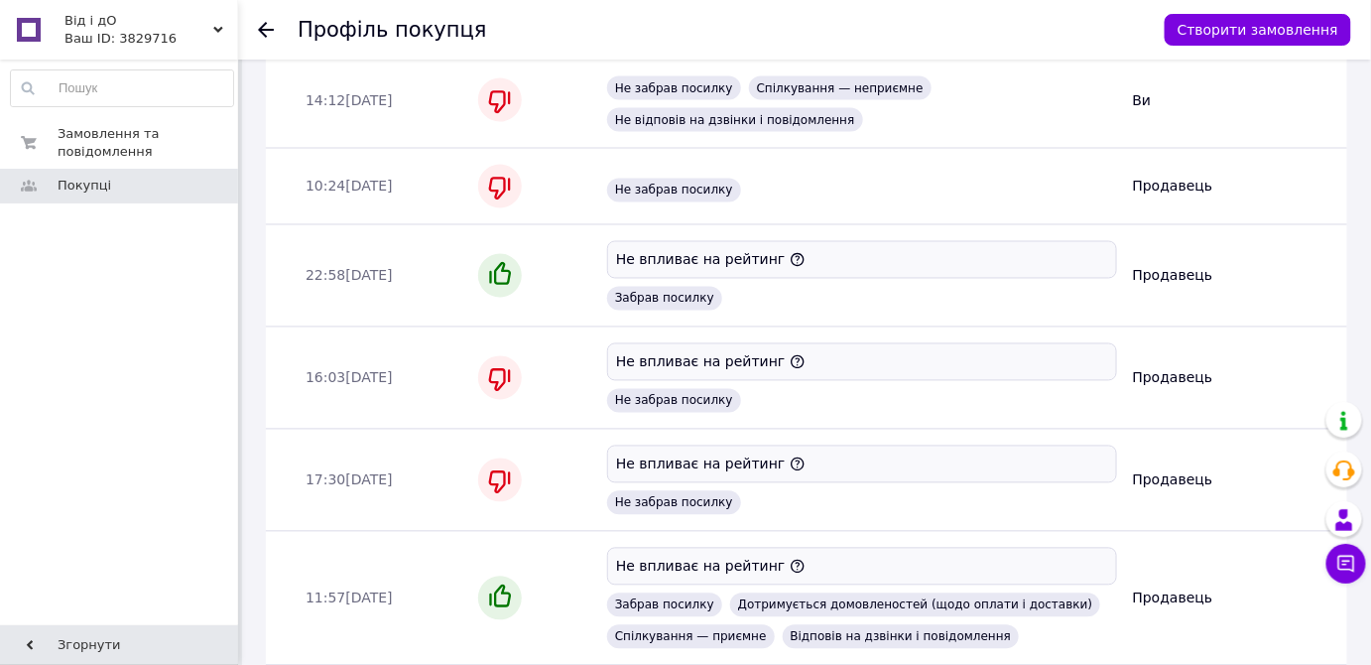
scroll to position [873, 0]
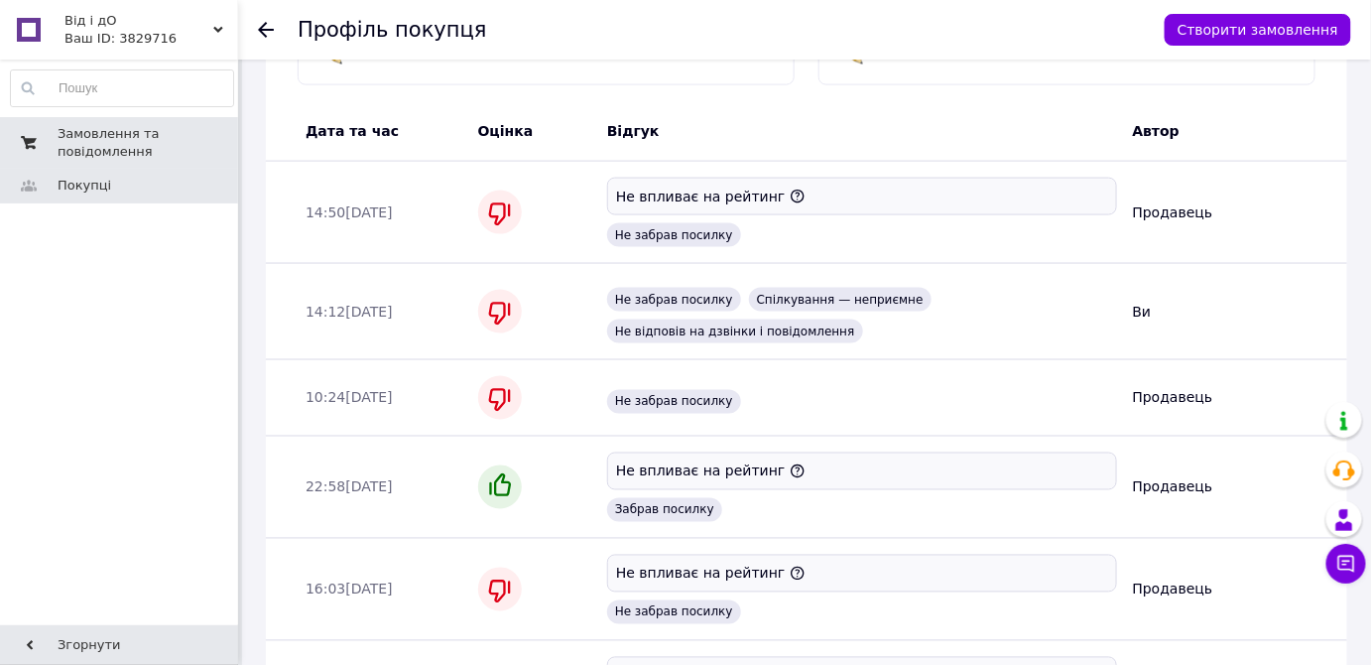
click at [79, 151] on span "Замовлення та повідомлення" at bounding box center [121, 143] width 126 height 36
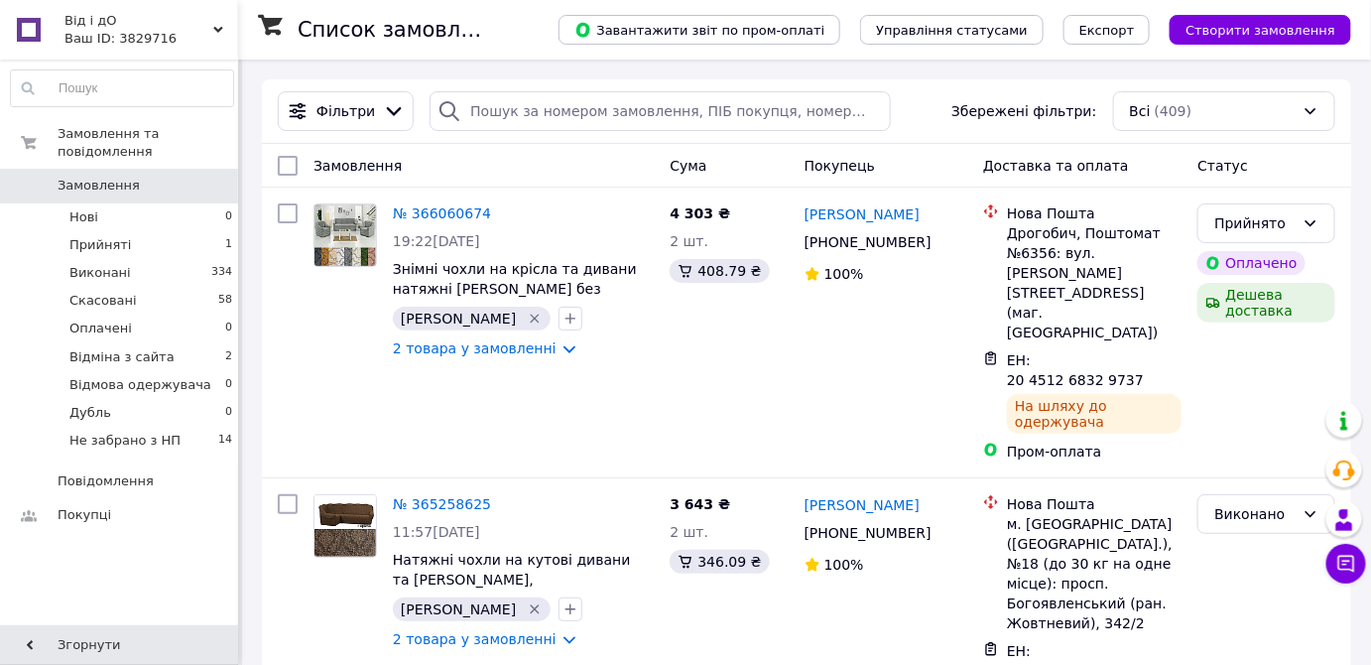
click at [217, 20] on div "Від і дО Ваш ID: 3829716" at bounding box center [148, 30] width 181 height 60
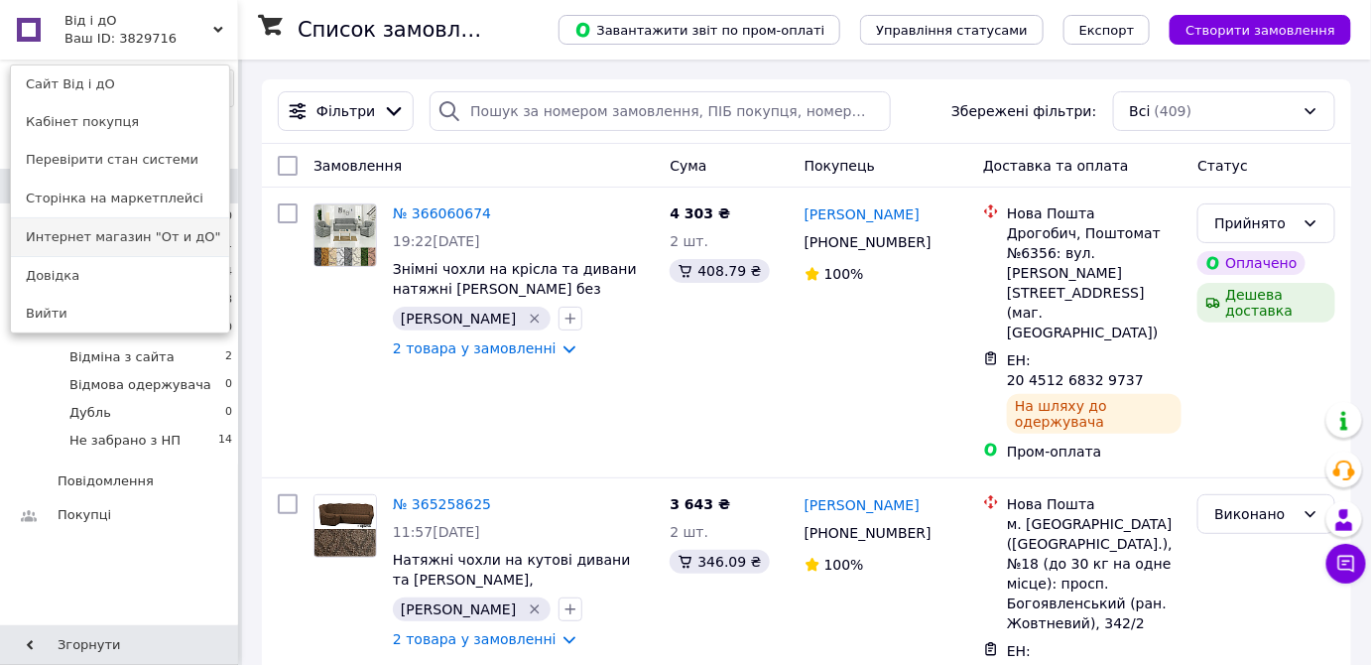
click at [152, 244] on link "Интернет магазин "От и дО"" at bounding box center [120, 237] width 218 height 38
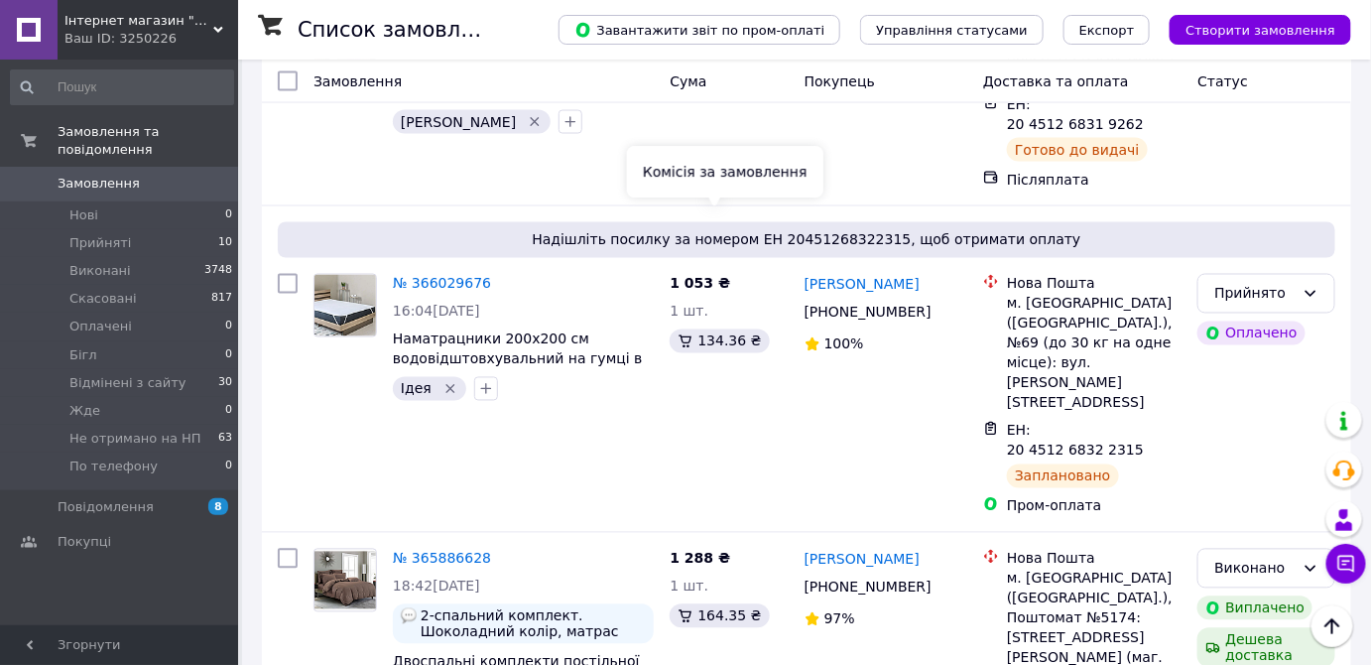
scroll to position [1052, 0]
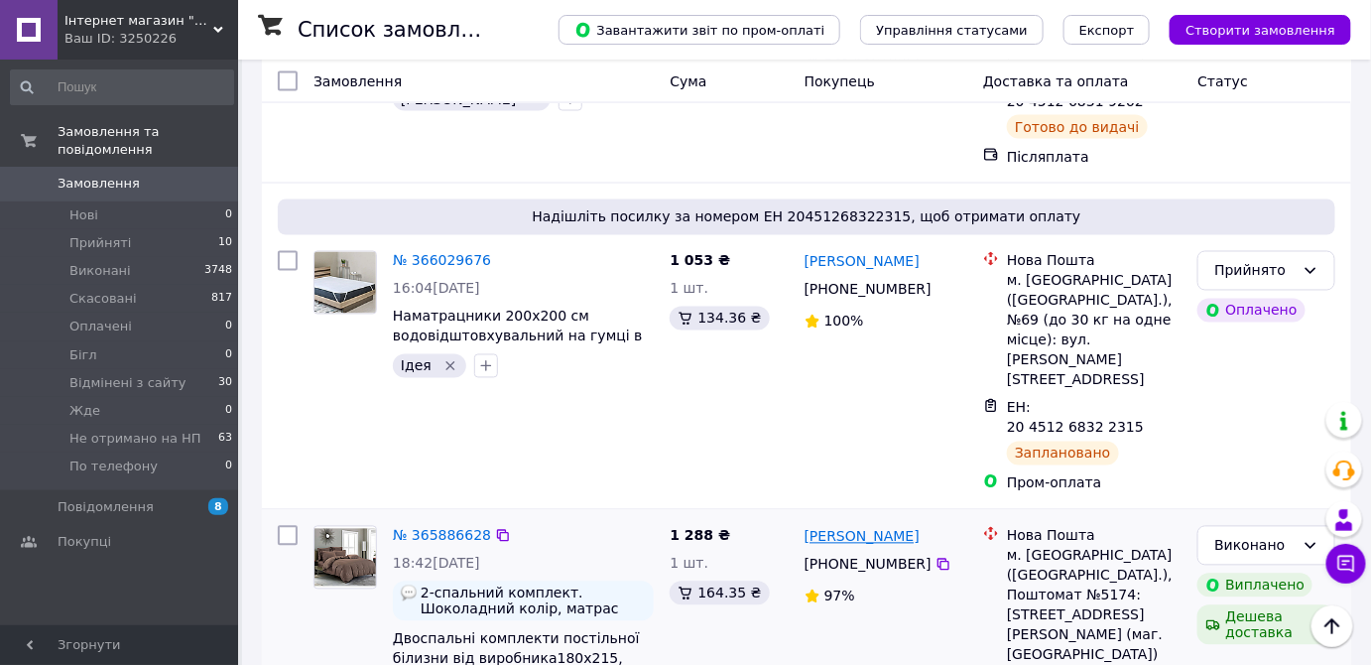
click at [827, 527] on link "Ирина Саврун" at bounding box center [862, 537] width 115 height 20
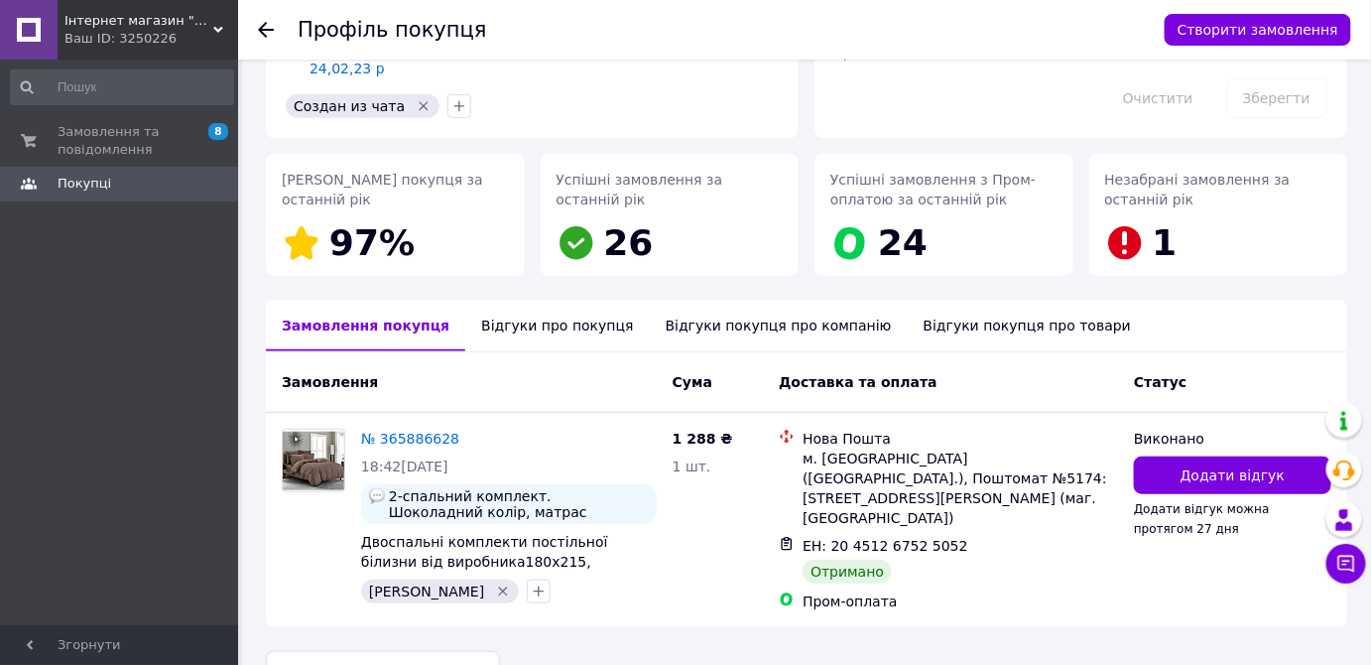
scroll to position [310, 0]
click at [521, 300] on div "Відгуки про покупця" at bounding box center [557, 326] width 184 height 52
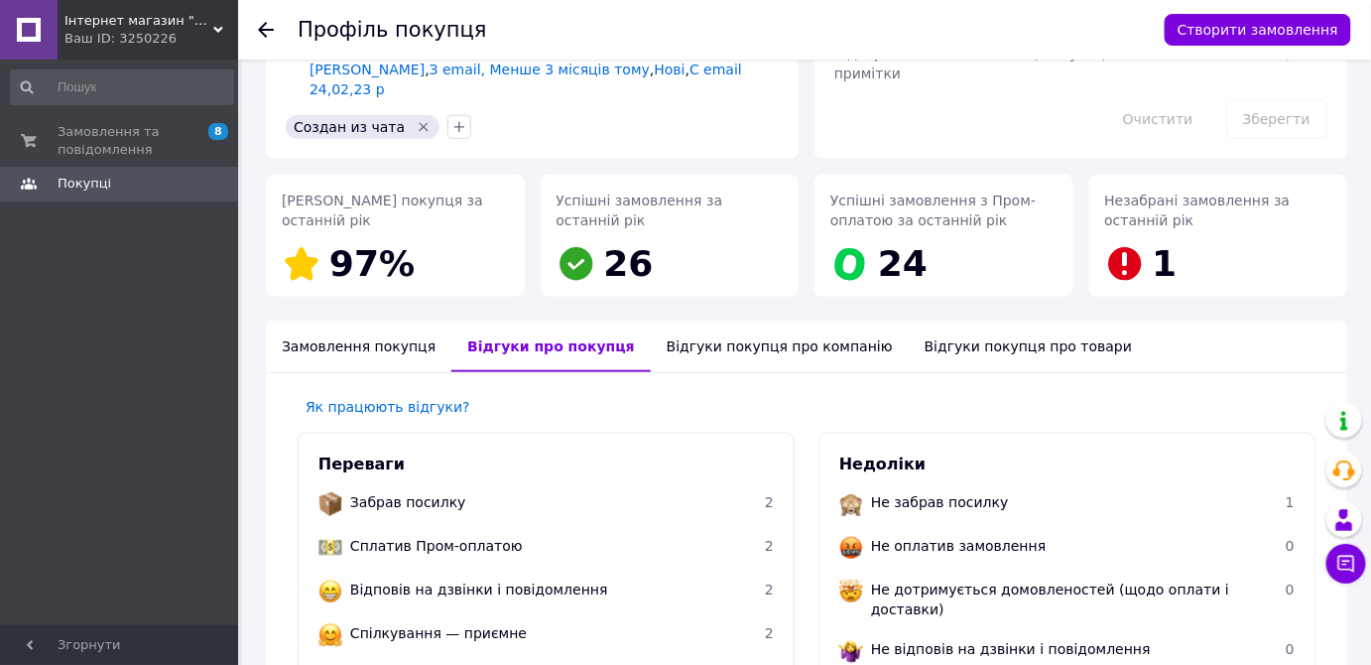
scroll to position [210, 0]
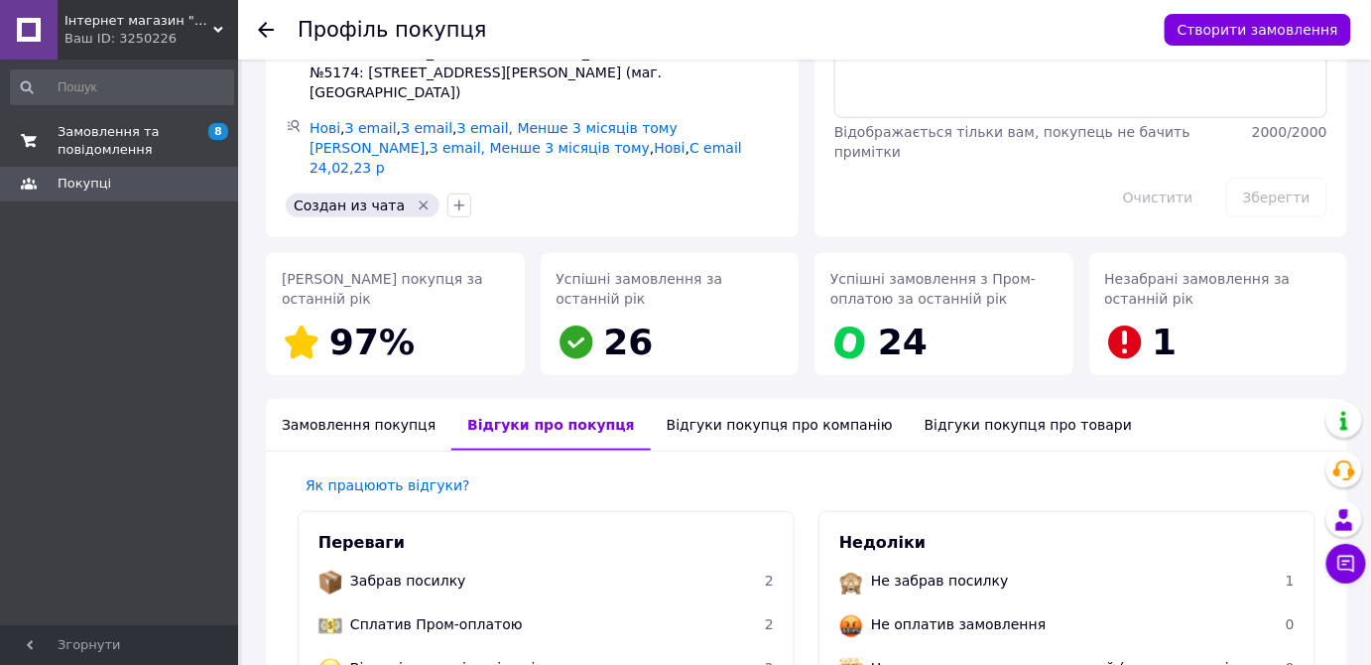
click at [101, 159] on link "Замовлення та повідомлення 8 0" at bounding box center [122, 141] width 244 height 52
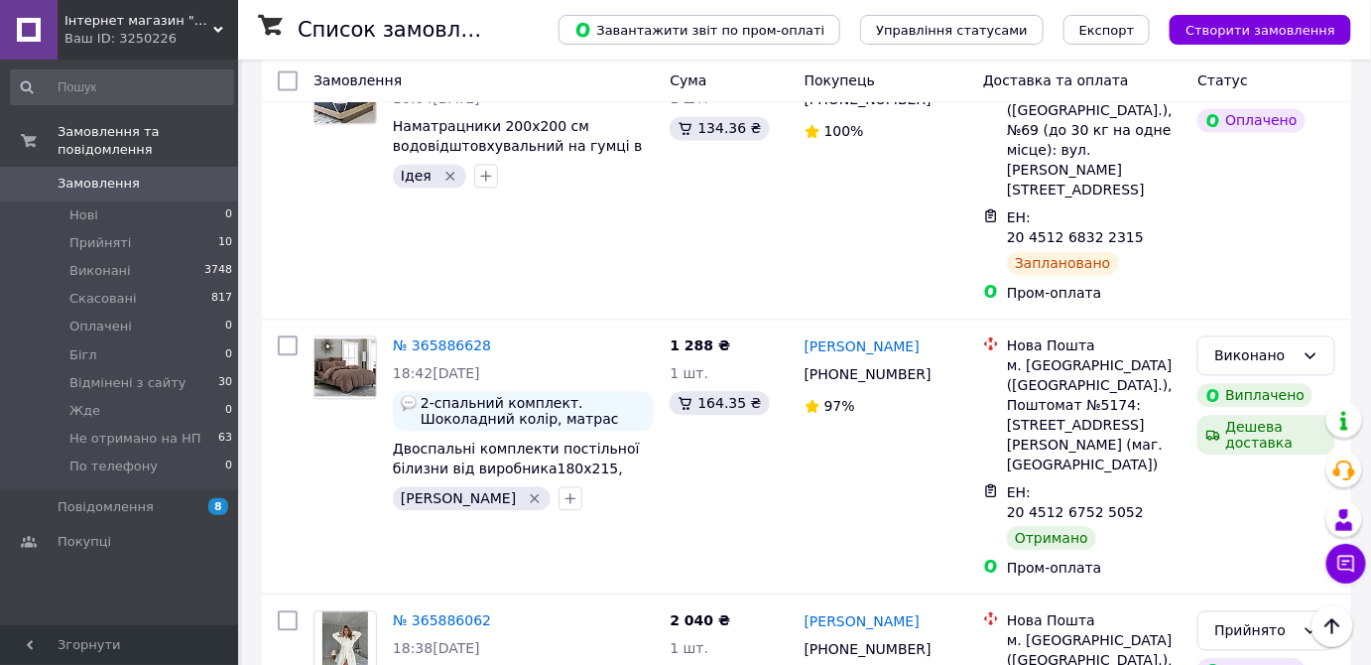
scroll to position [1262, 0]
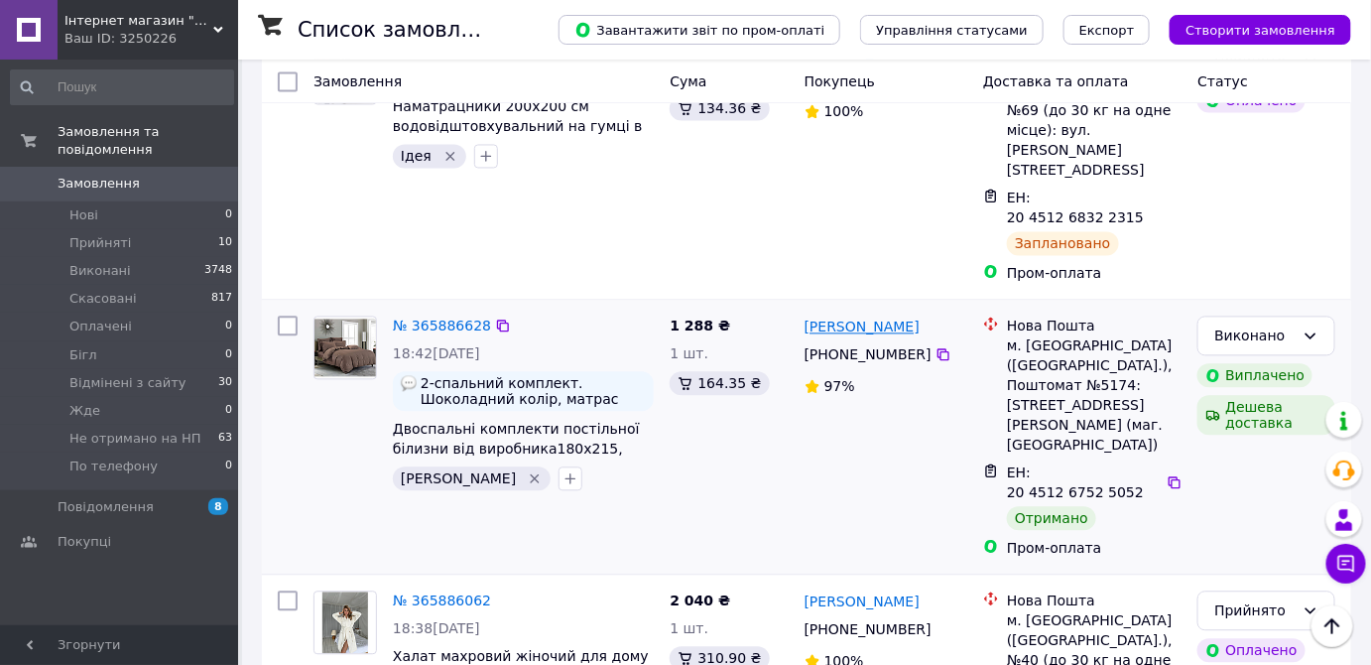
click at [848, 316] on link "Ирина Саврун" at bounding box center [862, 326] width 115 height 20
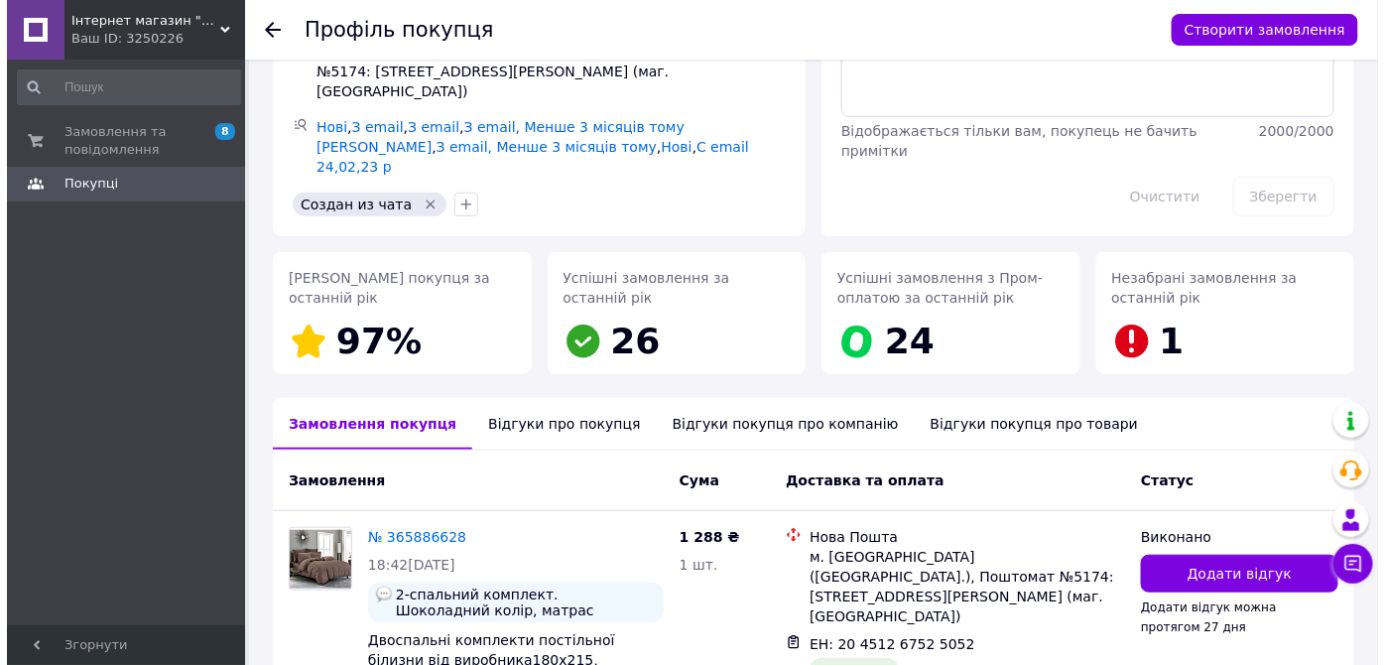
scroll to position [310, 0]
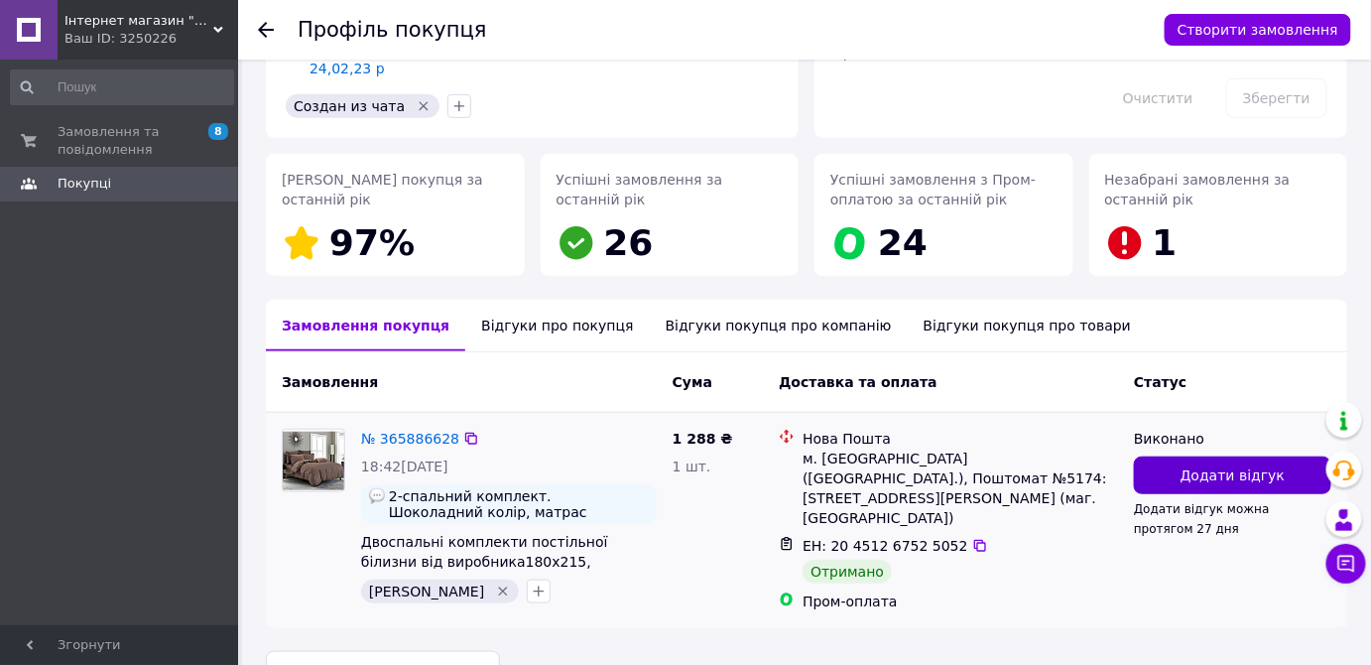
click at [1175, 456] on button "Додати відгук" at bounding box center [1232, 475] width 197 height 38
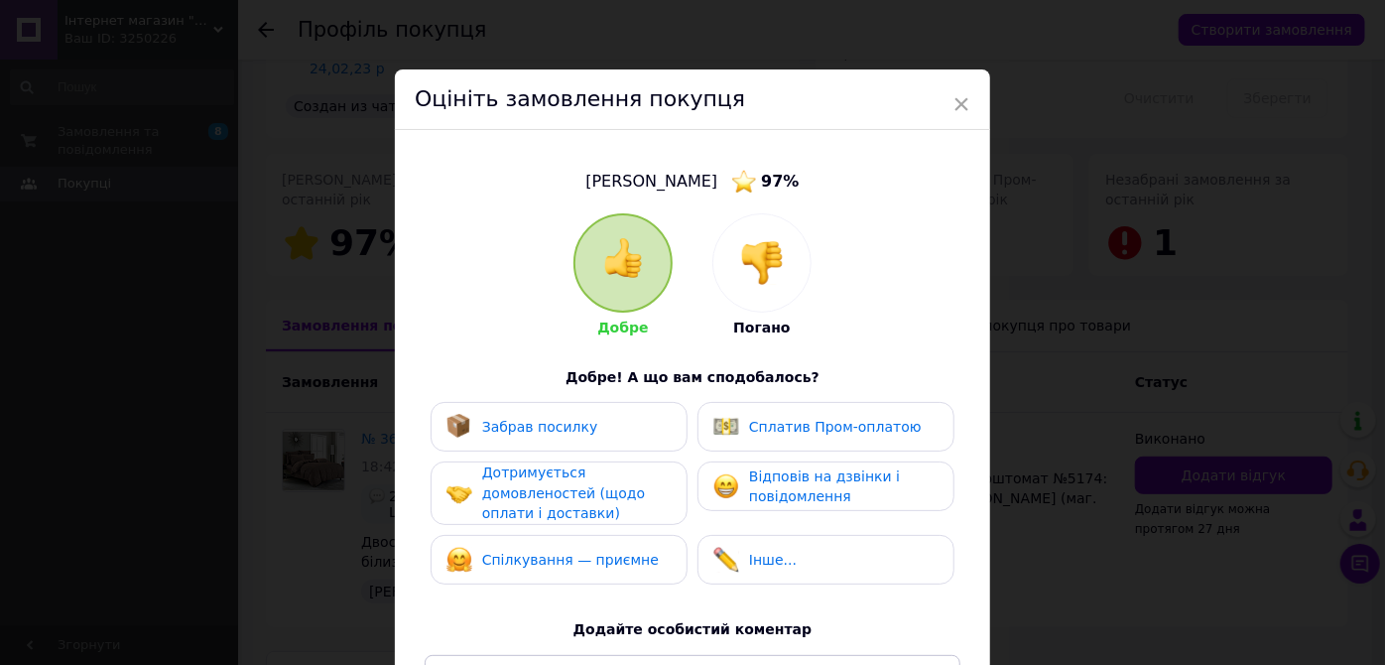
click at [571, 430] on span "Забрав посилку" at bounding box center [540, 427] width 116 height 16
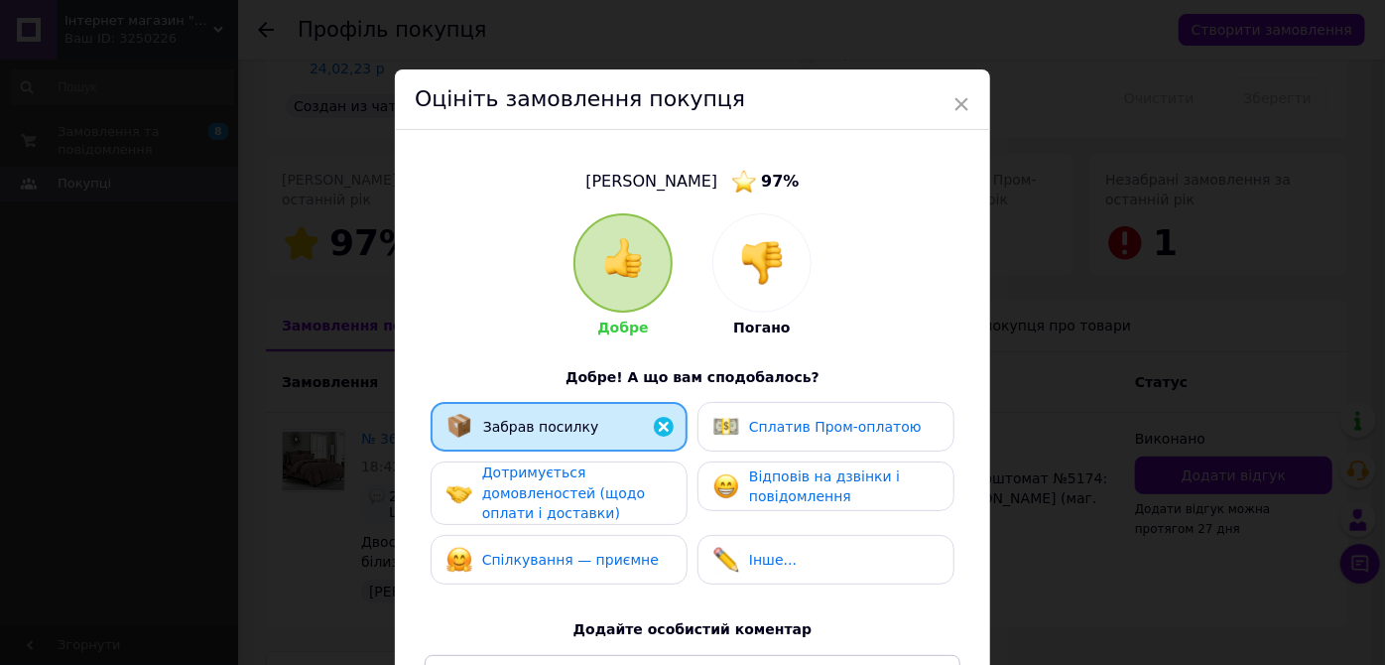
click at [792, 422] on span "Сплатив Пром-оплатою" at bounding box center [835, 427] width 173 height 16
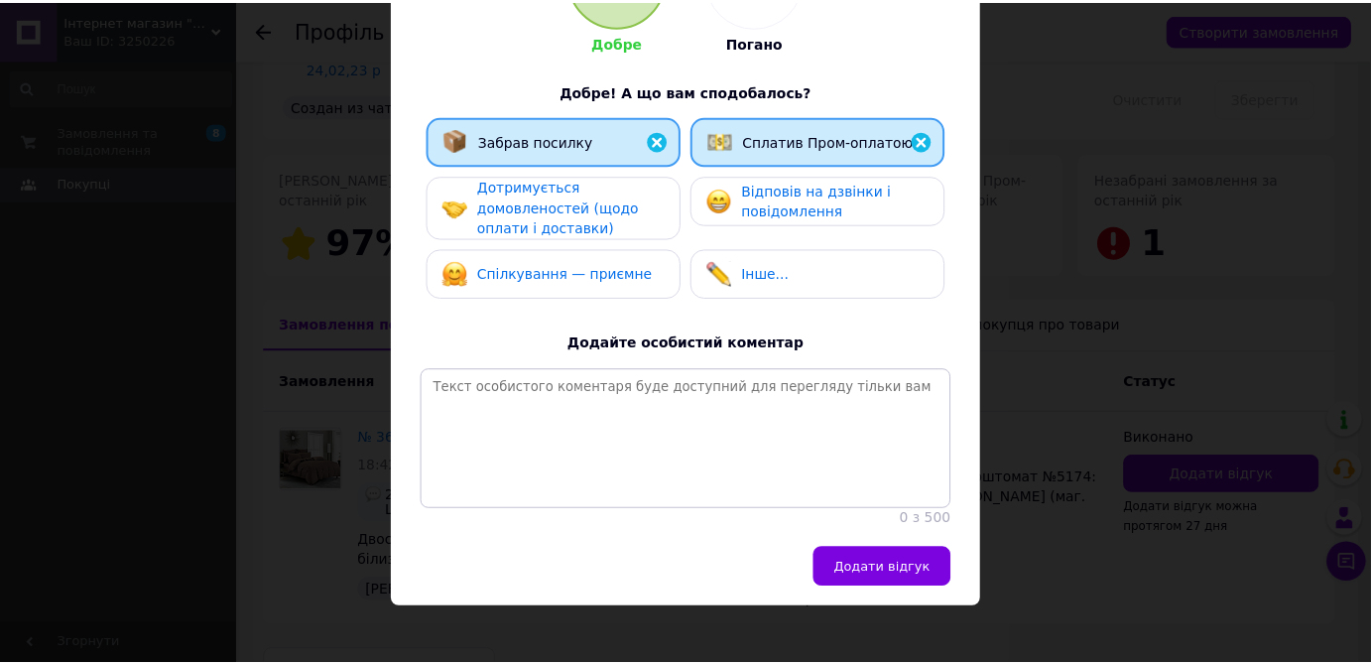
scroll to position [319, 0]
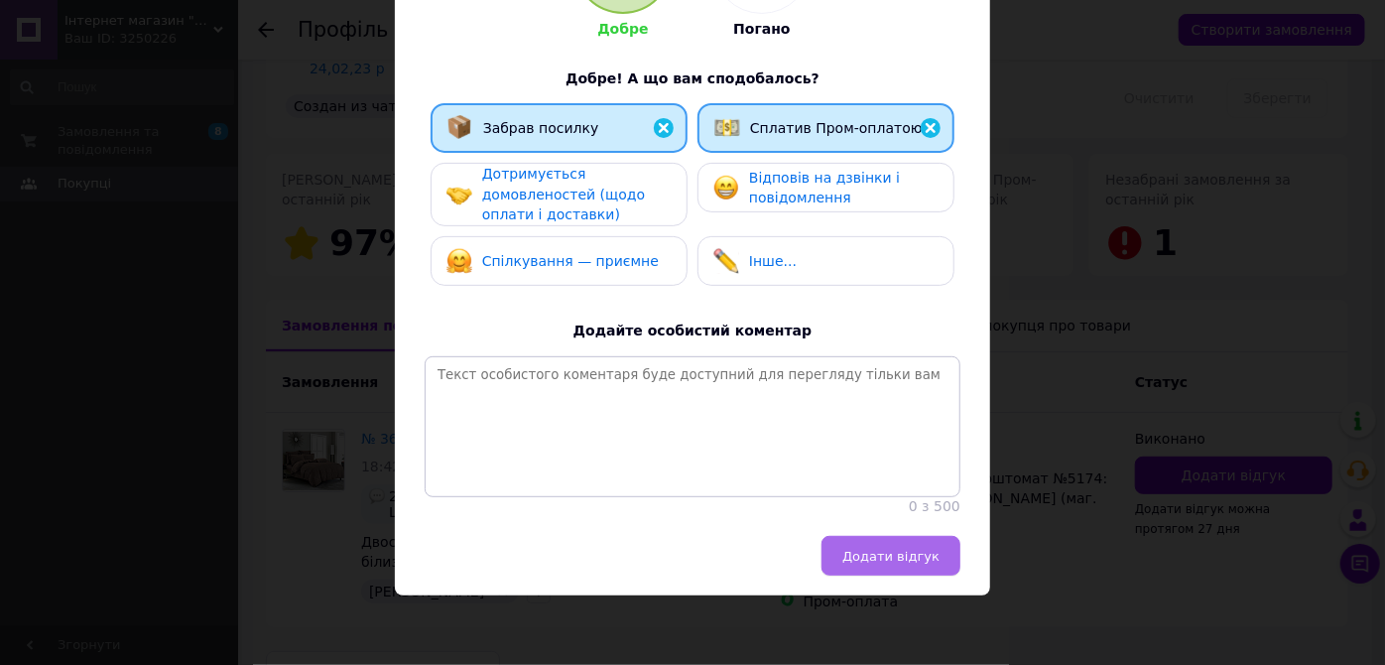
click at [910, 566] on button "Додати відгук" at bounding box center [890, 556] width 139 height 40
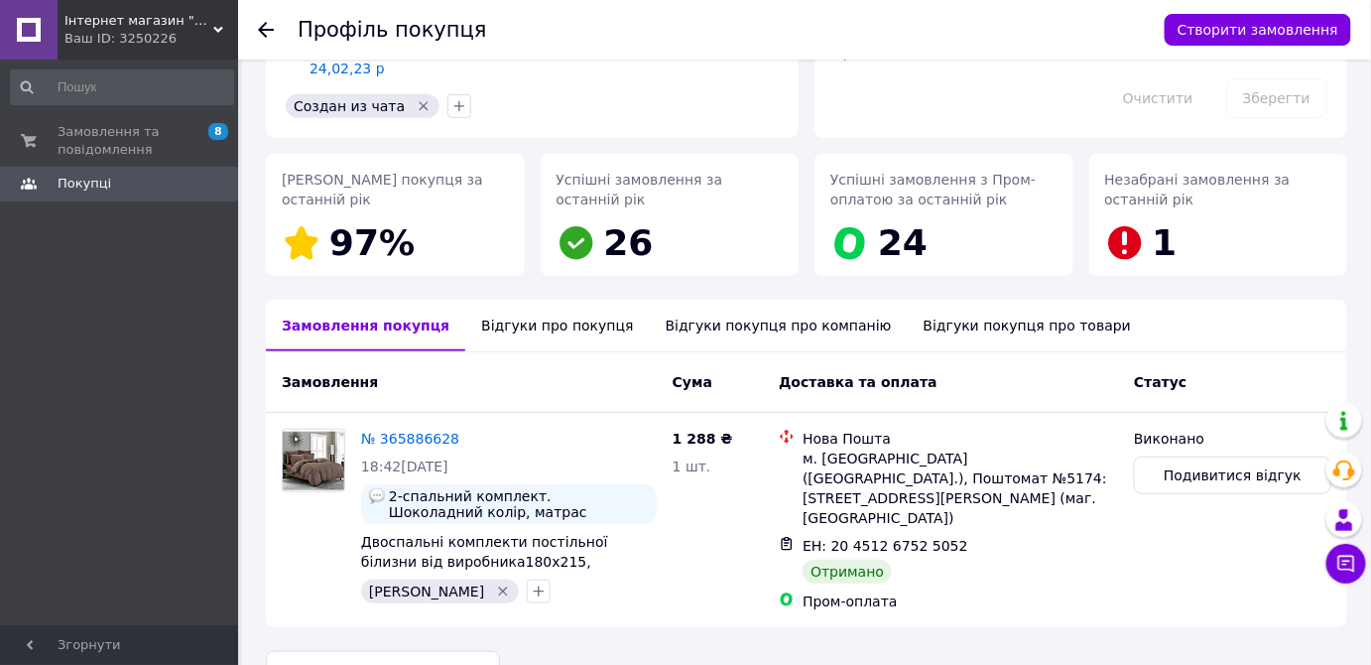
click at [111, 190] on span "Покупці" at bounding box center [121, 184] width 126 height 18
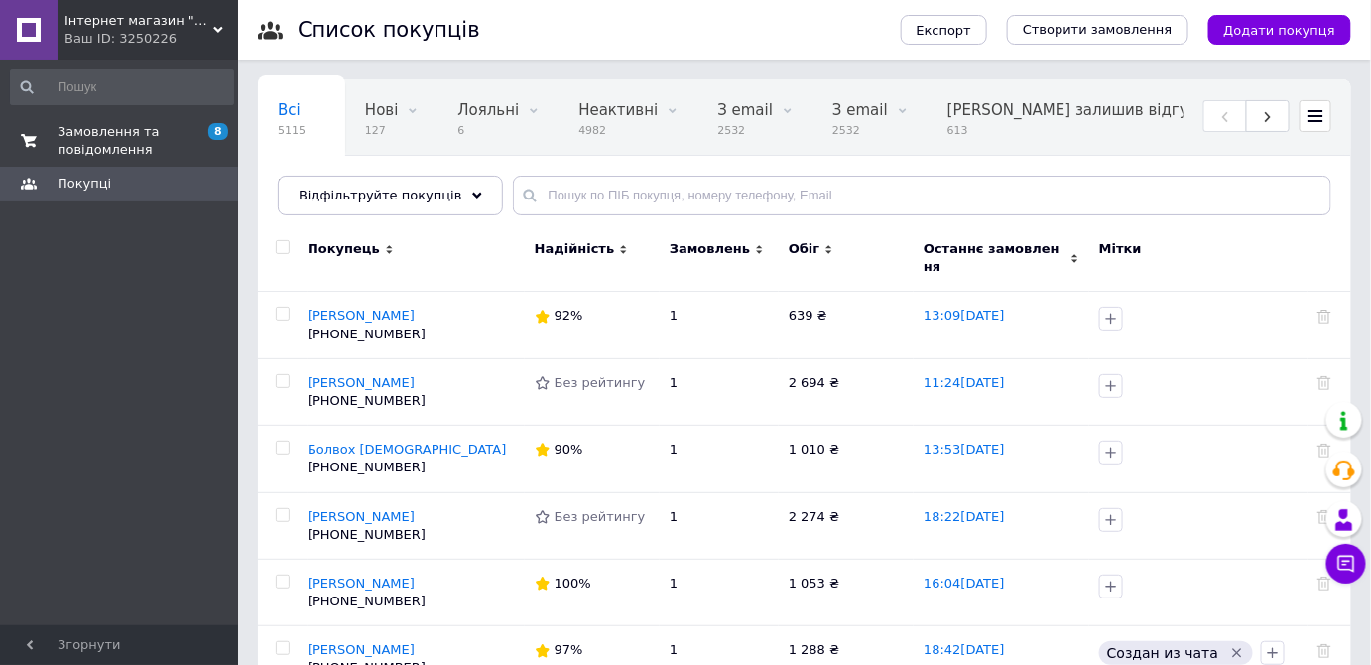
click at [109, 135] on span "Замовлення та повідомлення" at bounding box center [121, 141] width 126 height 36
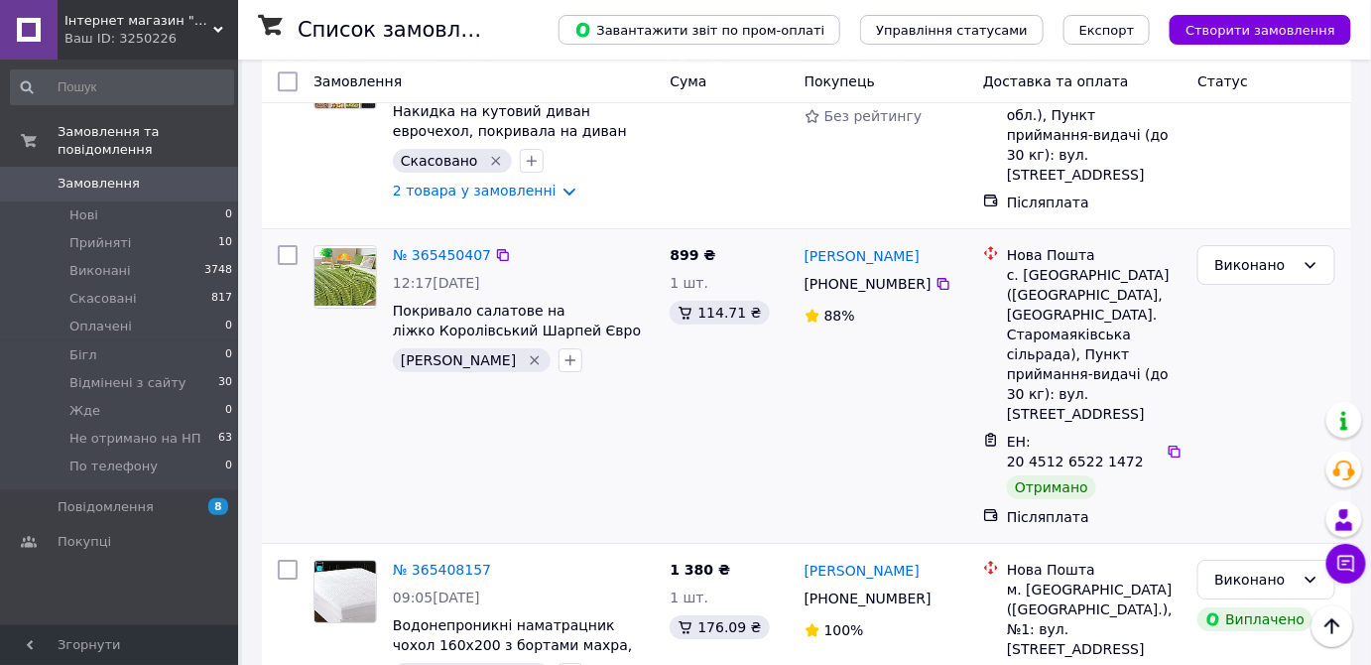
scroll to position [2104, 0]
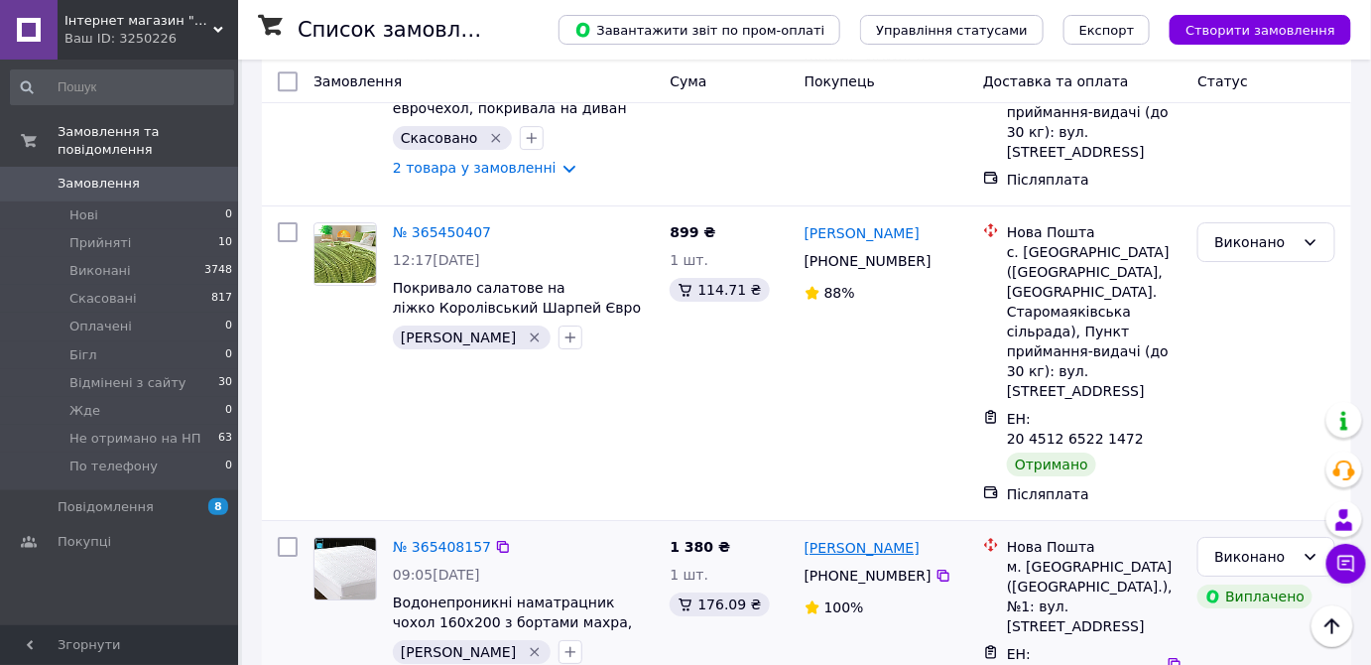
click at [855, 538] on link "Рубан Інна" at bounding box center [862, 548] width 115 height 20
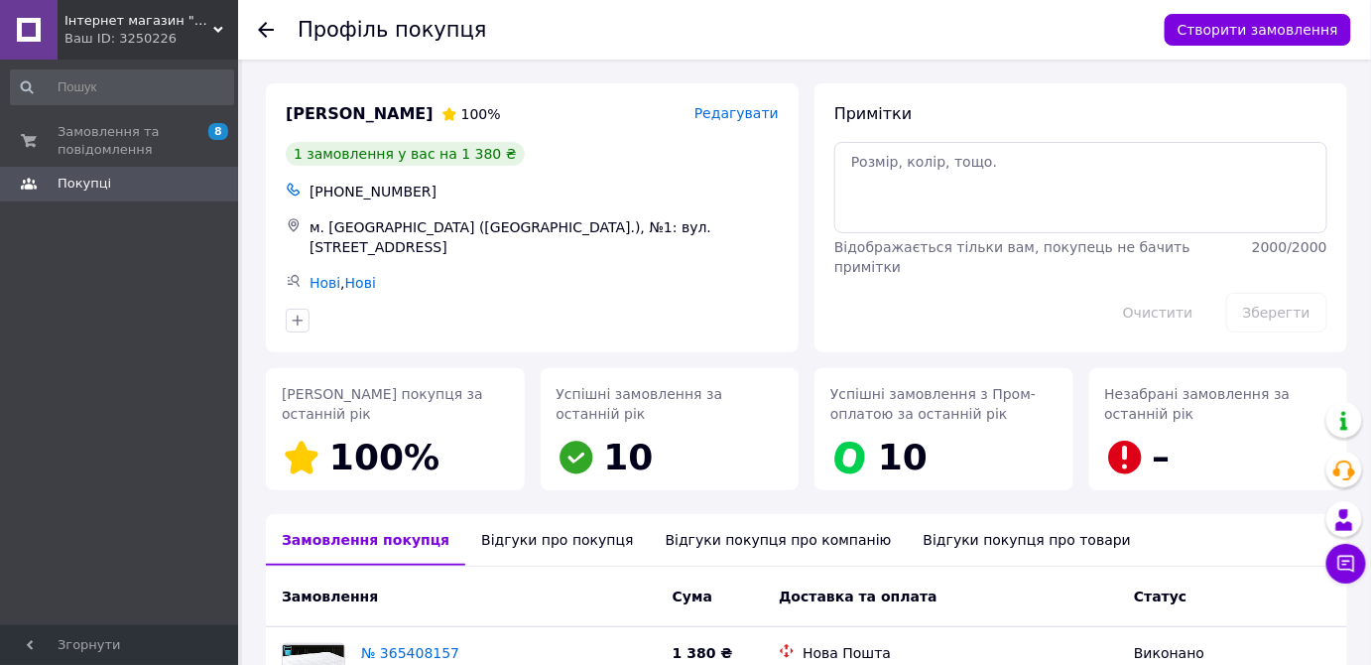
scroll to position [210, 0]
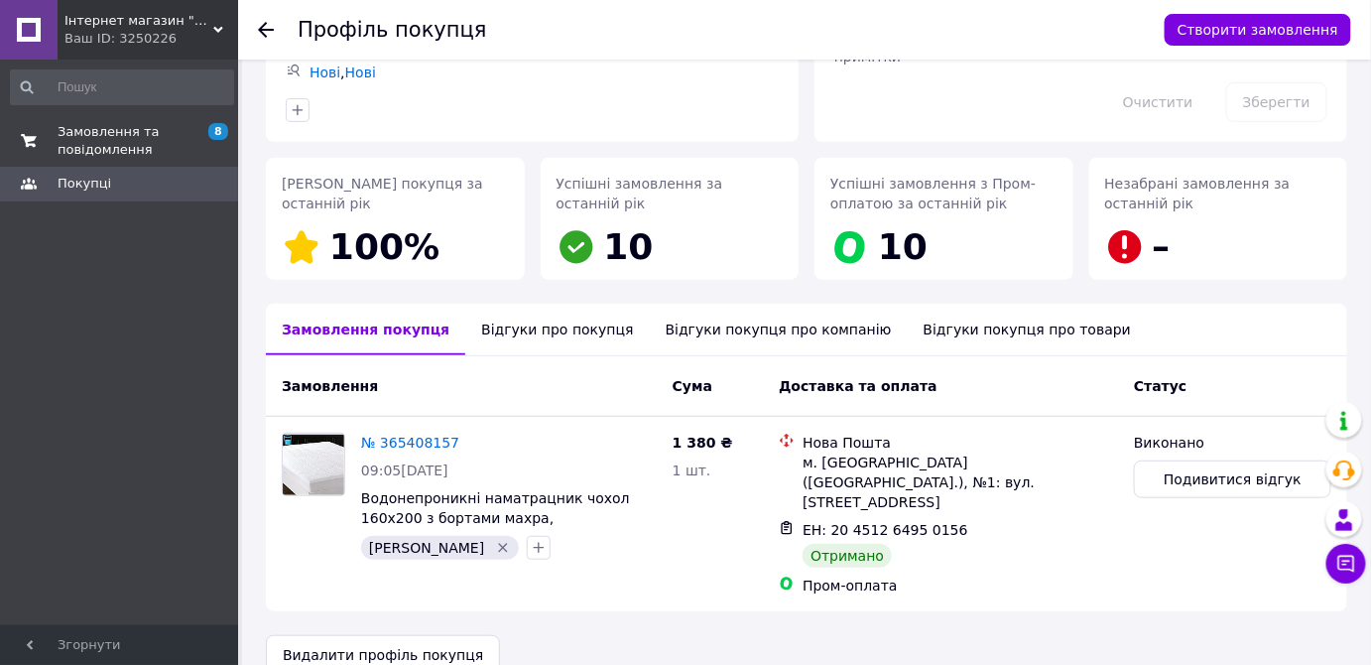
click at [133, 143] on span "Замовлення та повідомлення" at bounding box center [121, 141] width 126 height 36
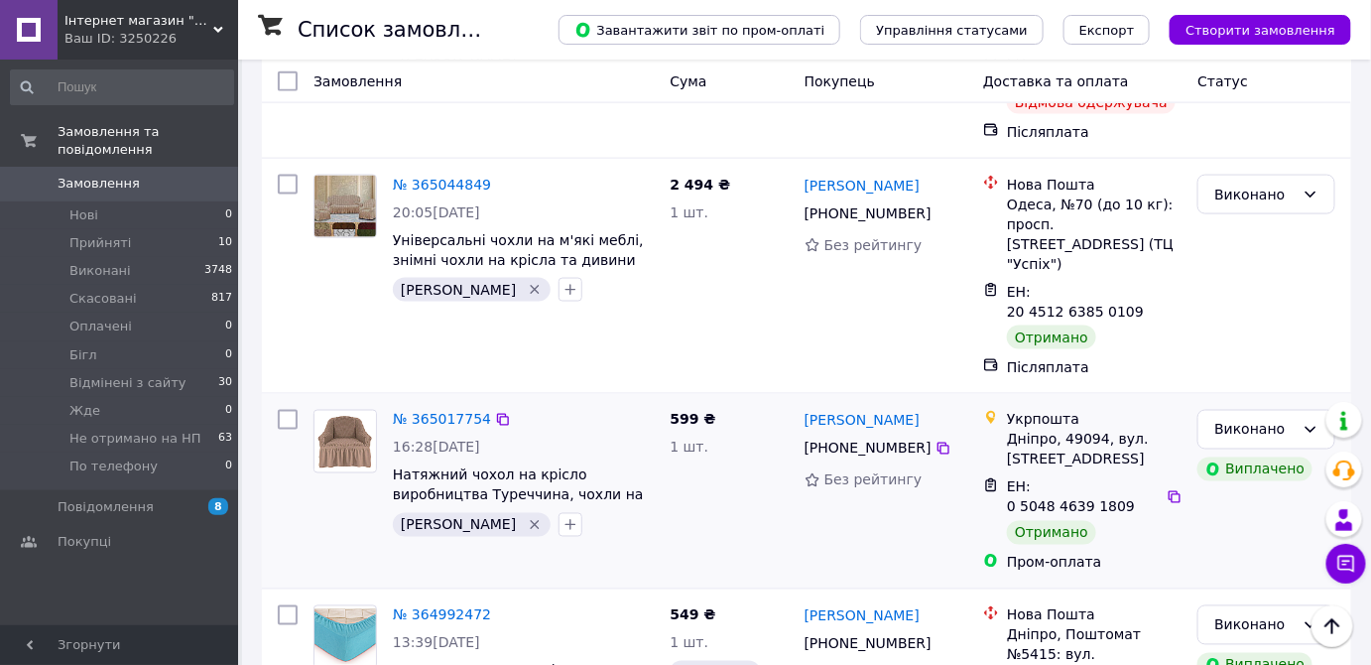
scroll to position [3576, 0]
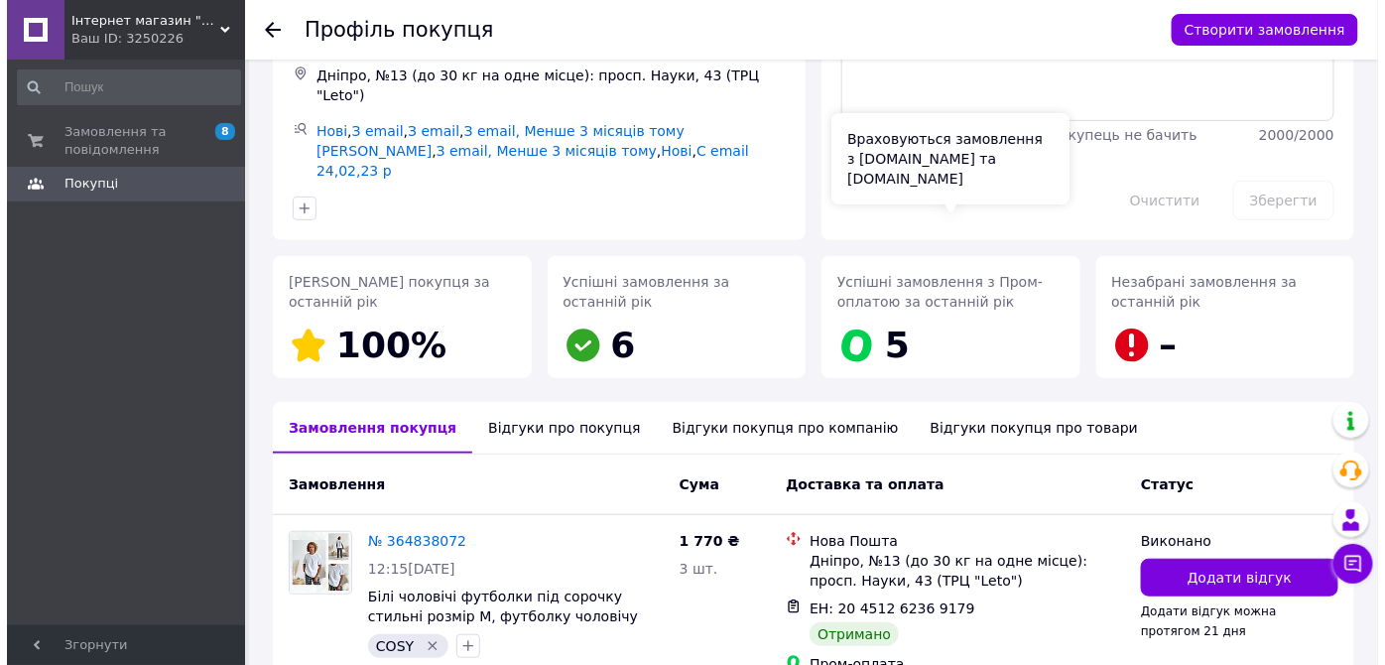
scroll to position [210, 0]
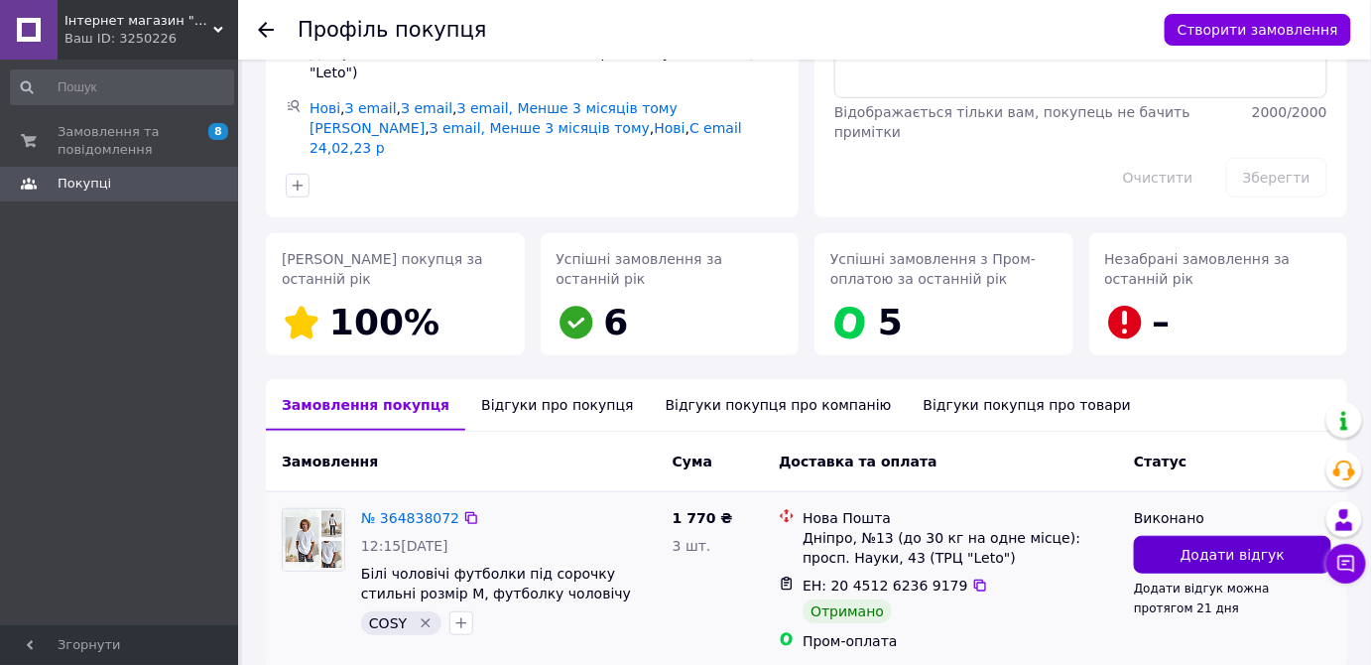
click at [1296, 536] on button "Додати відгук" at bounding box center [1232, 555] width 197 height 38
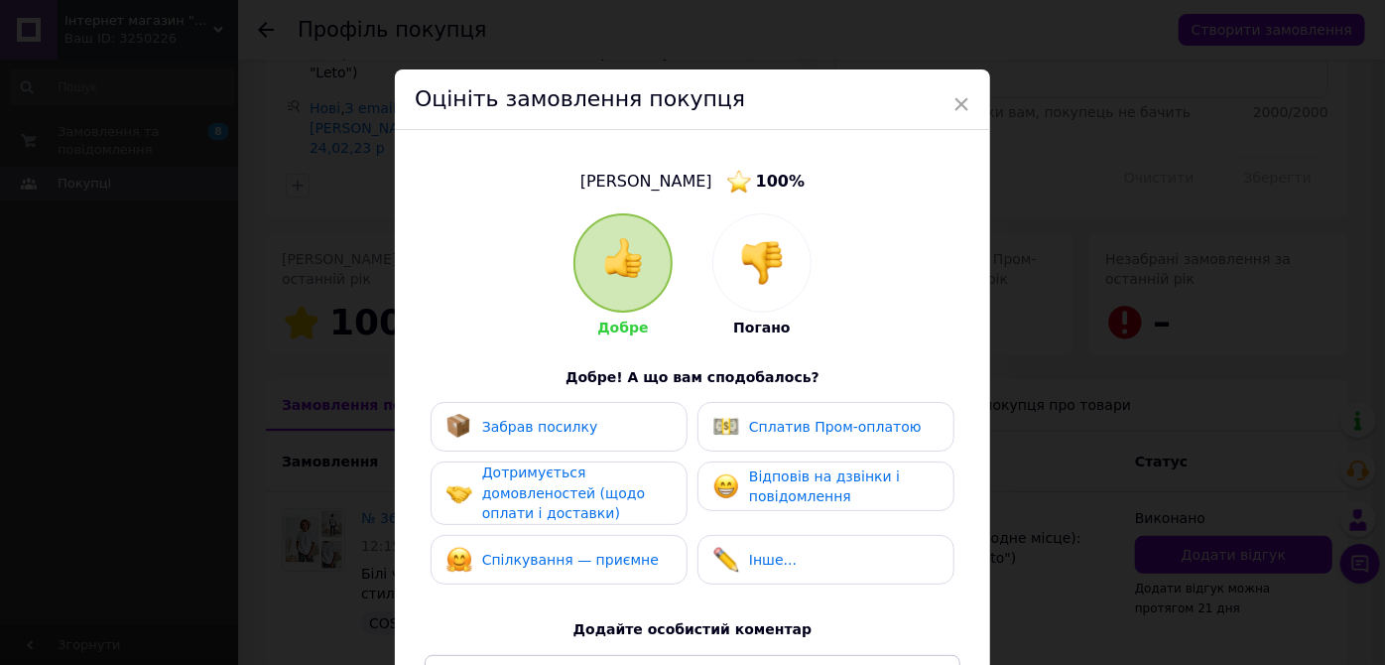
click at [624, 424] on div "Забрав посилку" at bounding box center [558, 427] width 225 height 26
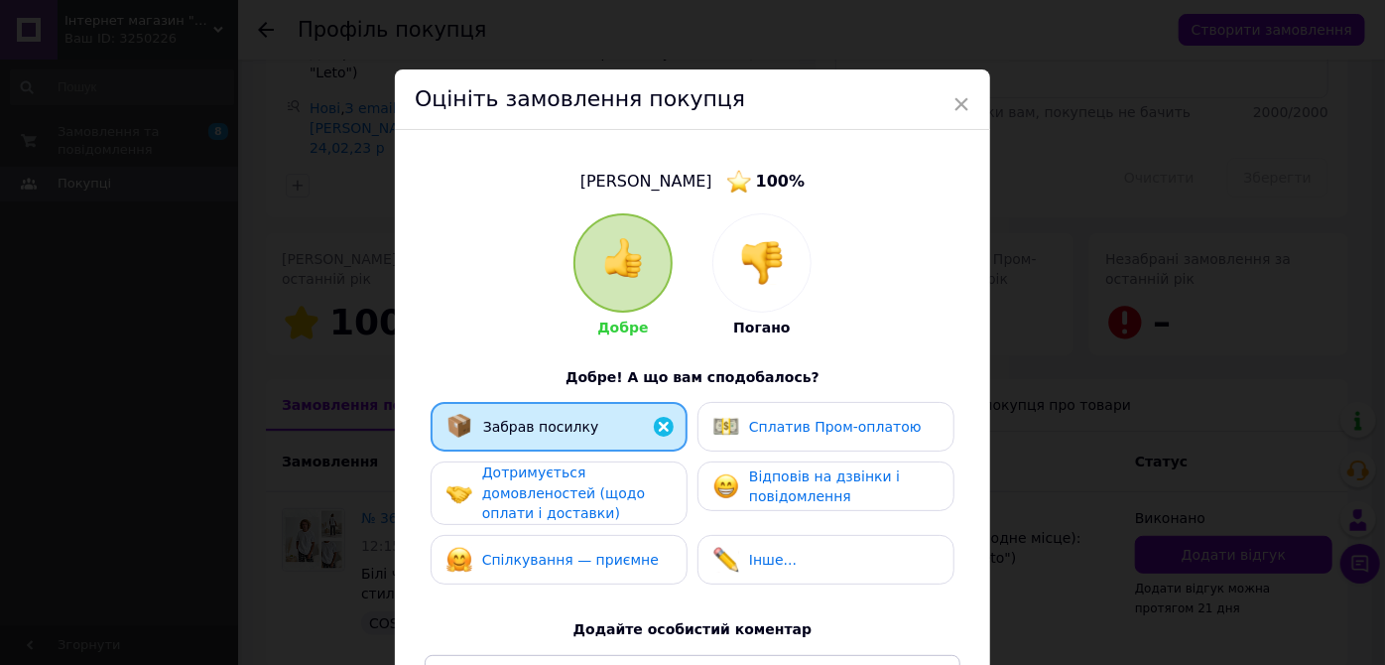
click at [810, 419] on span "Сплатив Пром-оплатою" at bounding box center [835, 427] width 173 height 16
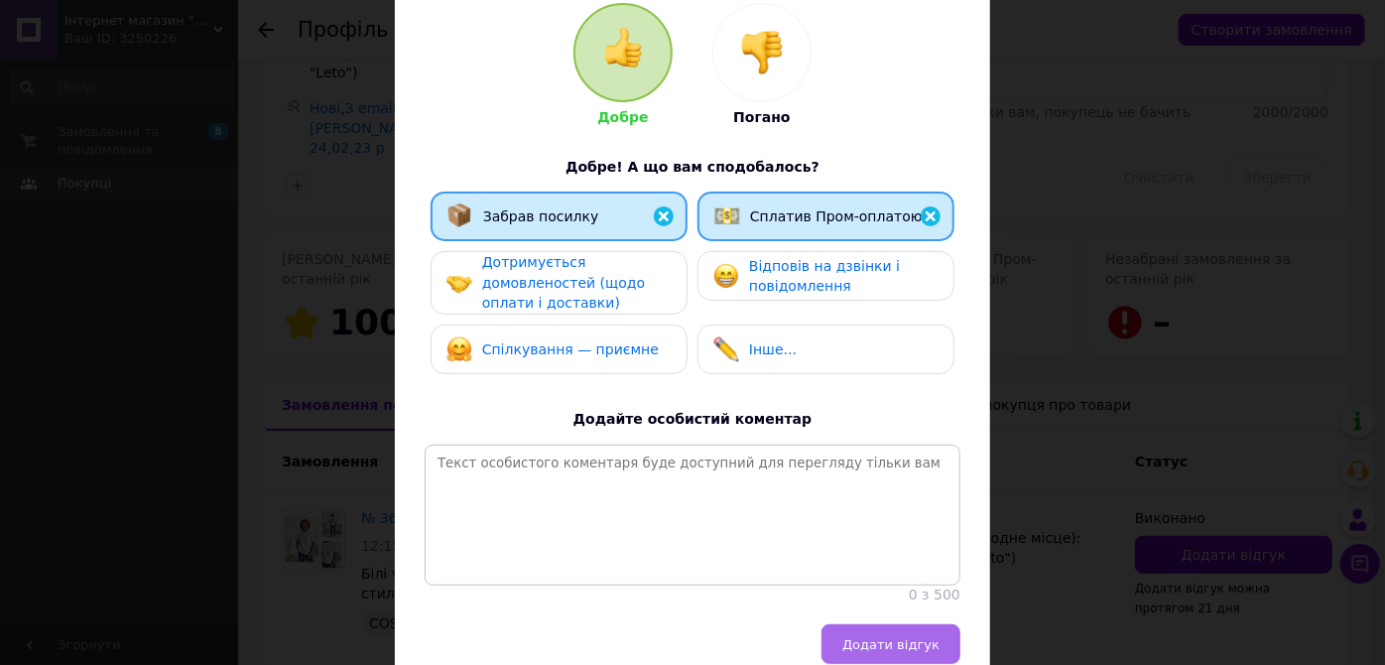
click at [897, 651] on button "Додати відгук" at bounding box center [890, 644] width 139 height 40
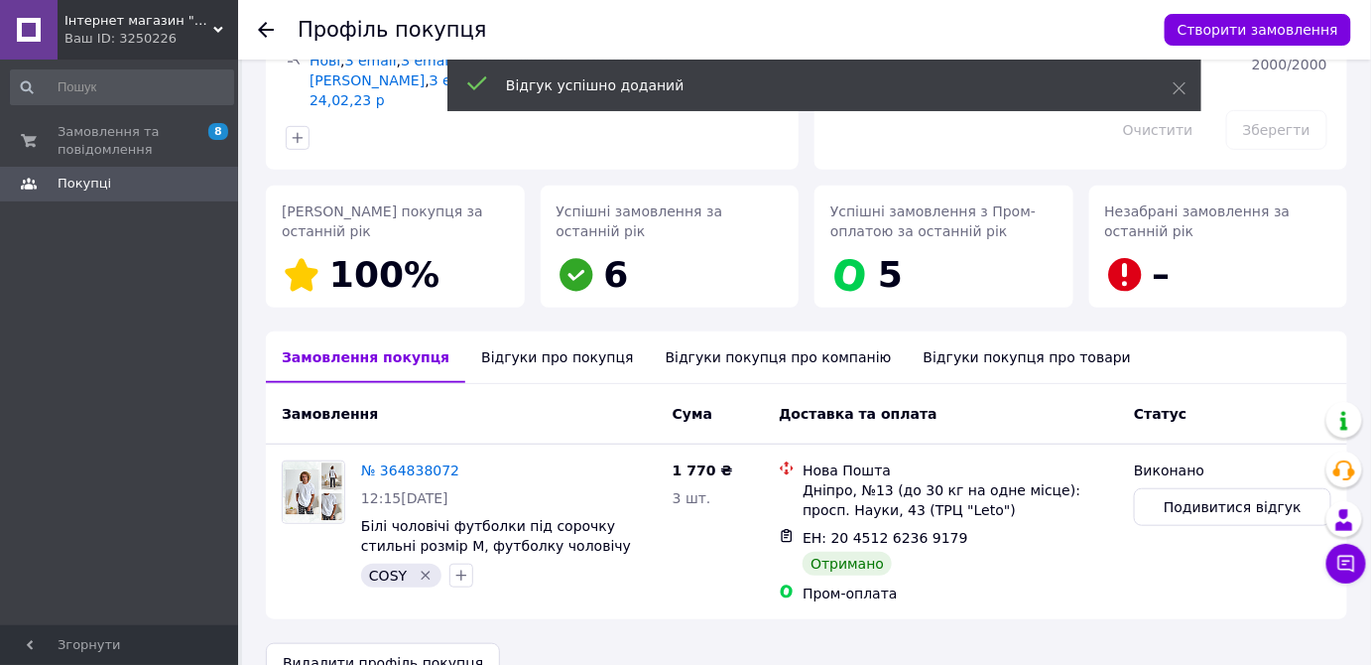
scroll to position [259, 0]
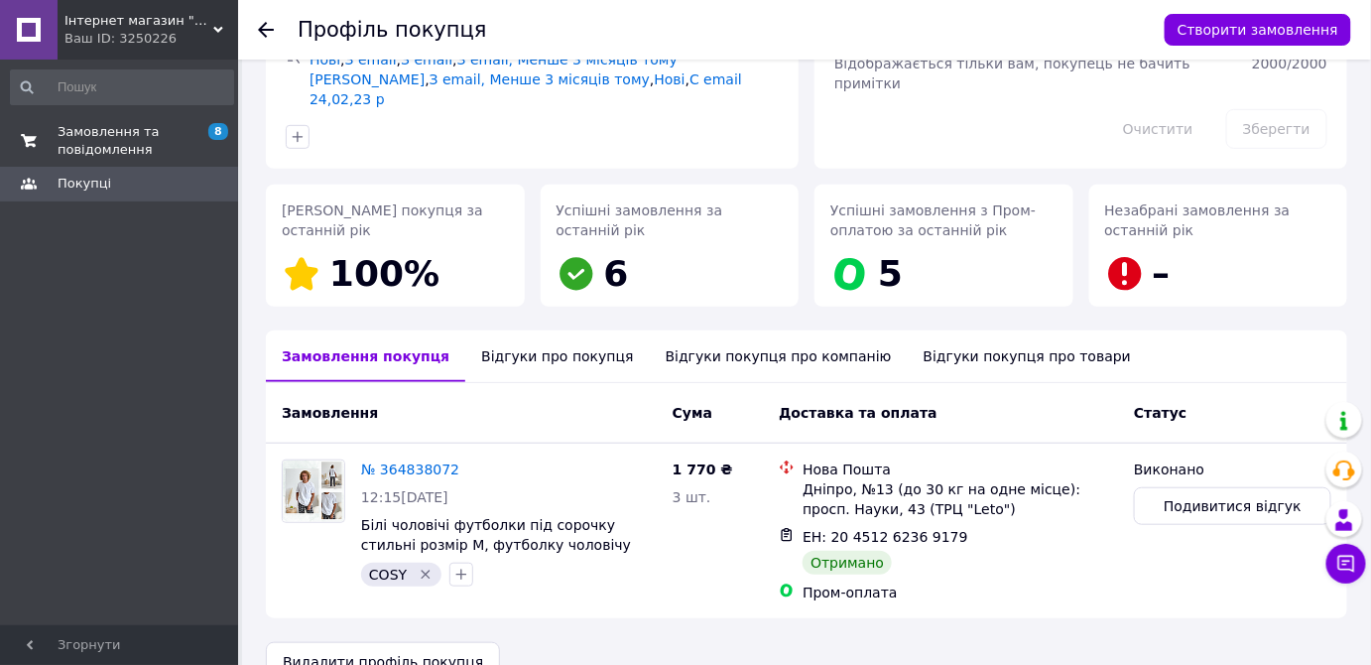
click at [101, 151] on span "Замовлення та повідомлення" at bounding box center [121, 141] width 126 height 36
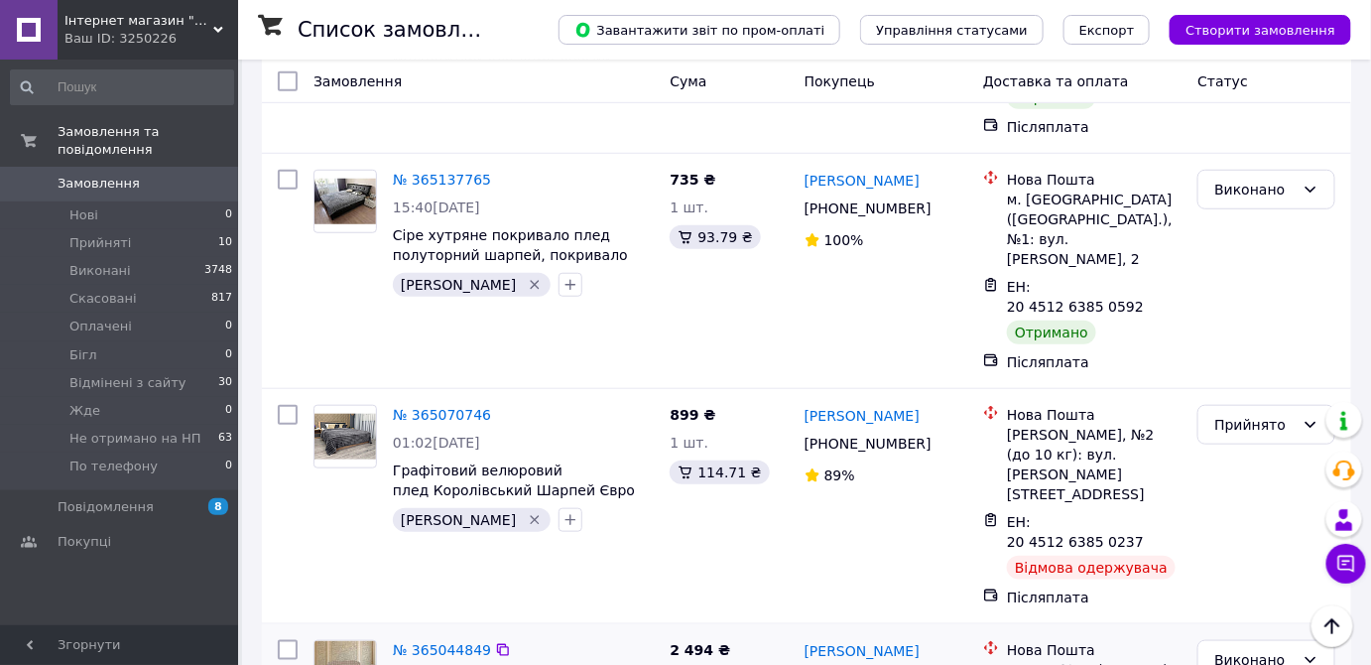
scroll to position [2945, 0]
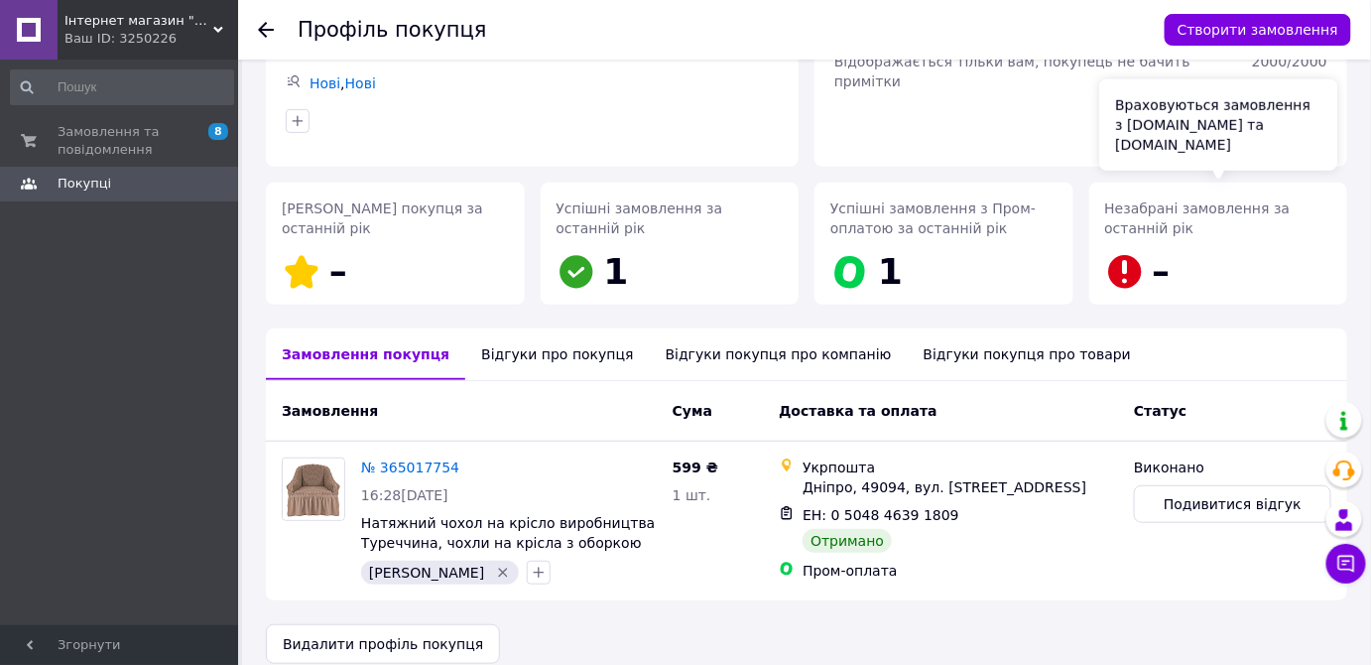
scroll to position [200, 0]
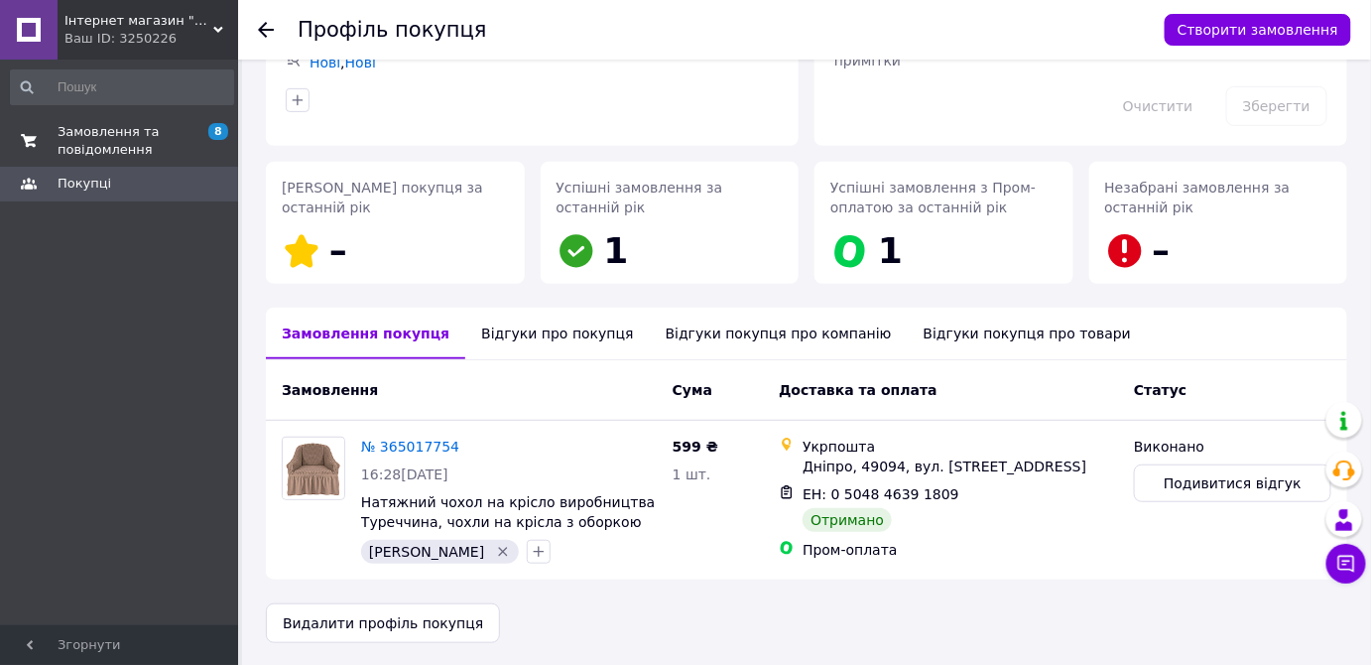
click at [99, 157] on span "Замовлення та повідомлення" at bounding box center [121, 141] width 126 height 36
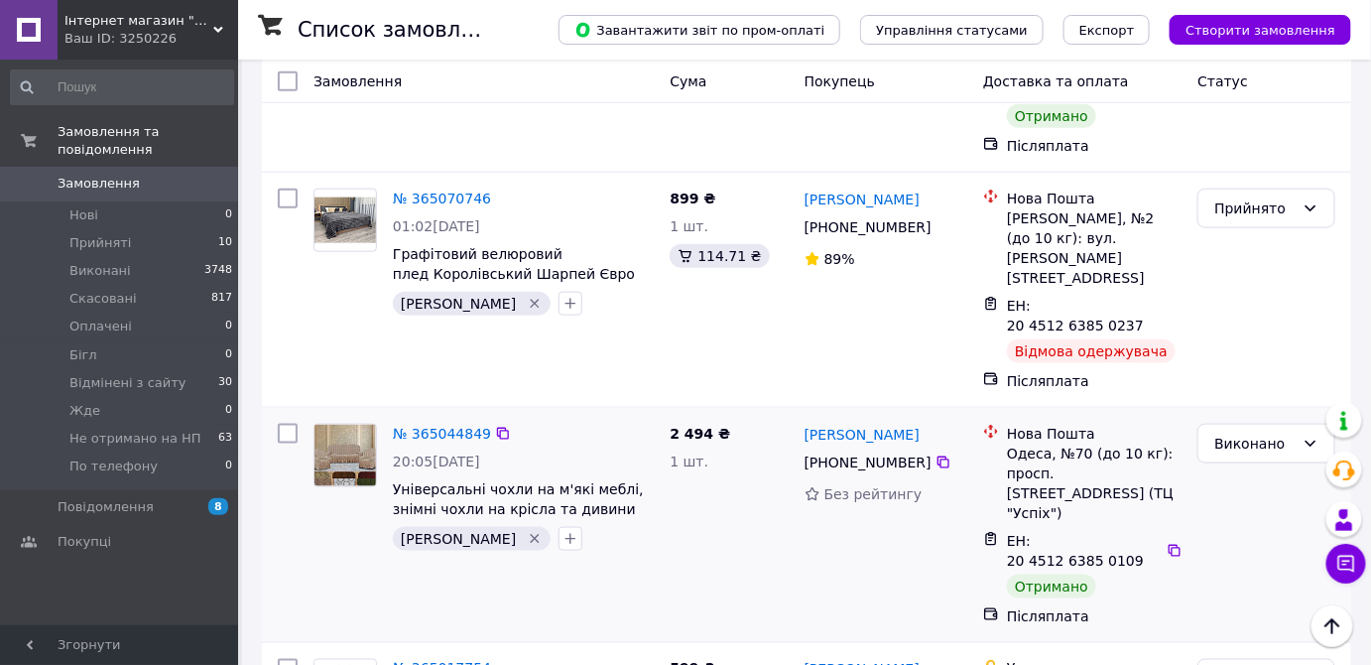
scroll to position [3156, 0]
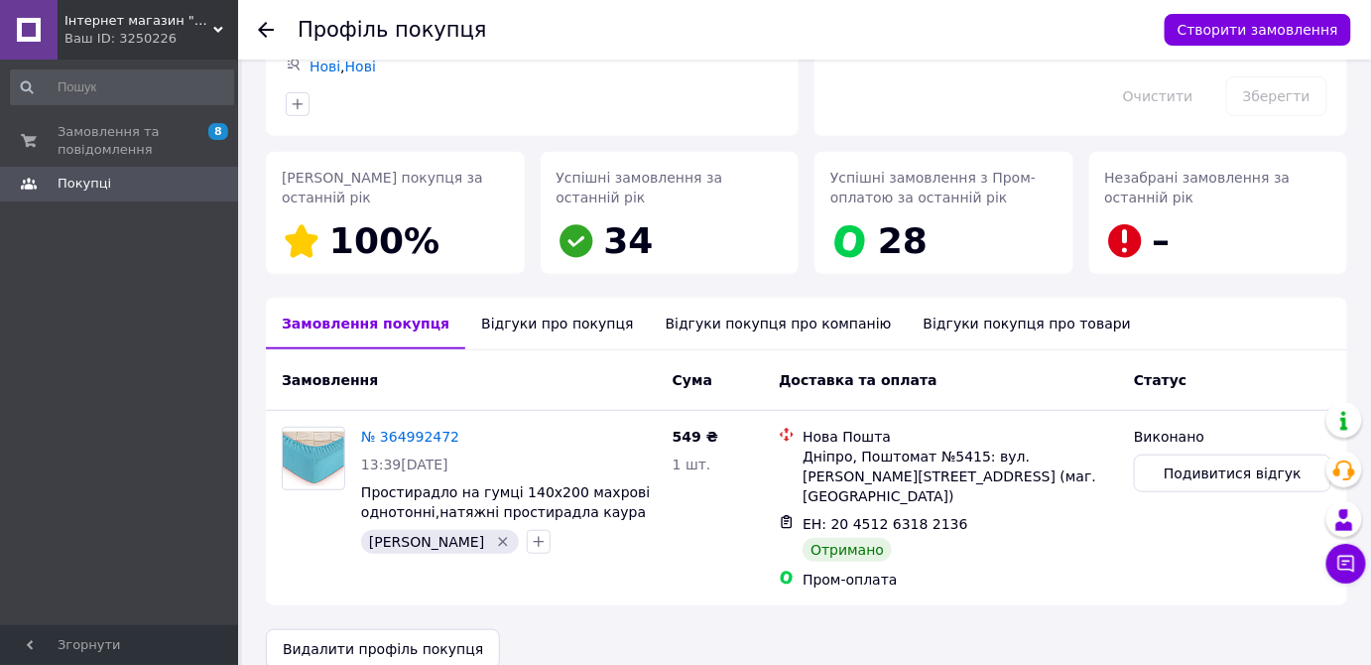
scroll to position [216, 0]
click at [136, 151] on span "Замовлення та повідомлення" at bounding box center [121, 141] width 126 height 36
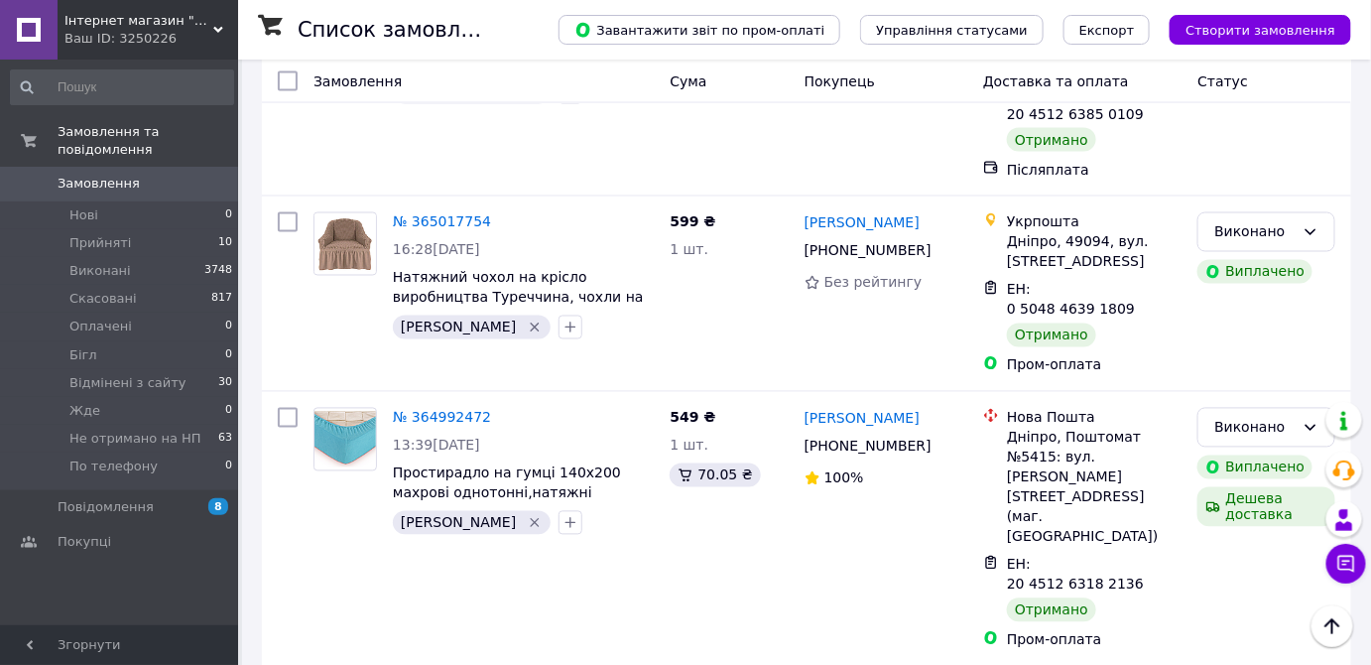
scroll to position [3576, 0]
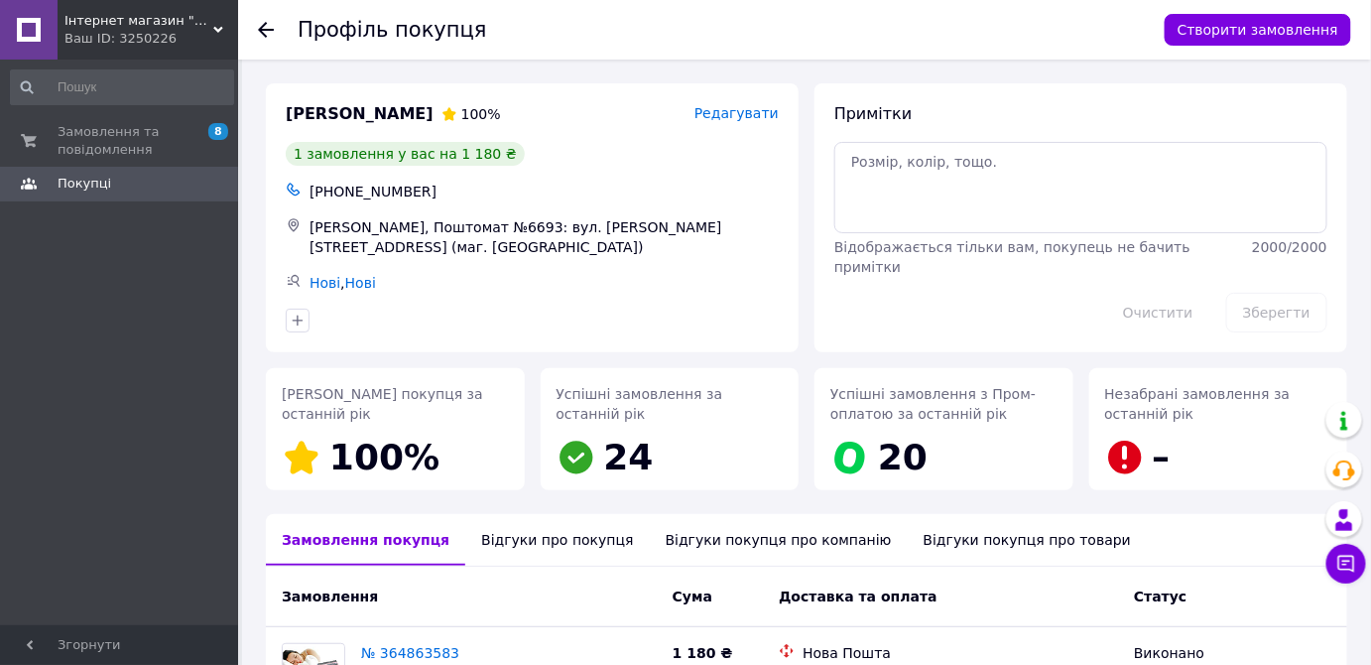
scroll to position [210, 0]
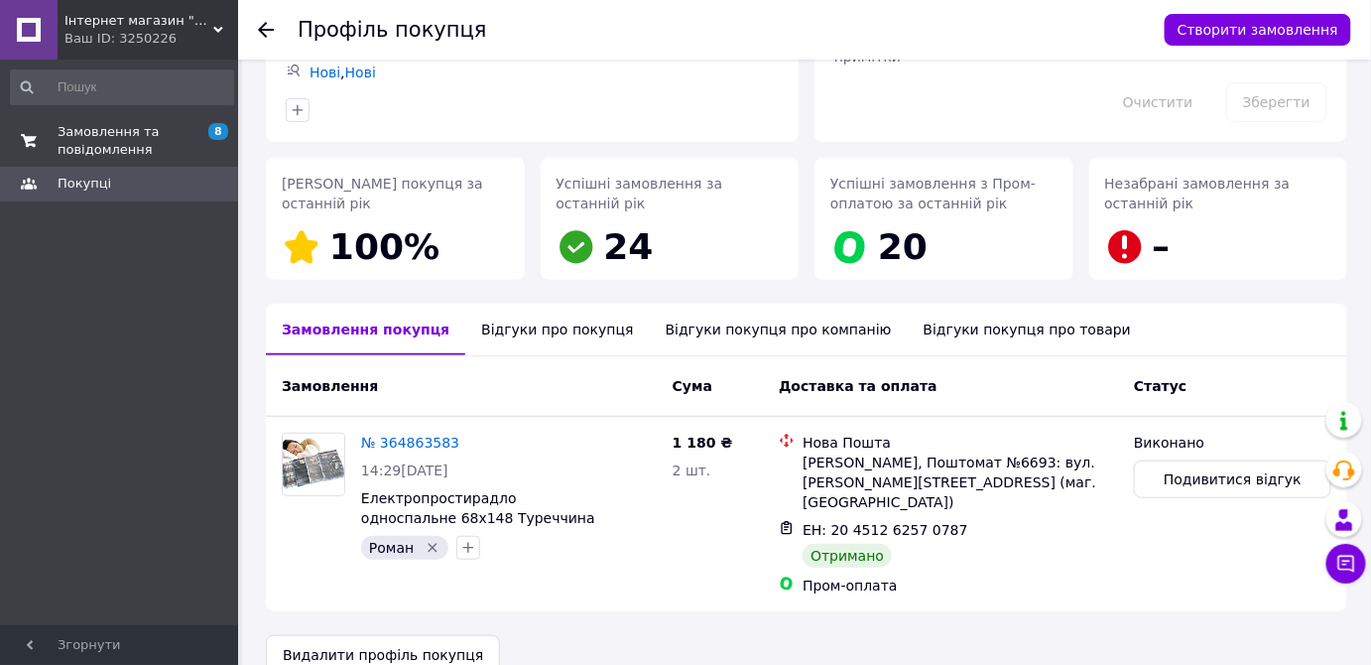
click at [92, 138] on span "Замовлення та повідомлення" at bounding box center [121, 141] width 126 height 36
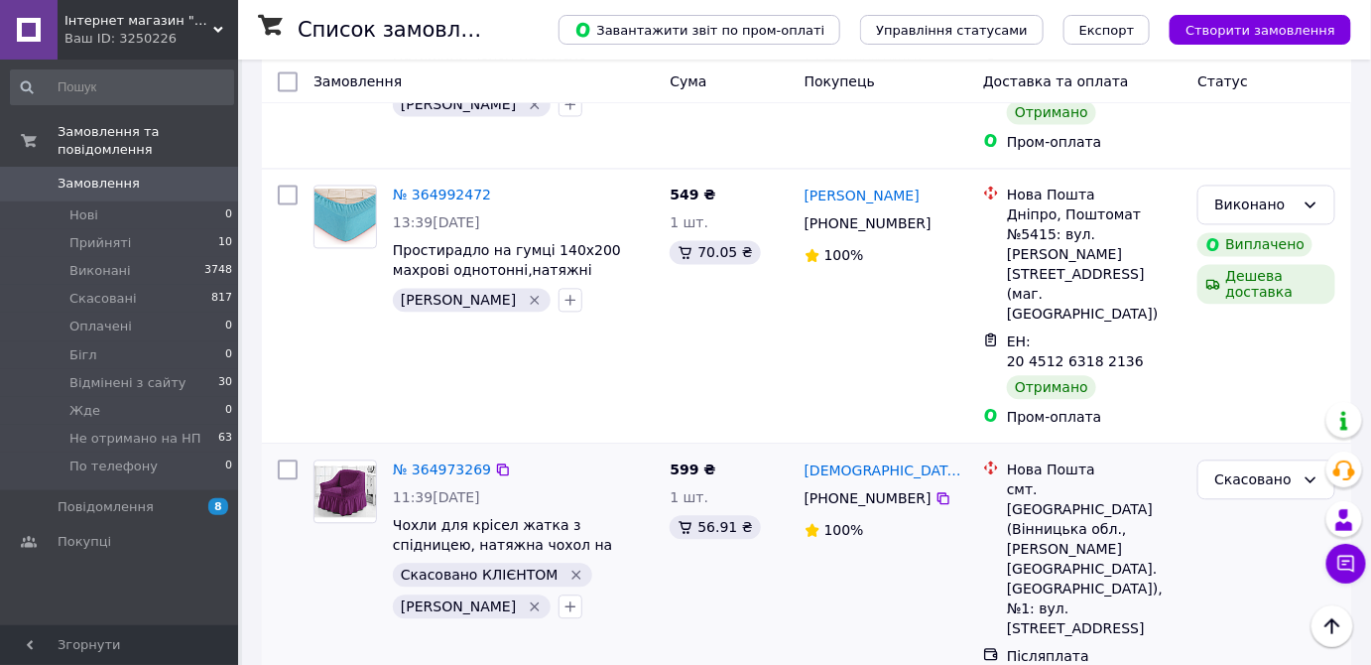
scroll to position [3814, 0]
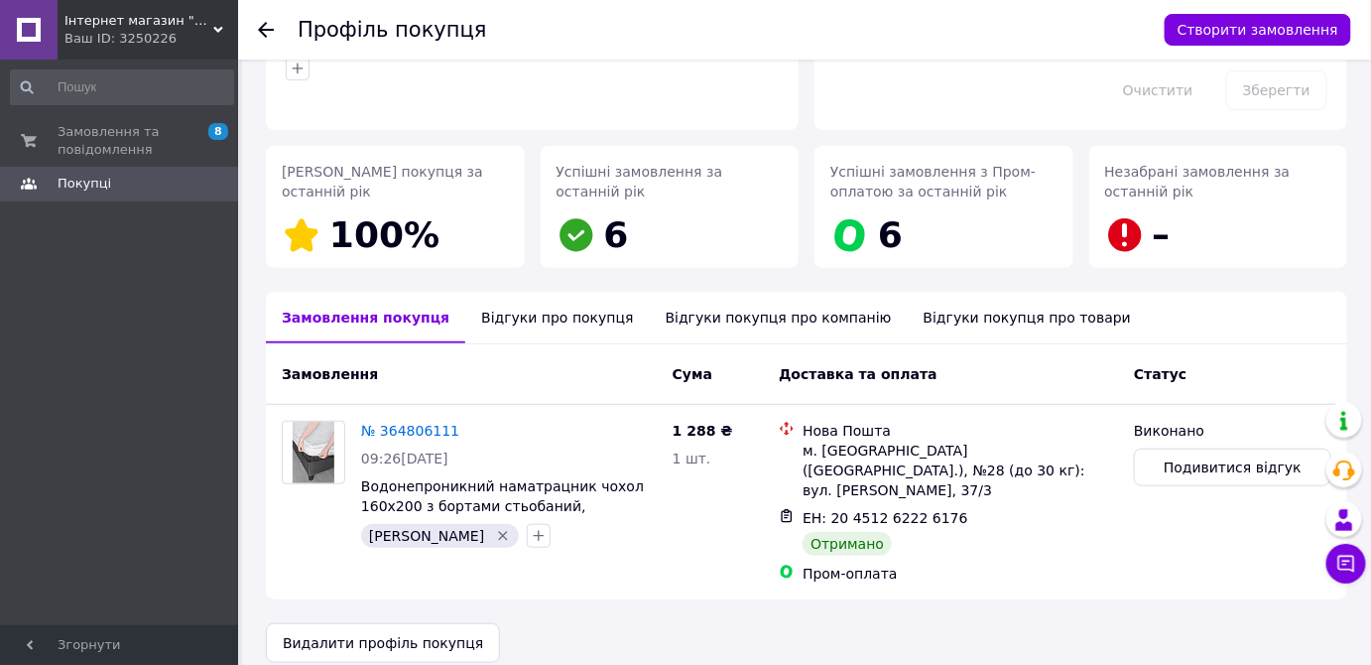
scroll to position [6, 0]
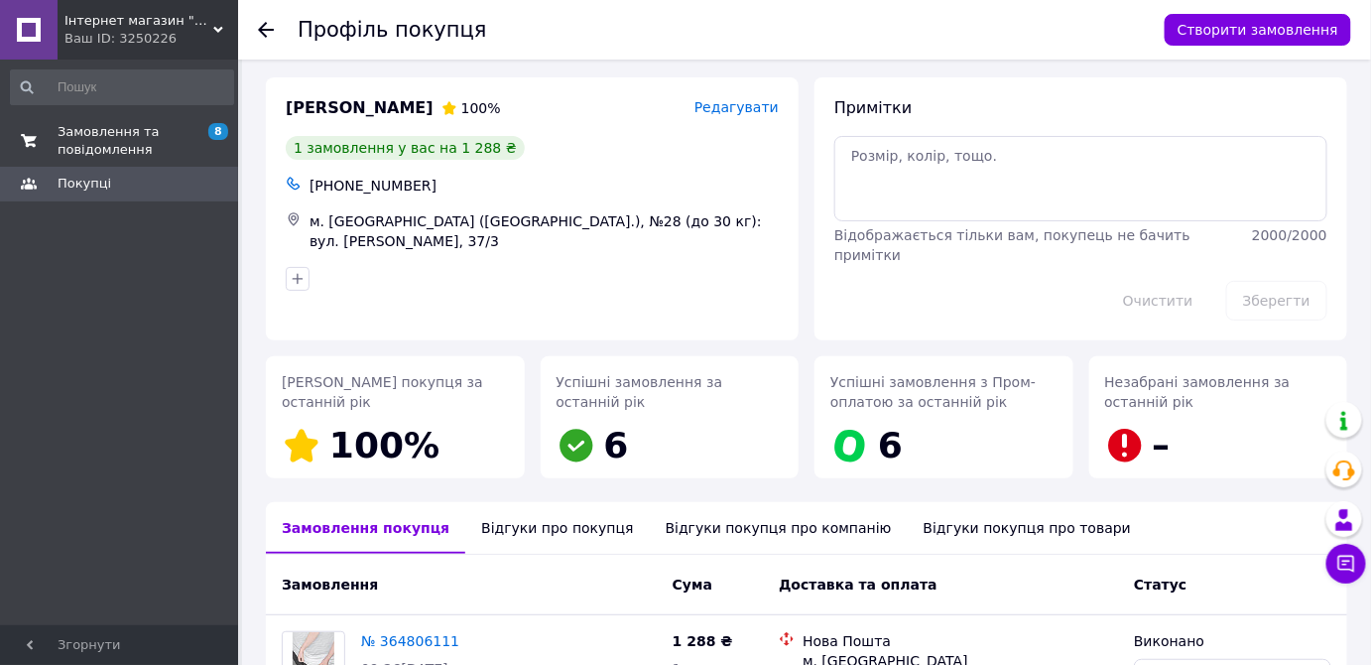
click at [151, 135] on span "Замовлення та повідомлення" at bounding box center [121, 141] width 126 height 36
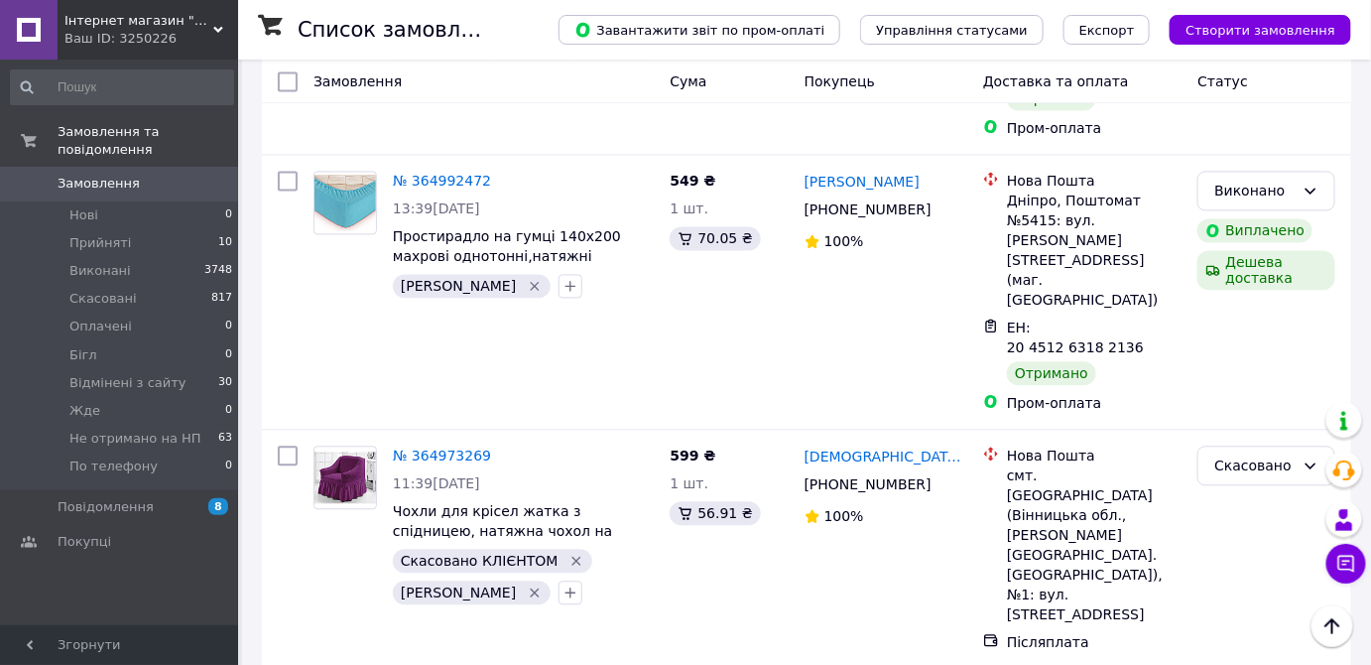
scroll to position [3814, 0]
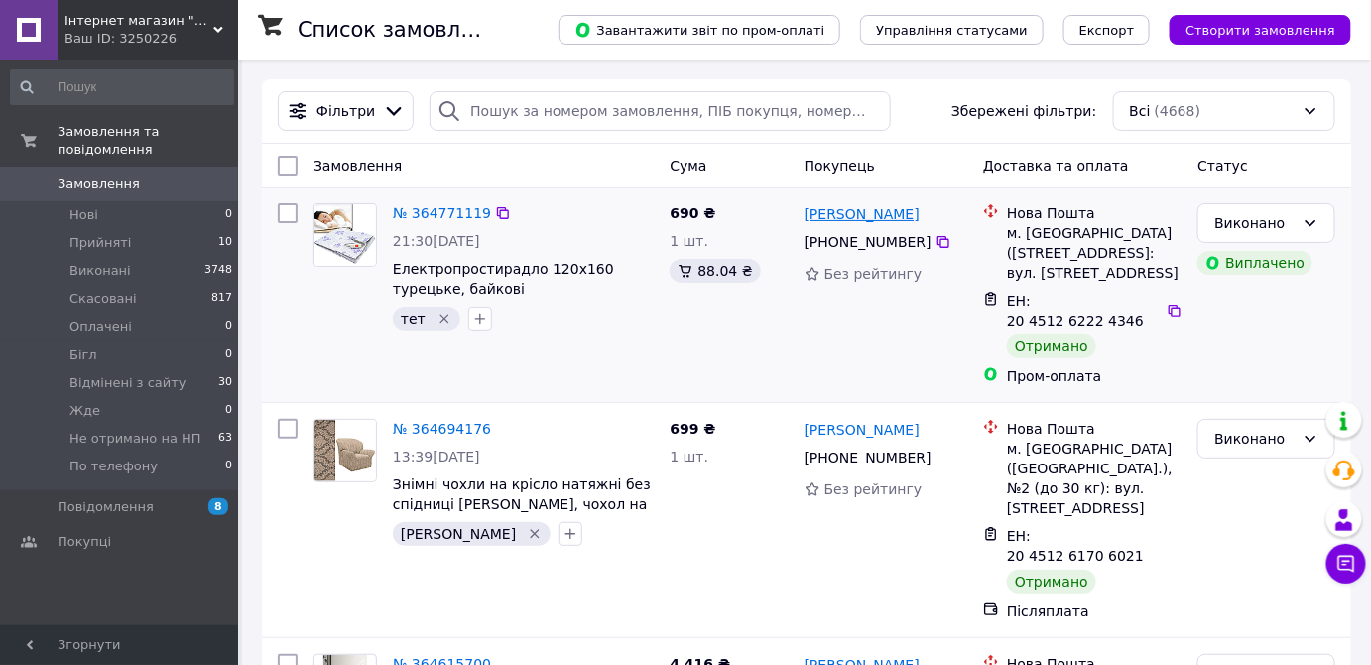
click at [823, 212] on link "Сергій Єфімов" at bounding box center [862, 214] width 115 height 20
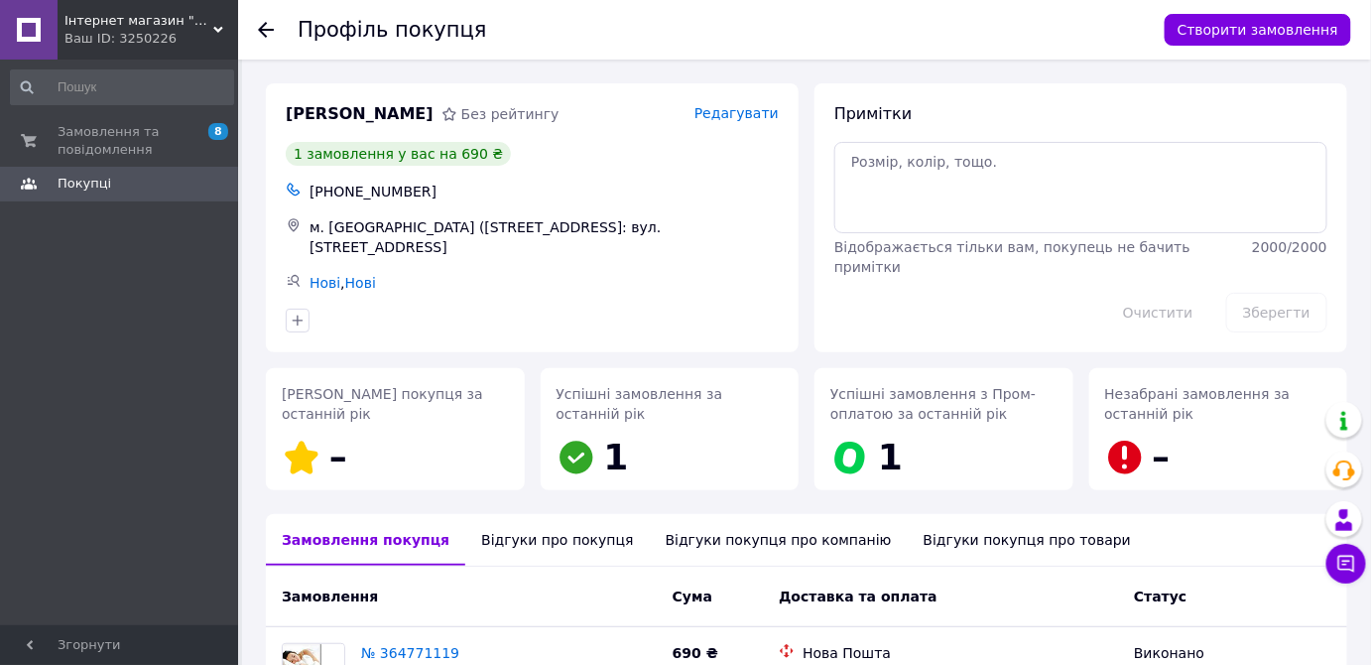
scroll to position [210, 0]
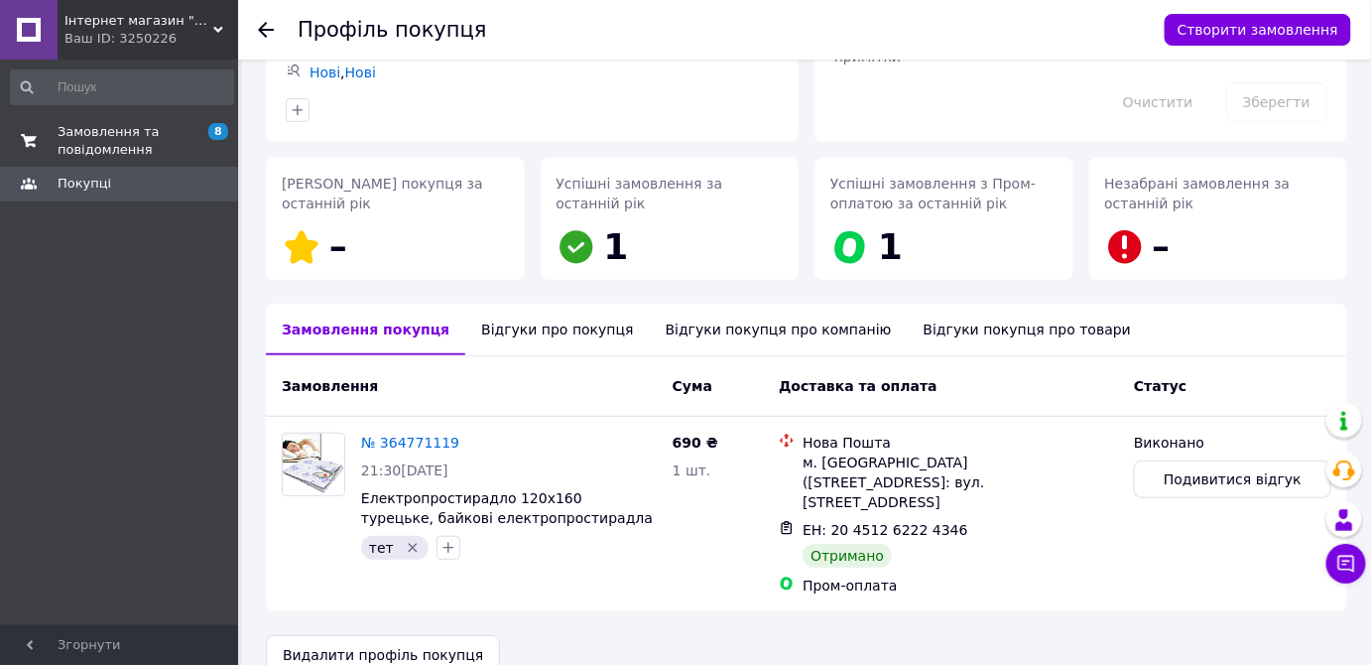
click at [92, 145] on span "Замовлення та повідомлення" at bounding box center [121, 141] width 126 height 36
